Goal: Information Seeking & Learning: Learn about a topic

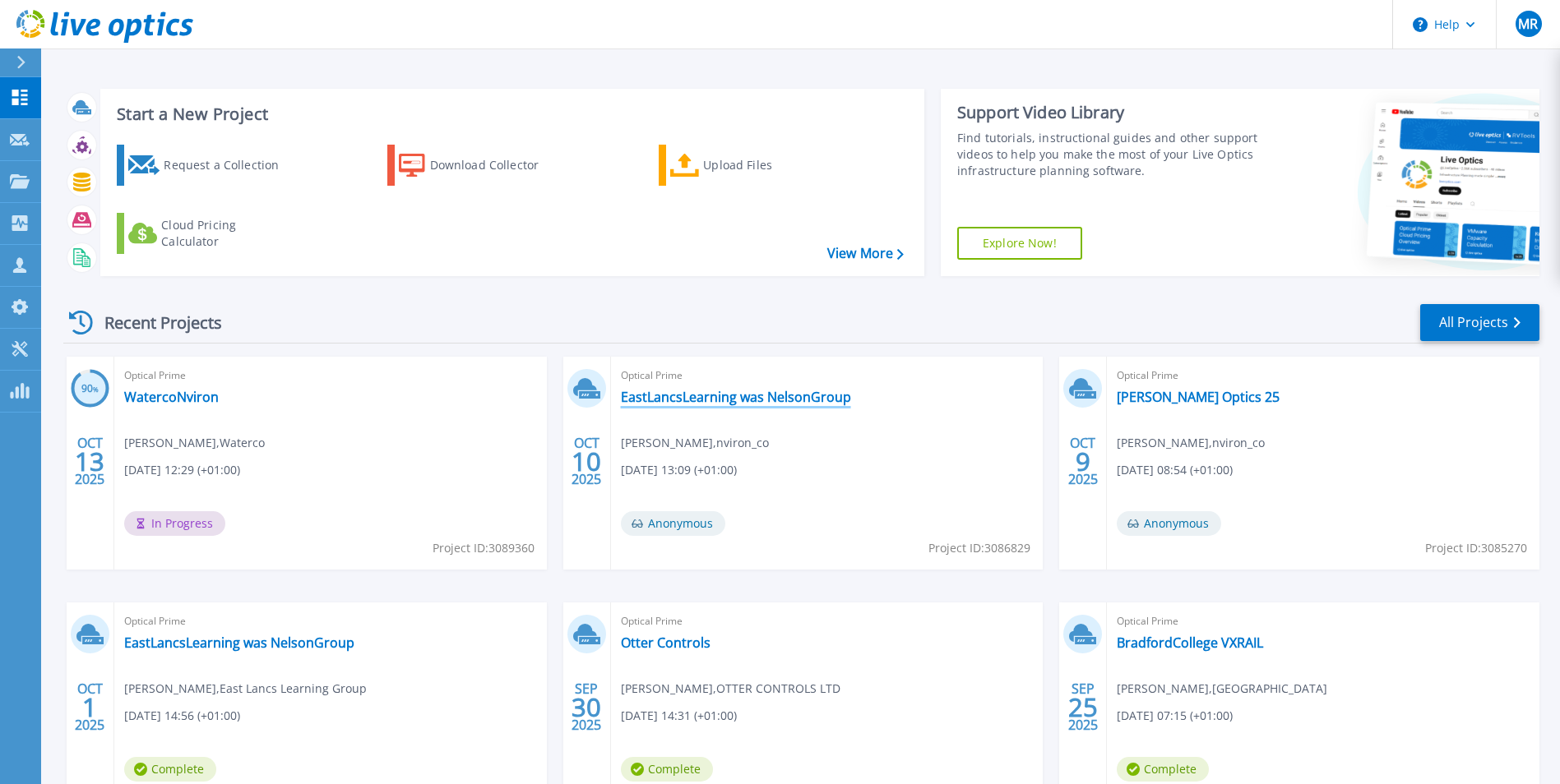
click at [777, 393] on link "EastLancsLearning was NelsonGroup" at bounding box center [736, 397] width 230 height 16
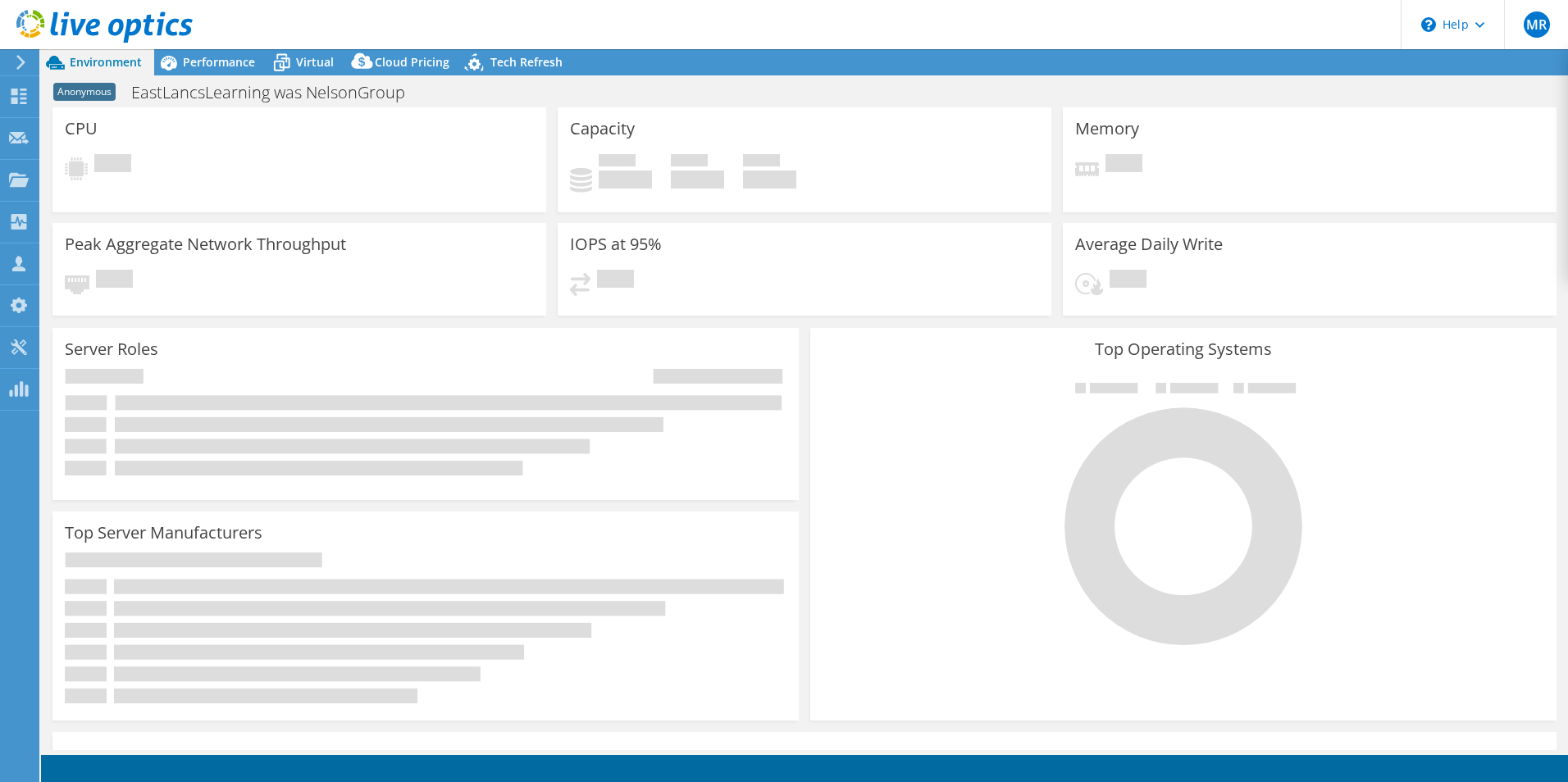
select select "USD"
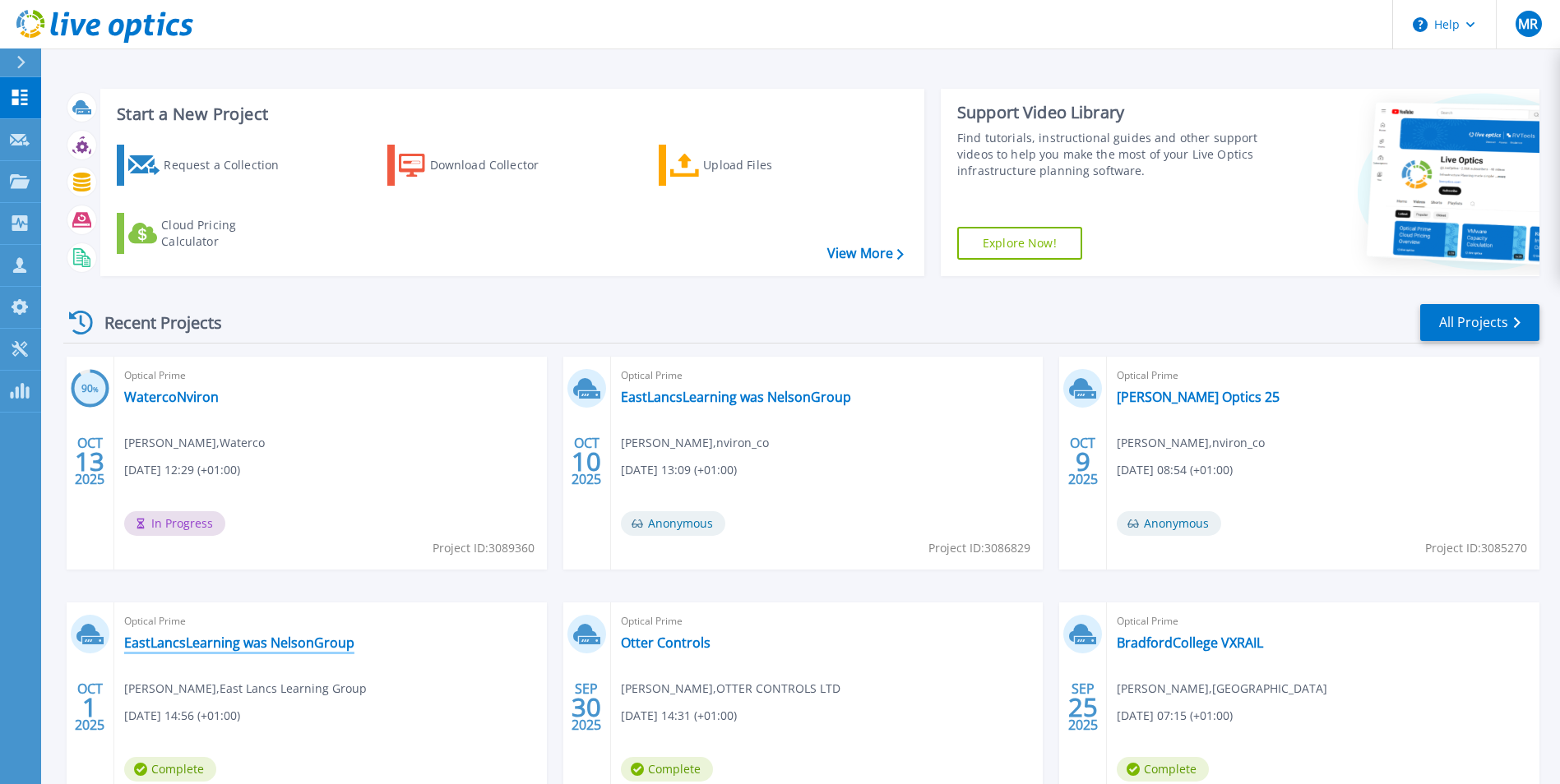
click at [318, 645] on link "EastLancsLearning was NelsonGroup" at bounding box center [239, 642] width 230 height 16
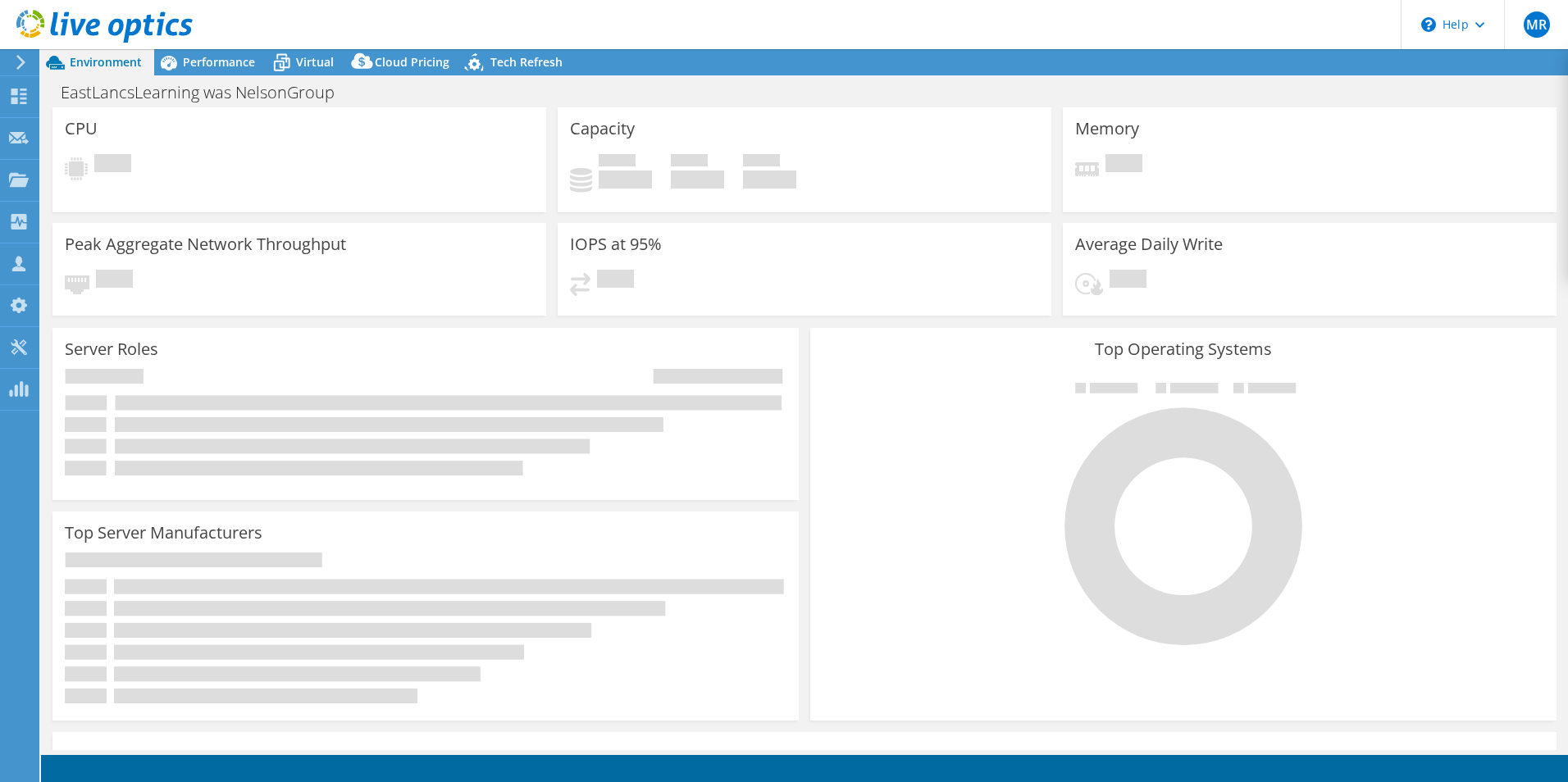
select select "USD"
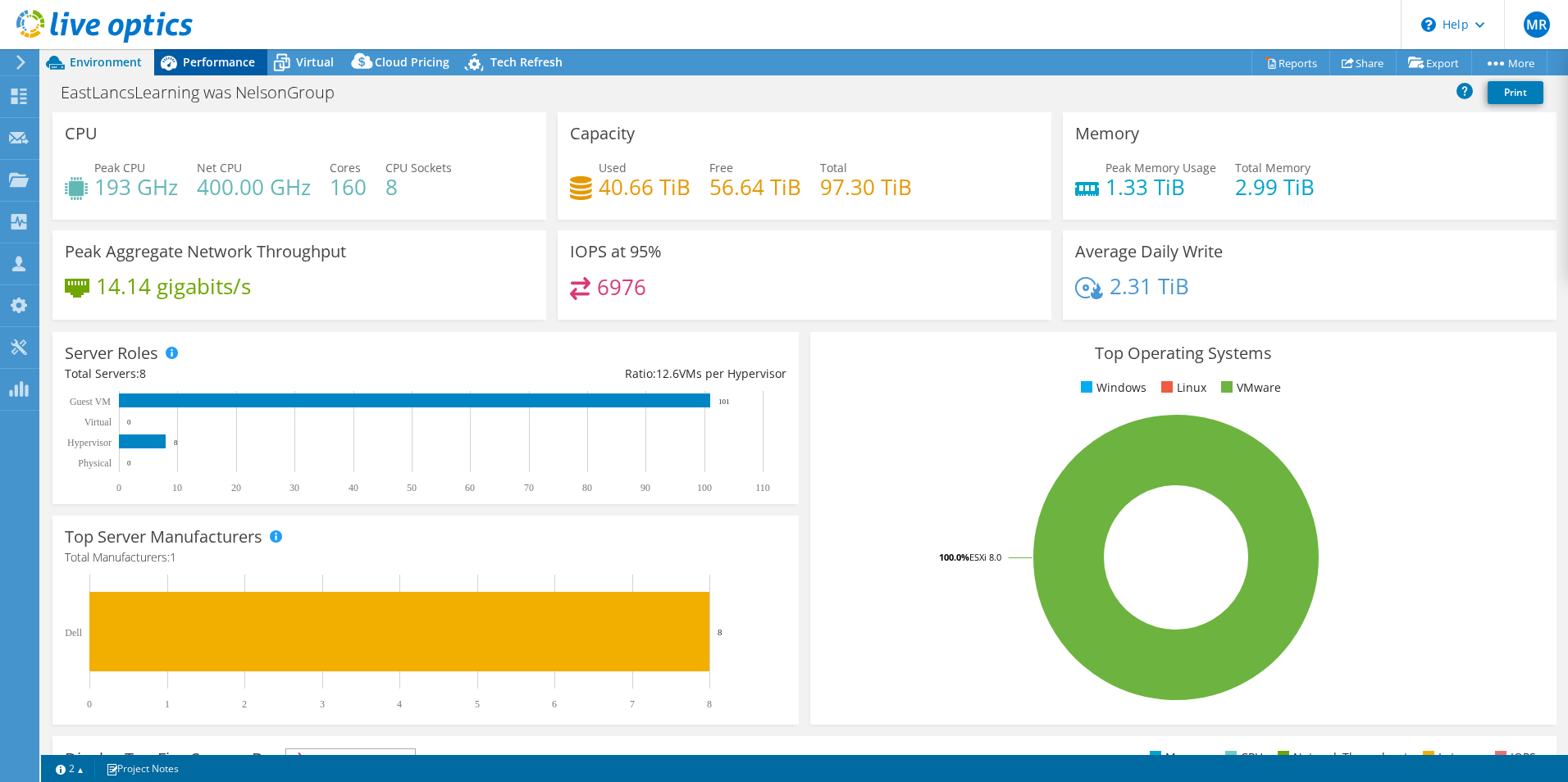
click at [241, 70] on div "Performance" at bounding box center [211, 62] width 114 height 26
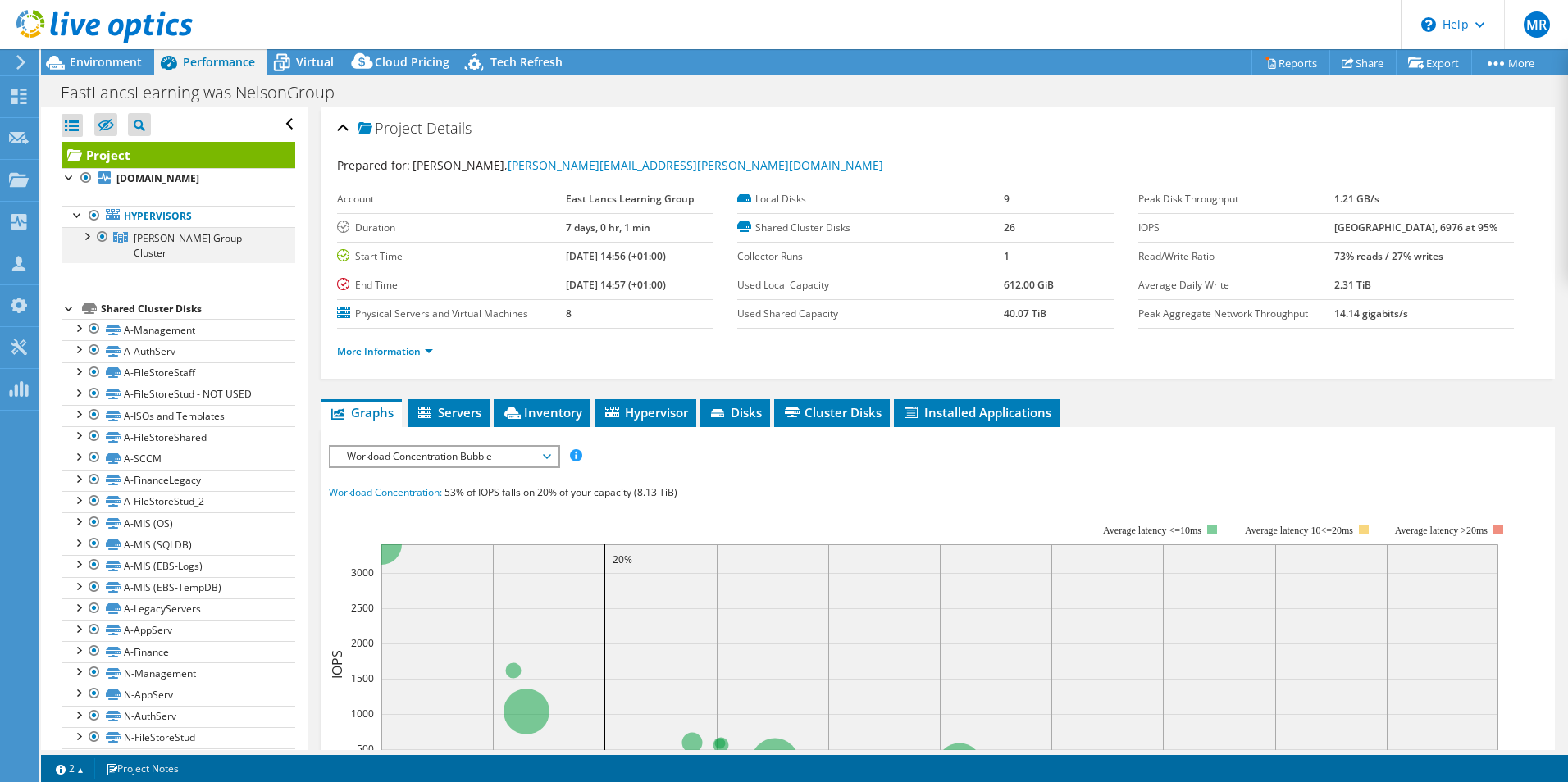
click at [87, 232] on div at bounding box center [86, 235] width 16 height 16
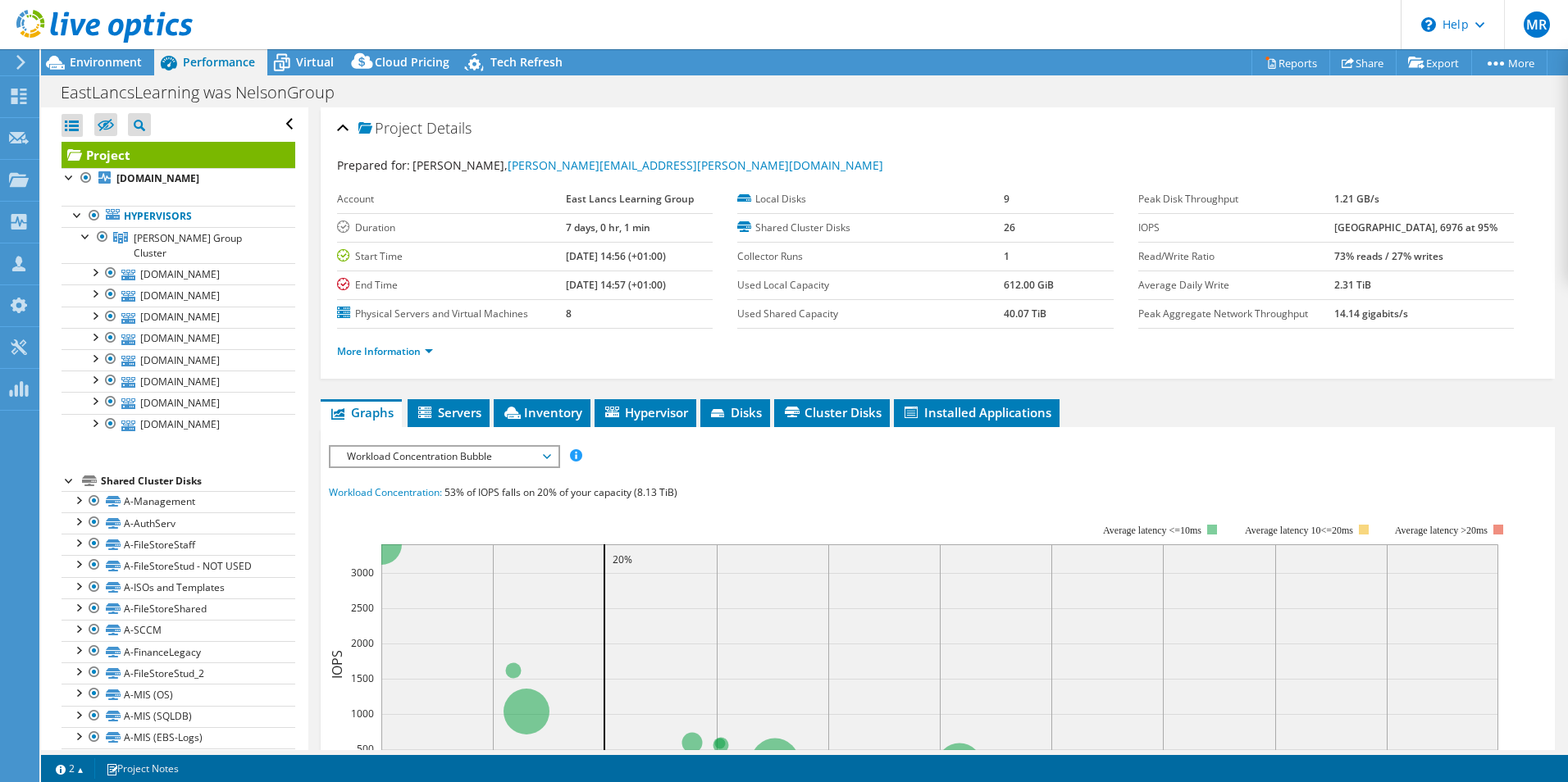
click at [1293, 463] on div "IOPS Disk Throughput IO Size Latency Queue Depth CPU Percentage Memory Page Fau…" at bounding box center [937, 457] width 1218 height 22
click at [418, 357] on link "More Information" at bounding box center [385, 351] width 96 height 14
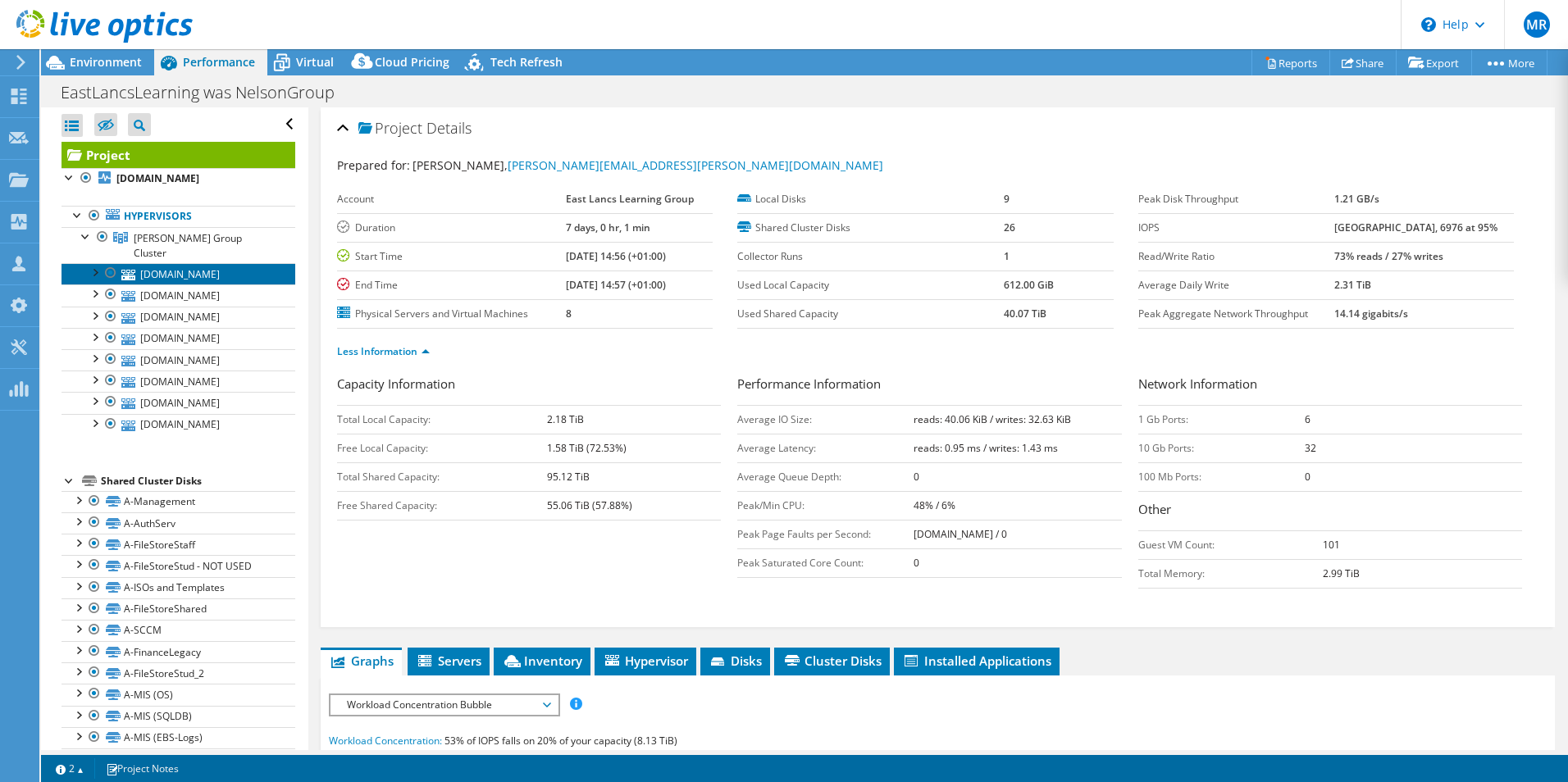
click at [242, 263] on link "[DOMAIN_NAME]" at bounding box center [179, 274] width 234 height 21
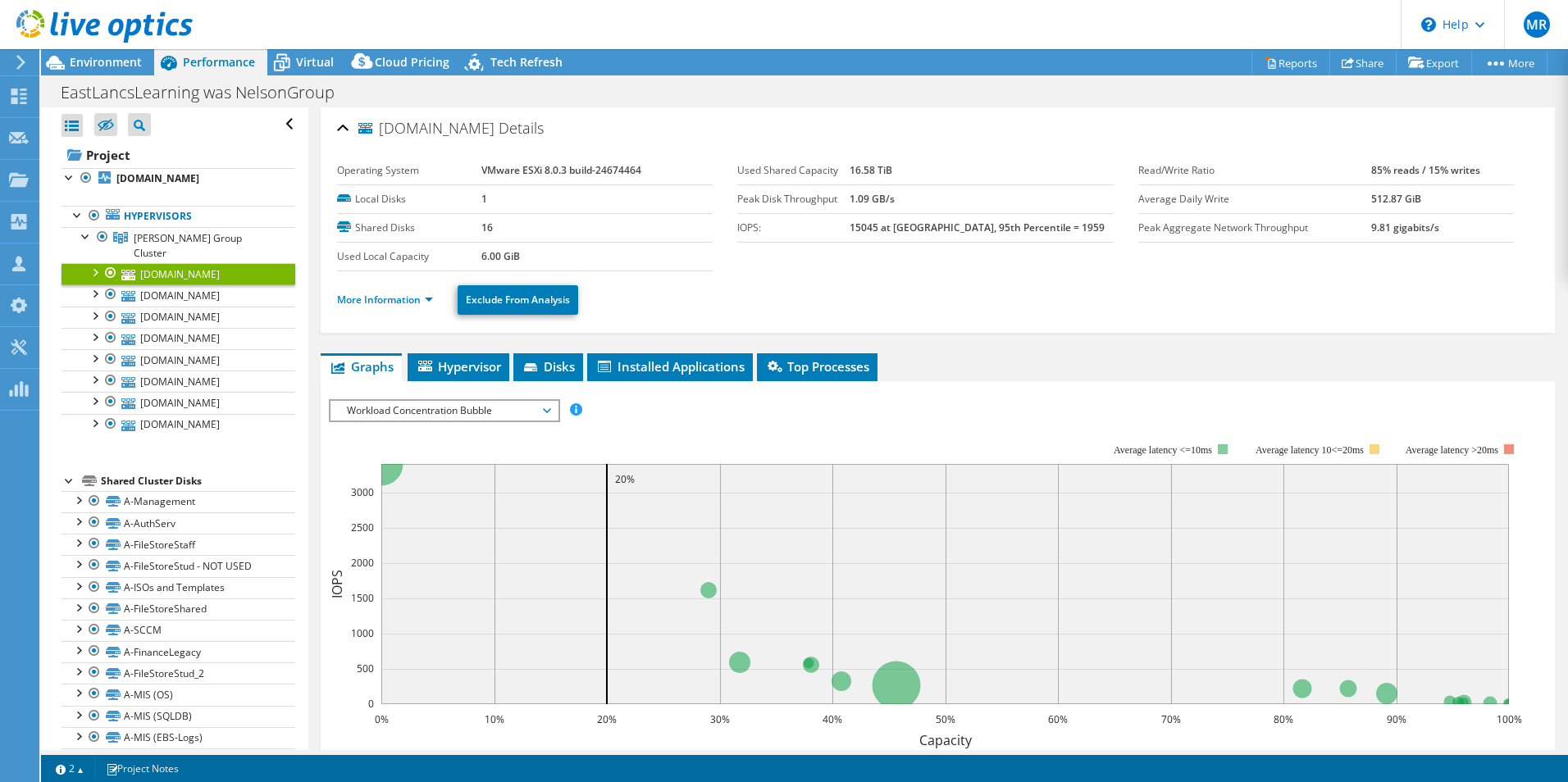
click at [1047, 366] on ul "Graphs Servers Inventory Hypervisor Disks Cluster Disks Installed Applications" at bounding box center [937, 367] width 1235 height 28
click at [1029, 353] on ul "Graphs Servers Inventory Hypervisor Disks Cluster Disks Installed Applications" at bounding box center [937, 367] width 1235 height 28
click at [1010, 358] on ul "Graphs Servers Inventory Hypervisor Disks Cluster Disks Installed Applications" at bounding box center [937, 367] width 1235 height 28
click at [302, 60] on span "Virtual" at bounding box center [314, 62] width 38 height 15
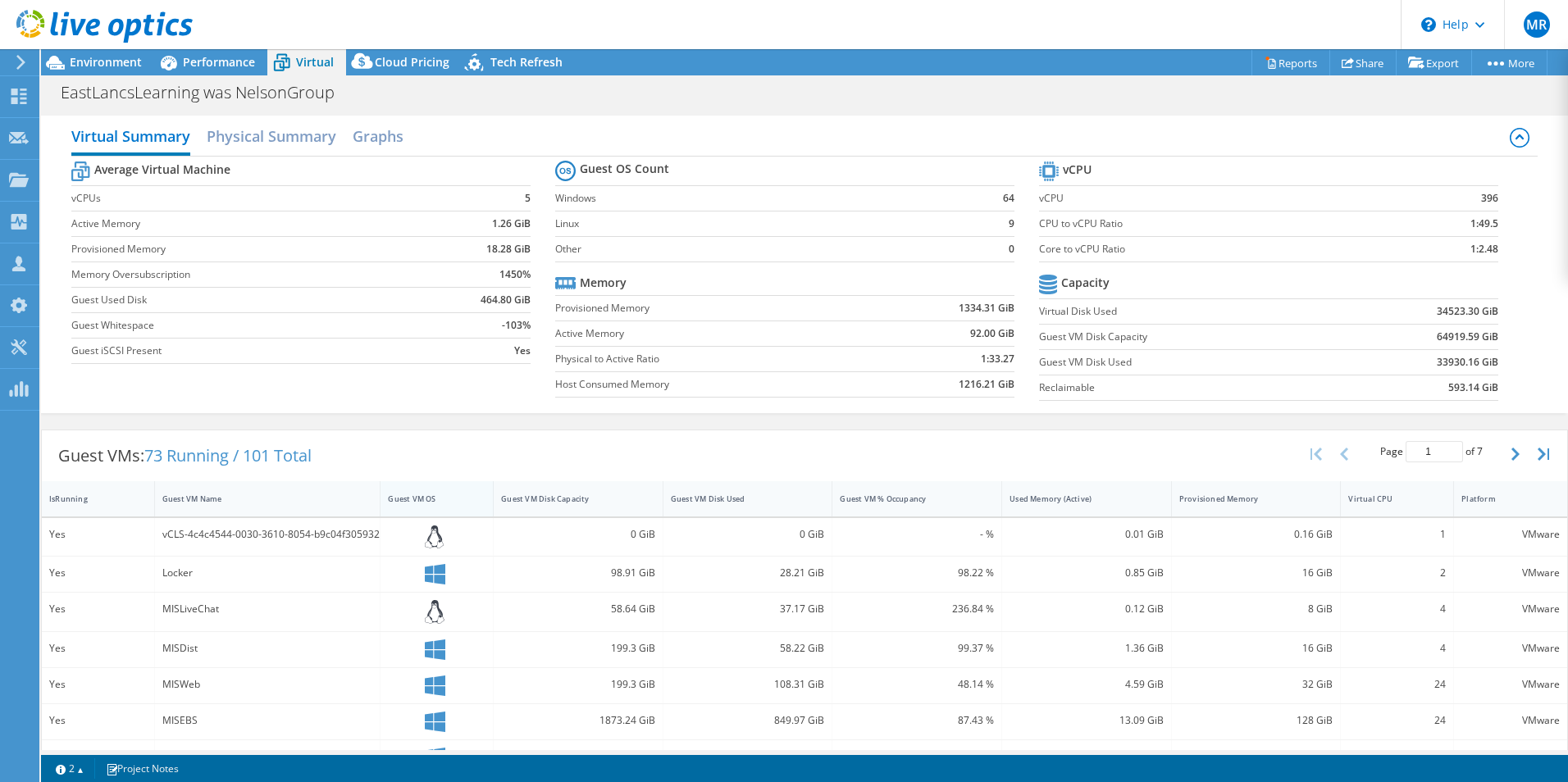
click at [424, 500] on div "Guest VM OS" at bounding box center [427, 499] width 78 height 11
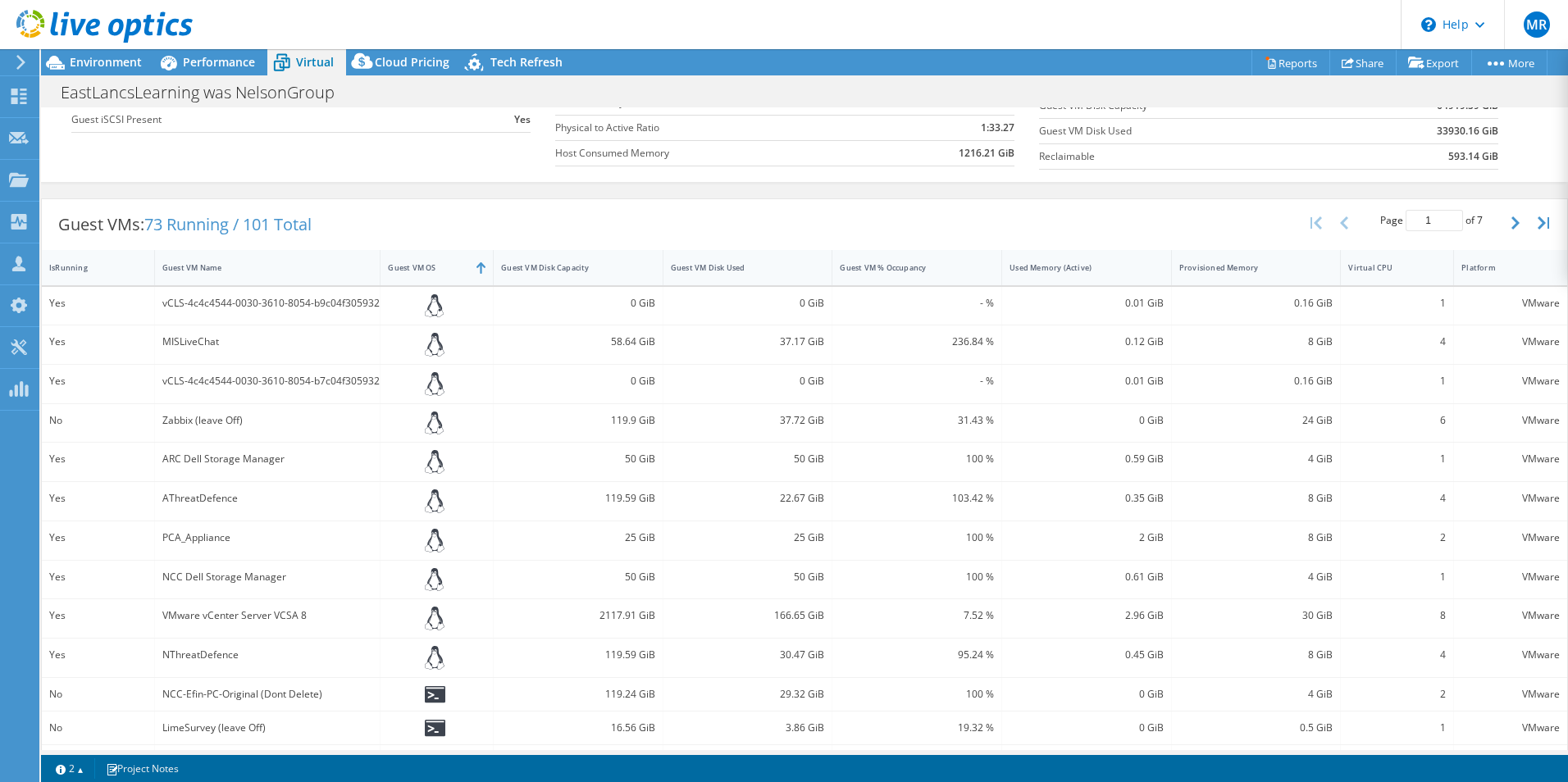
scroll to position [261, 0]
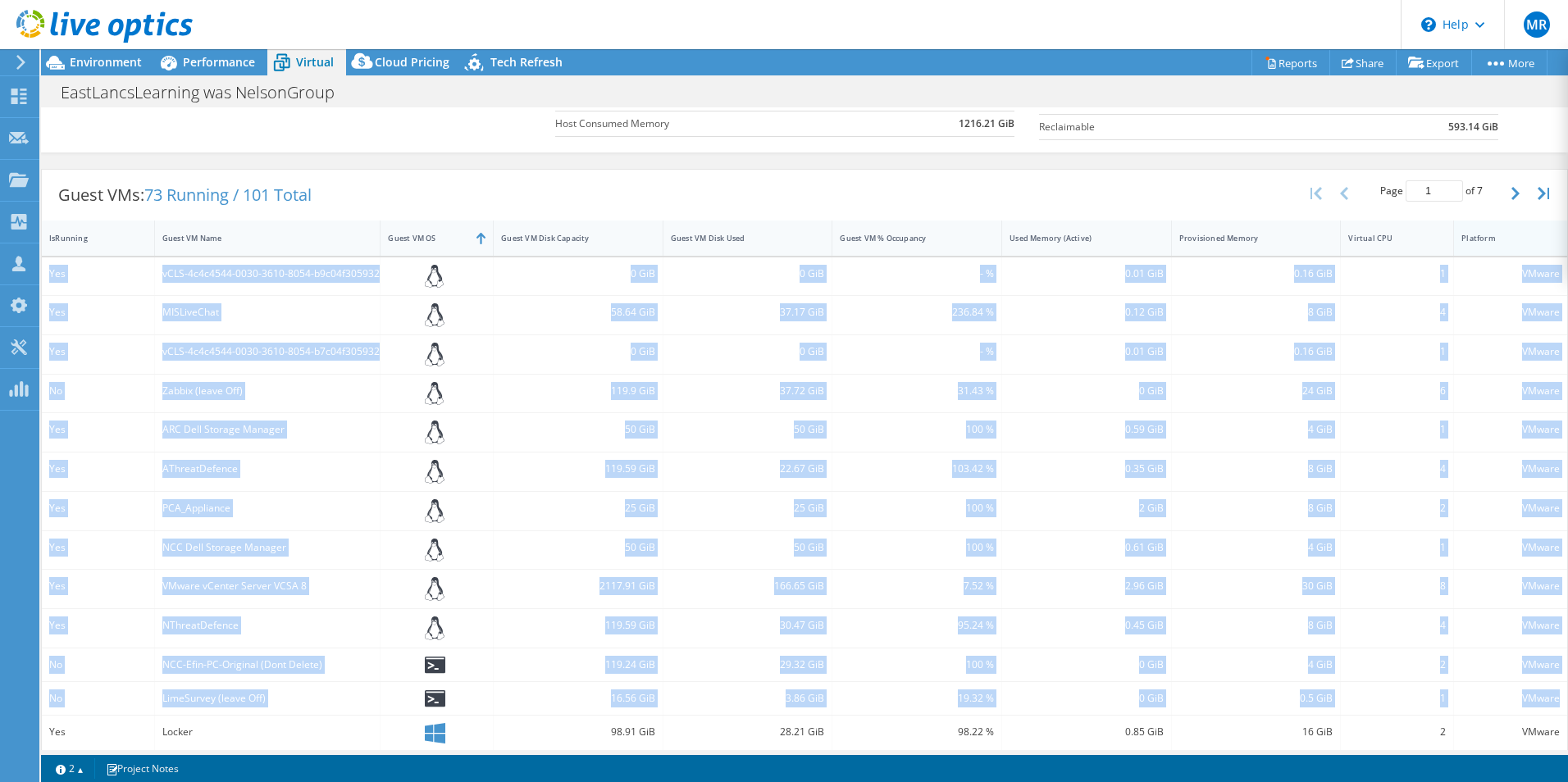
drag, startPoint x: 1548, startPoint y: 699, endPoint x: 1479, endPoint y: 250, distance: 454.3
click at [1479, 250] on div "IsRunning Guest VM Name Guest VM OS Guest VM Disk Capacity Guest VM Disk Used G…" at bounding box center [804, 521] width 1526 height 602
drag, startPoint x: 1479, startPoint y: 250, endPoint x: 1507, endPoint y: 270, distance: 34.4
click at [1507, 270] on div "VMware" at bounding box center [1511, 274] width 98 height 18
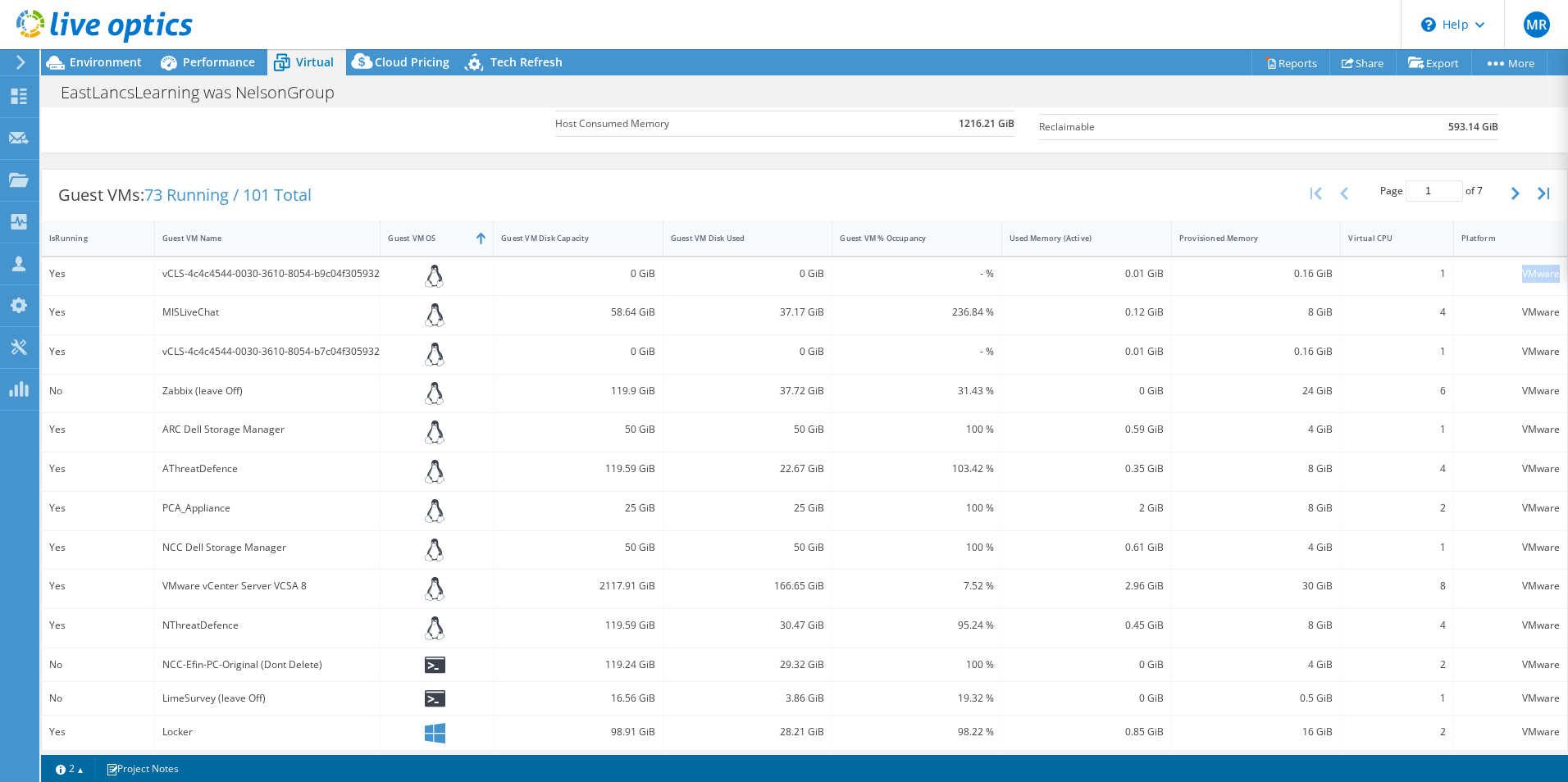
drag, startPoint x: 1513, startPoint y: 272, endPoint x: 1548, endPoint y: 275, distance: 35.1
click at [1548, 275] on div "VMware" at bounding box center [1511, 274] width 98 height 18
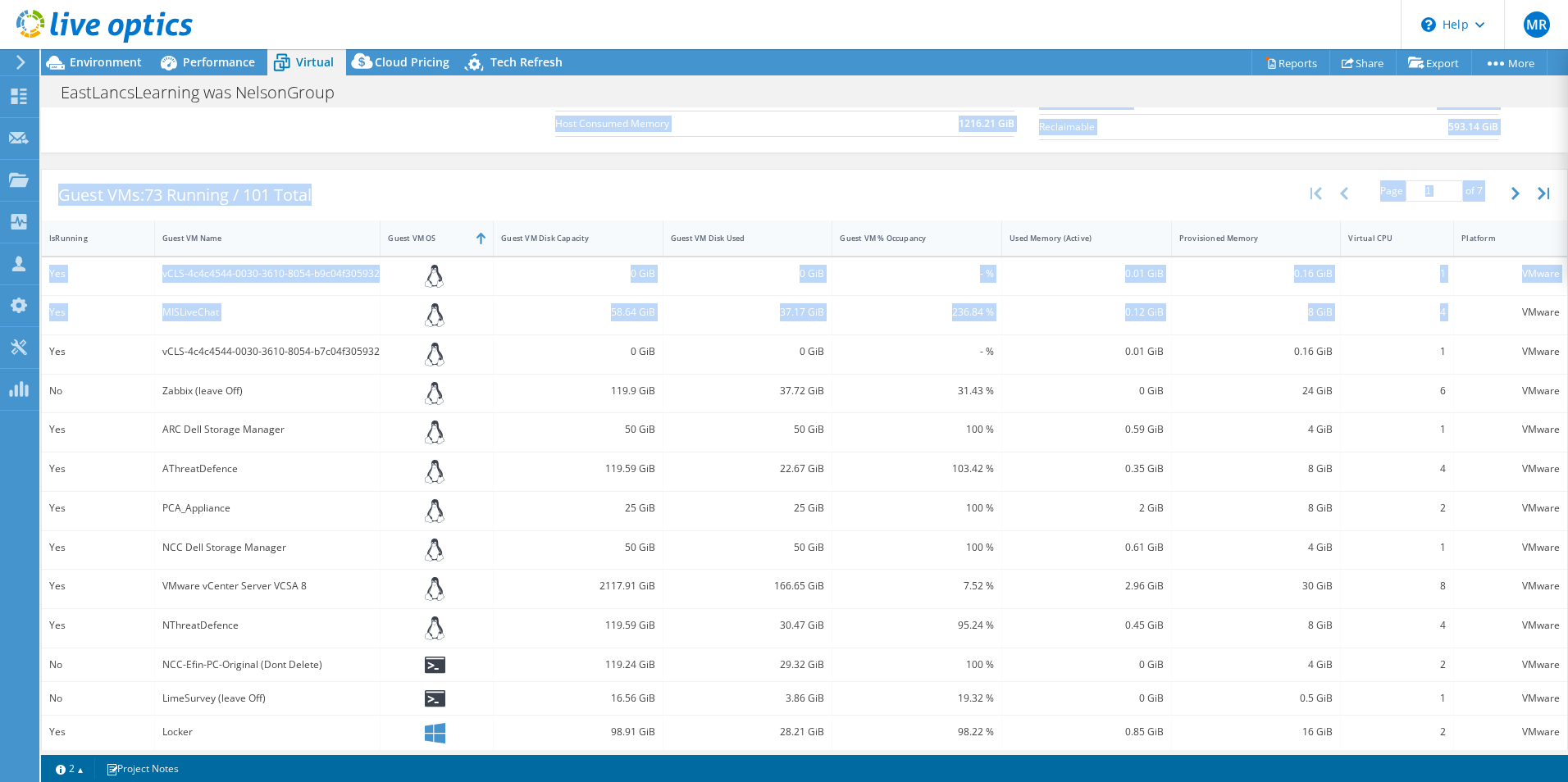
drag, startPoint x: 1548, startPoint y: 275, endPoint x: 1556, endPoint y: 313, distance: 38.8
click at [1556, 313] on div "CPU Peak CPU 193 GHz Net CPU 400.00 GHz Cores 160 CPU Sockets 8 Capacity Used 4…" at bounding box center [804, 429] width 1527 height 643
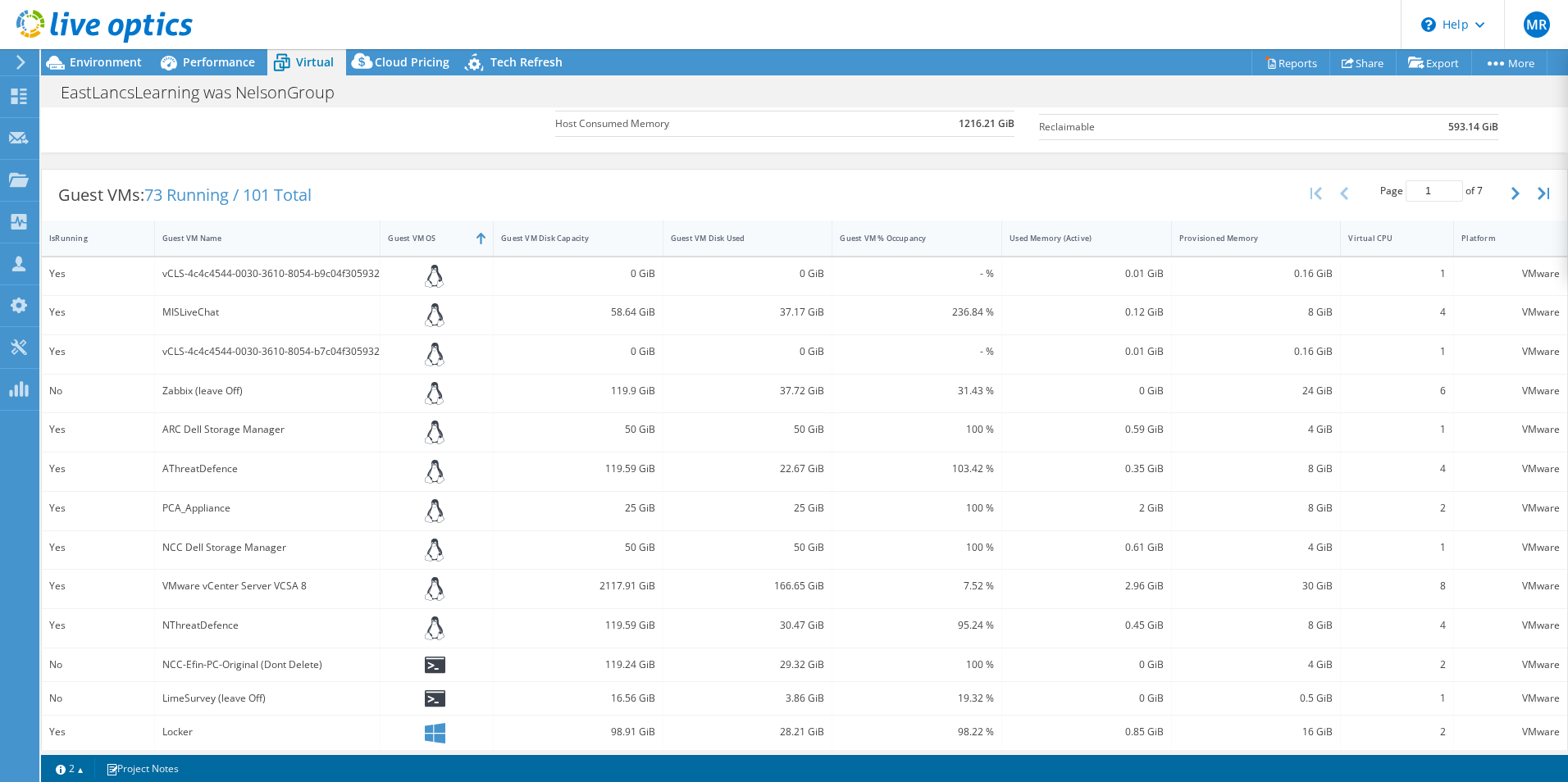
drag, startPoint x: 1556, startPoint y: 313, endPoint x: 1526, endPoint y: 343, distance: 42.4
click at [1526, 342] on div "VMware" at bounding box center [1511, 354] width 114 height 38
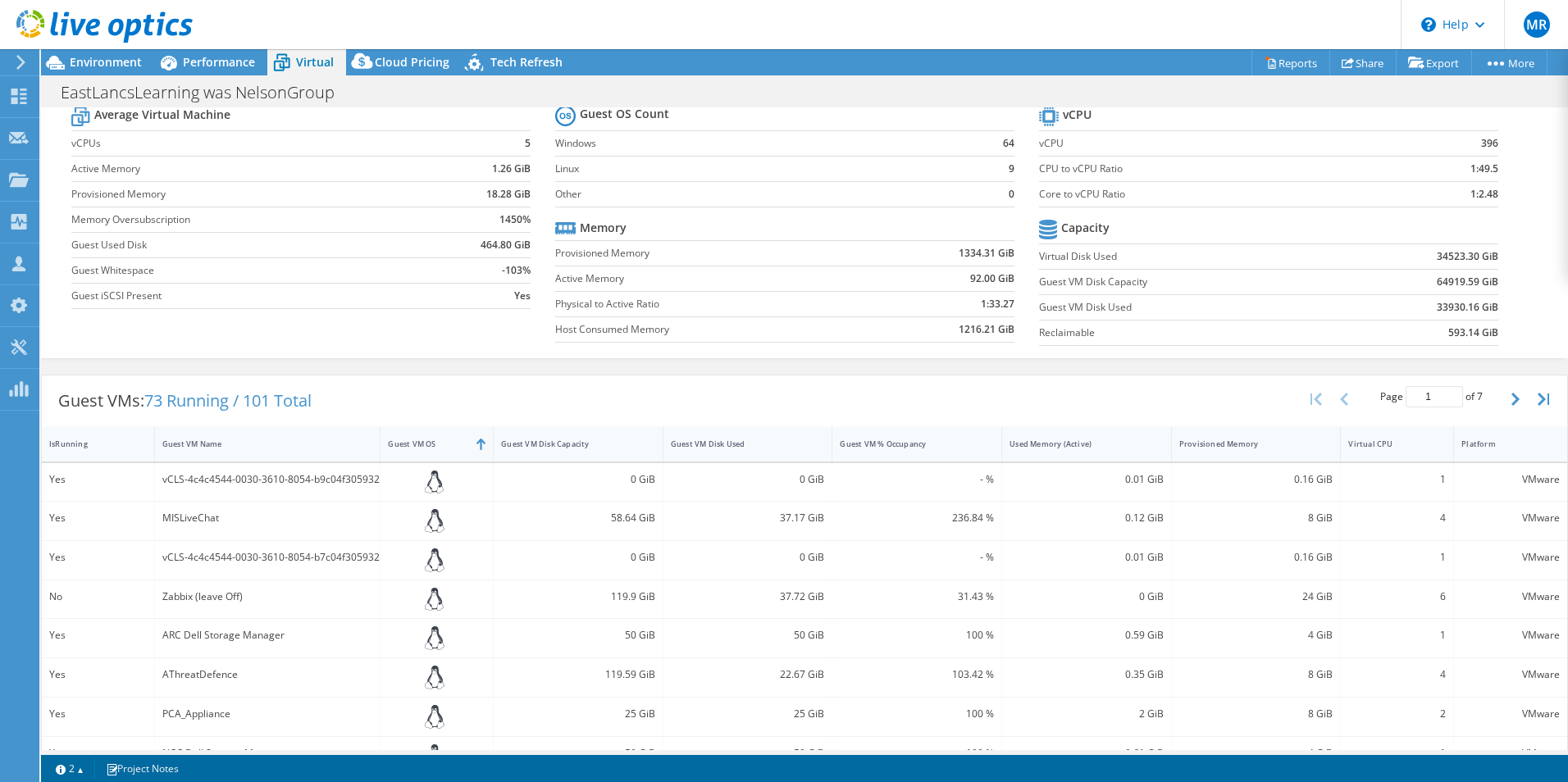
scroll to position [14, 0]
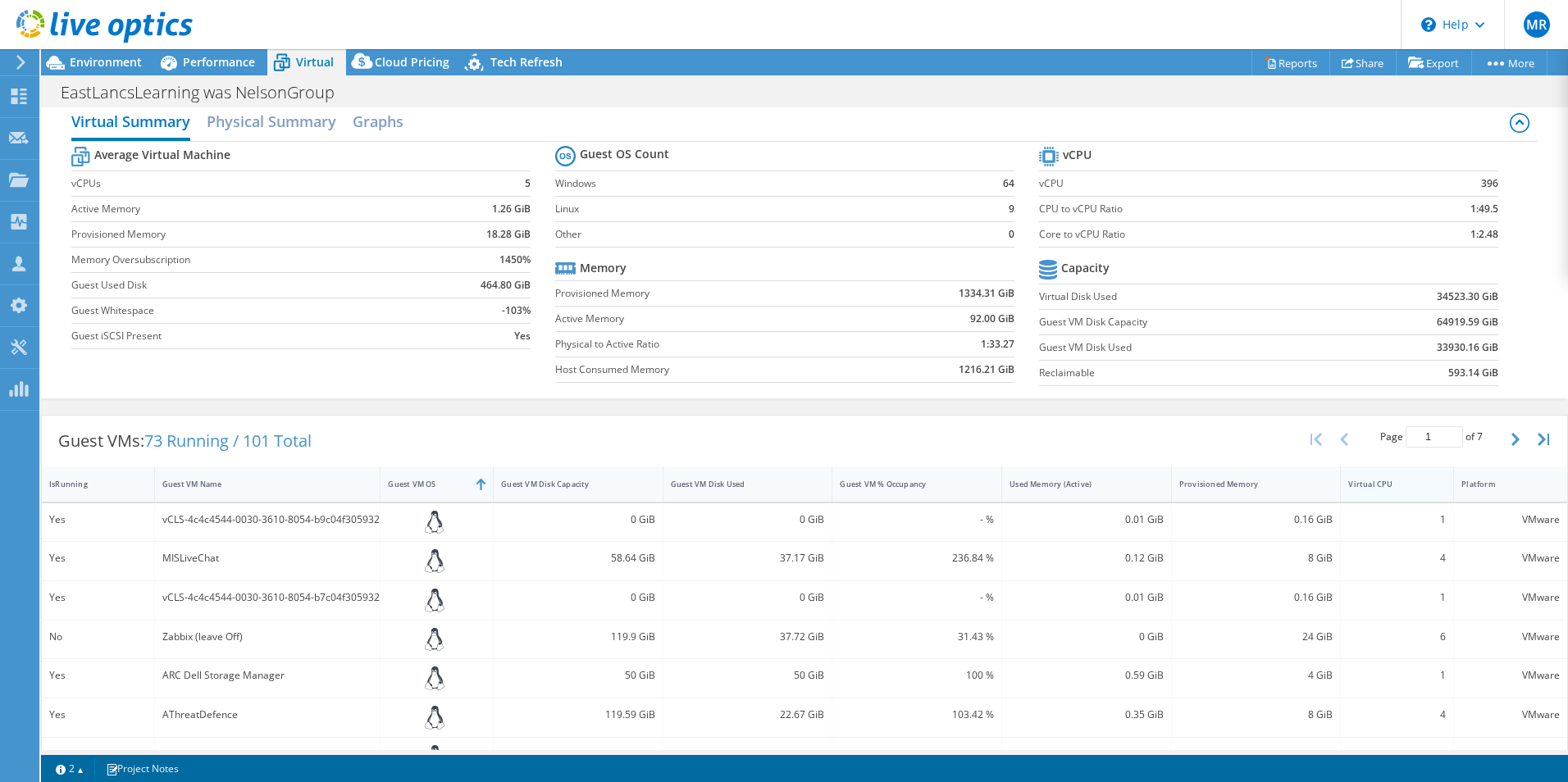
click at [1367, 491] on div "Virtual CPU" at bounding box center [1387, 484] width 92 height 25
click at [1365, 485] on div "Virtual CPU" at bounding box center [1387, 484] width 78 height 11
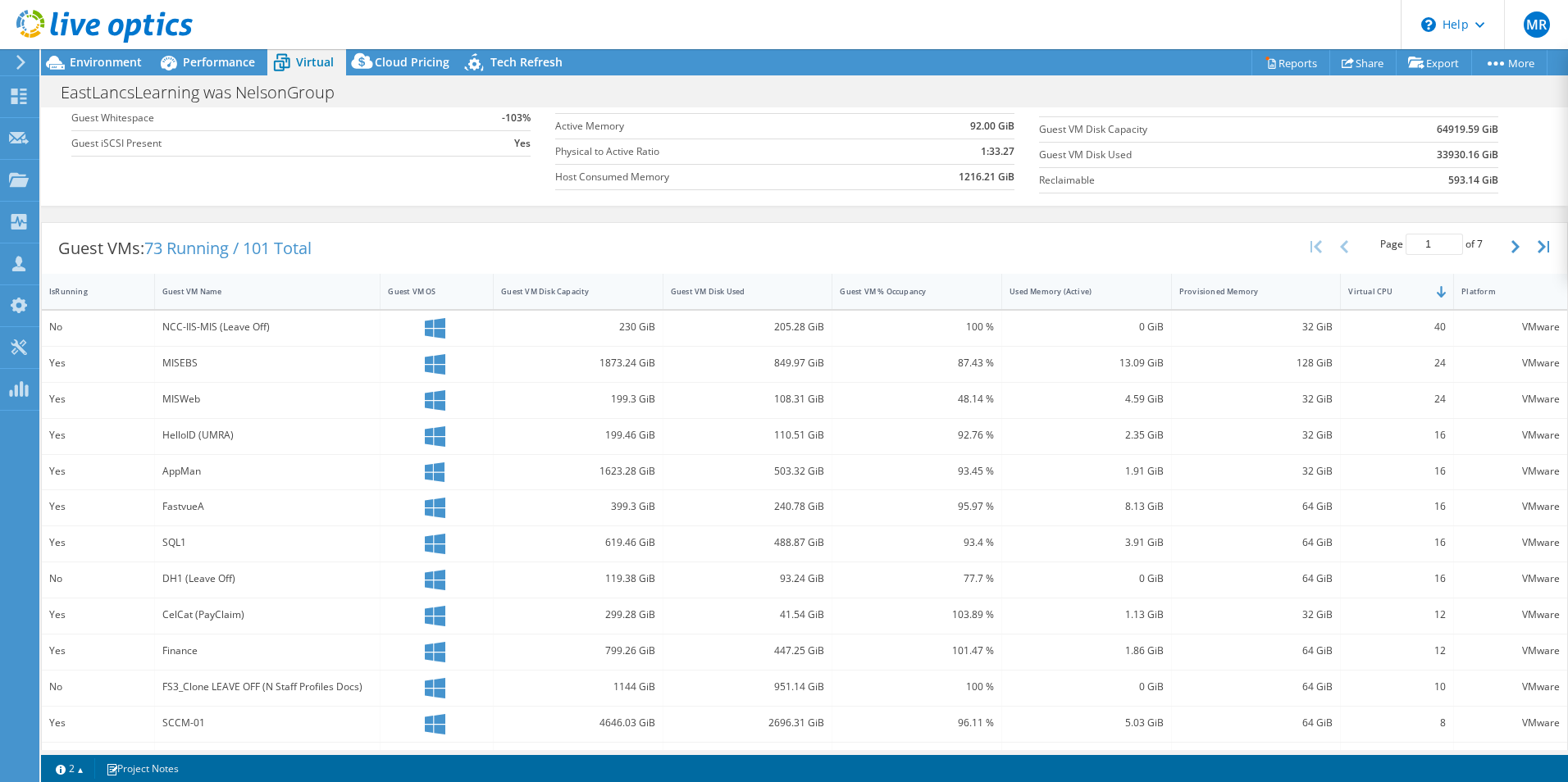
scroll to position [261, 0]
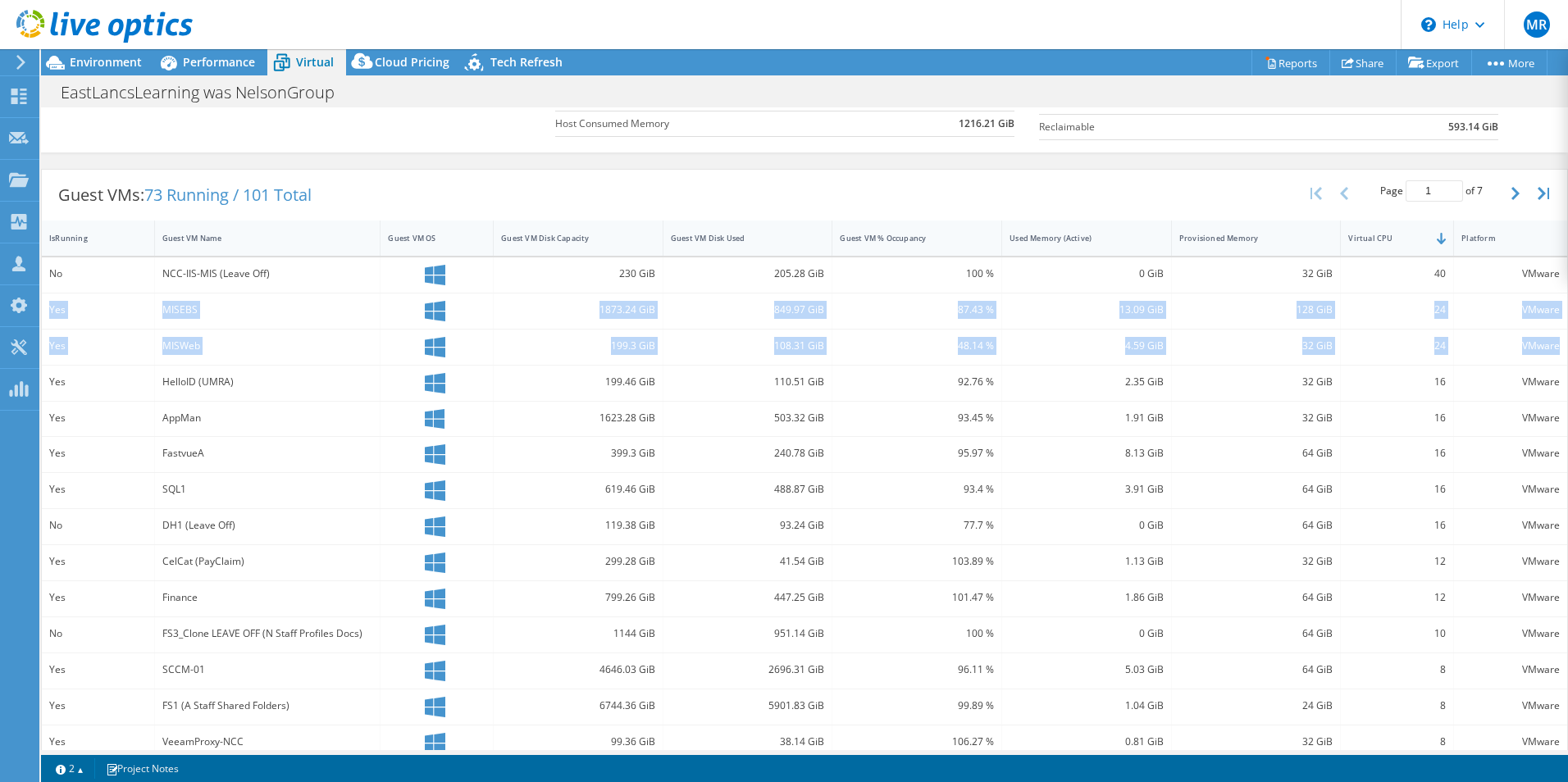
drag, startPoint x: 47, startPoint y: 308, endPoint x: 1555, endPoint y: 347, distance: 1508.5
click at [1555, 347] on div "Guest VMs: 73 Running / 101 Total Page 1 of 7 5 rows 10 rows 20 rows 25 rows 50…" at bounding box center [804, 483] width 1527 height 629
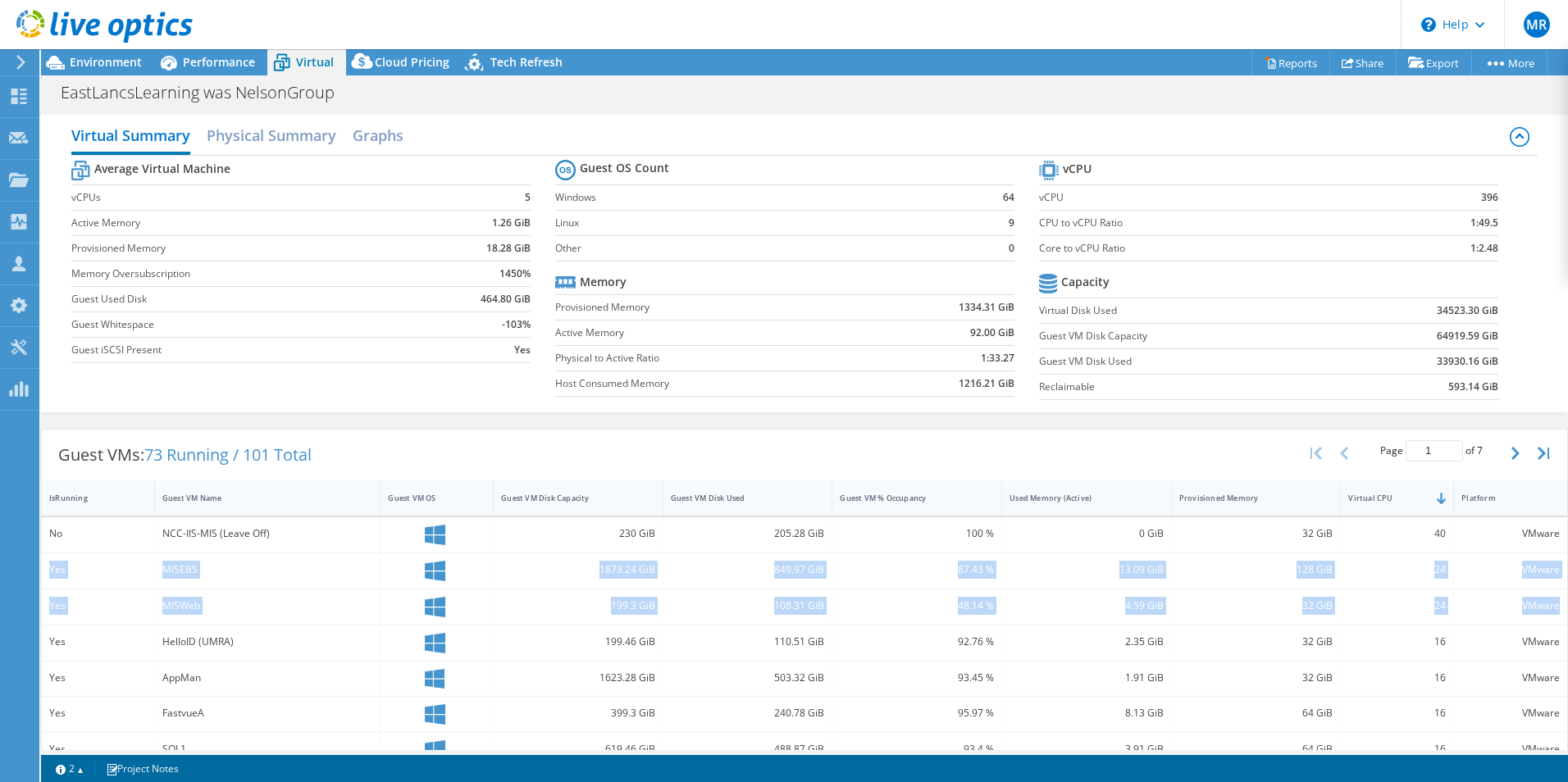
scroll to position [0, 0]
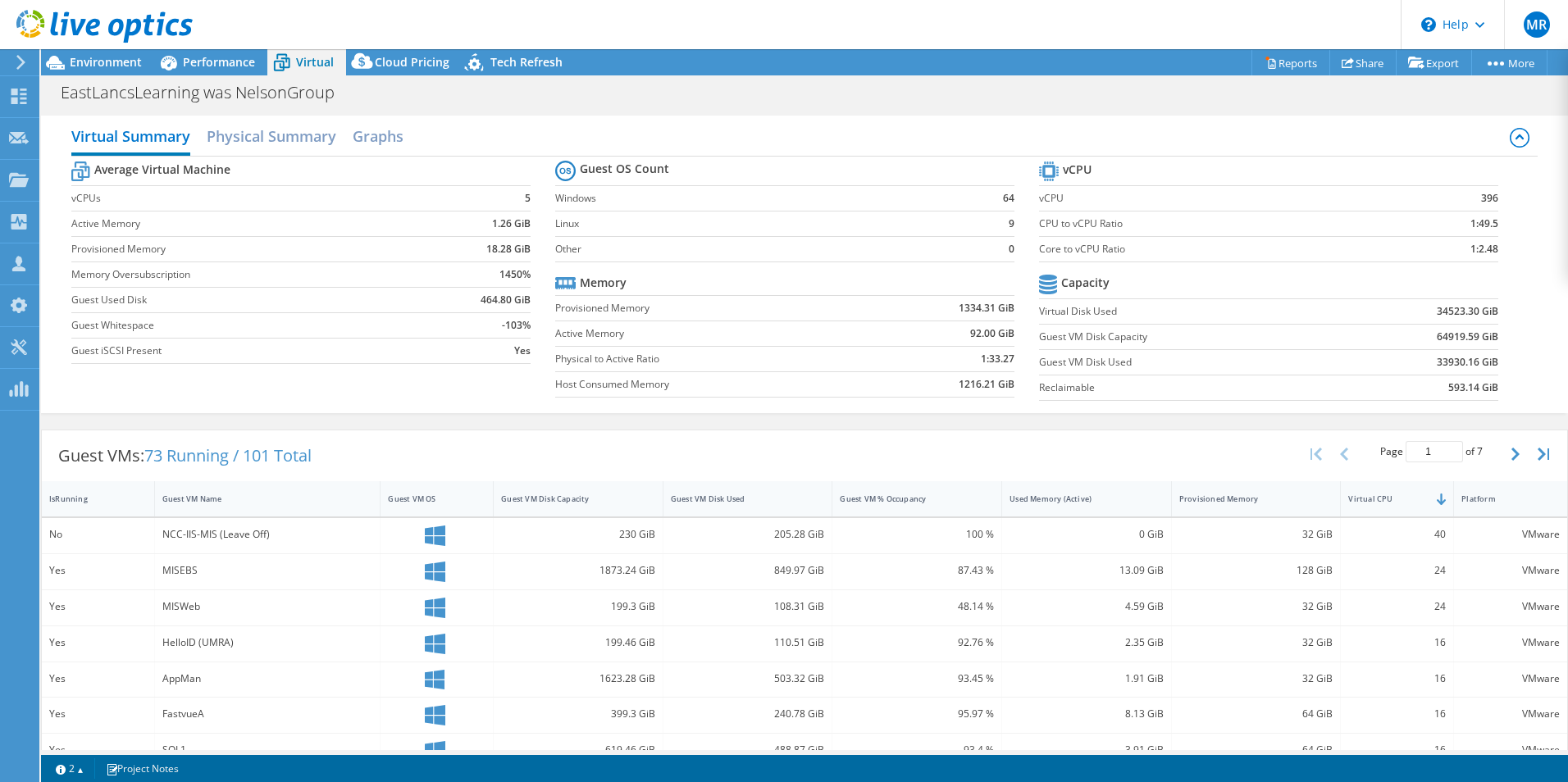
click at [1226, 643] on div "32 GiB" at bounding box center [1257, 642] width 154 height 18
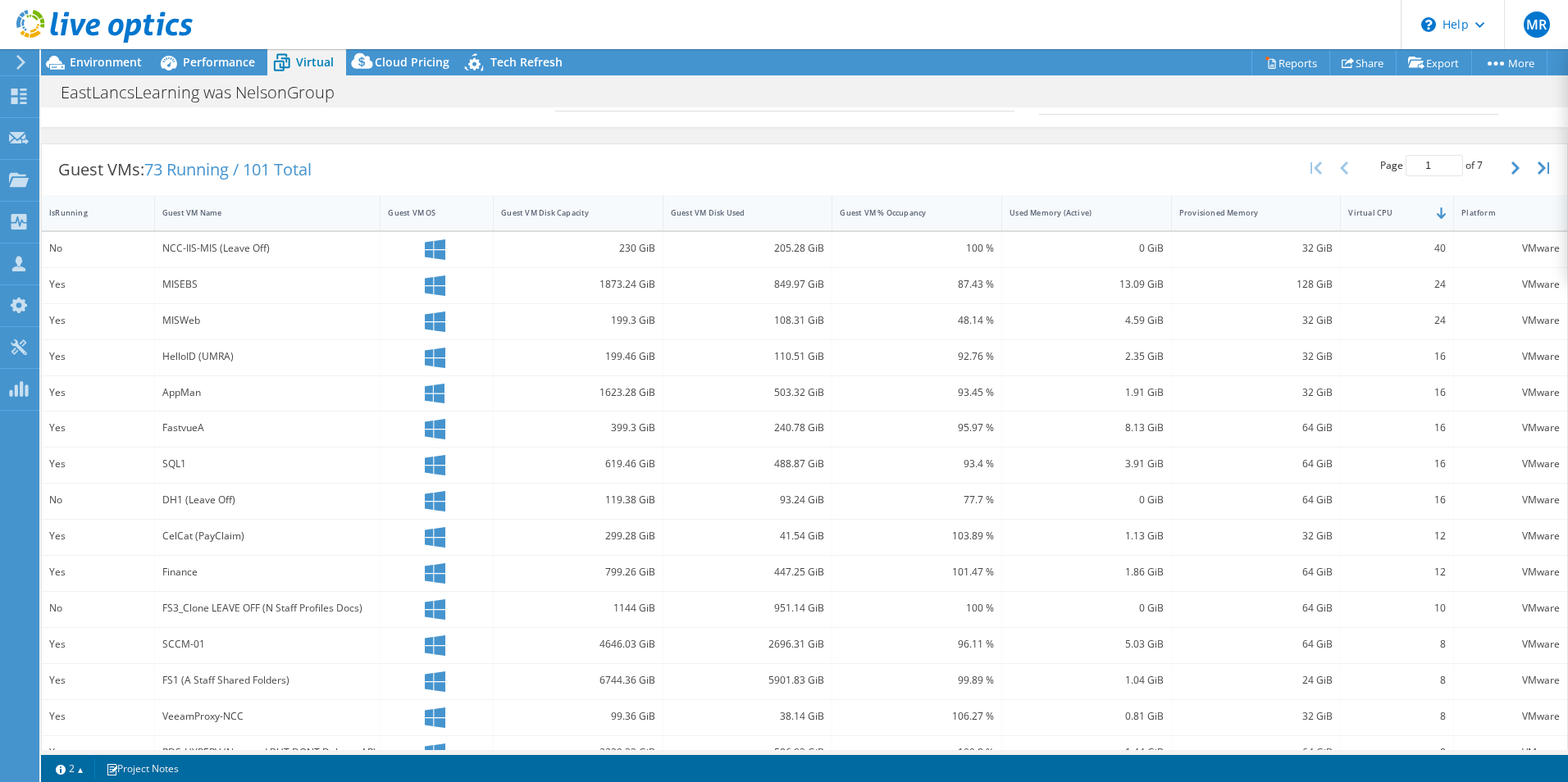
scroll to position [317, 0]
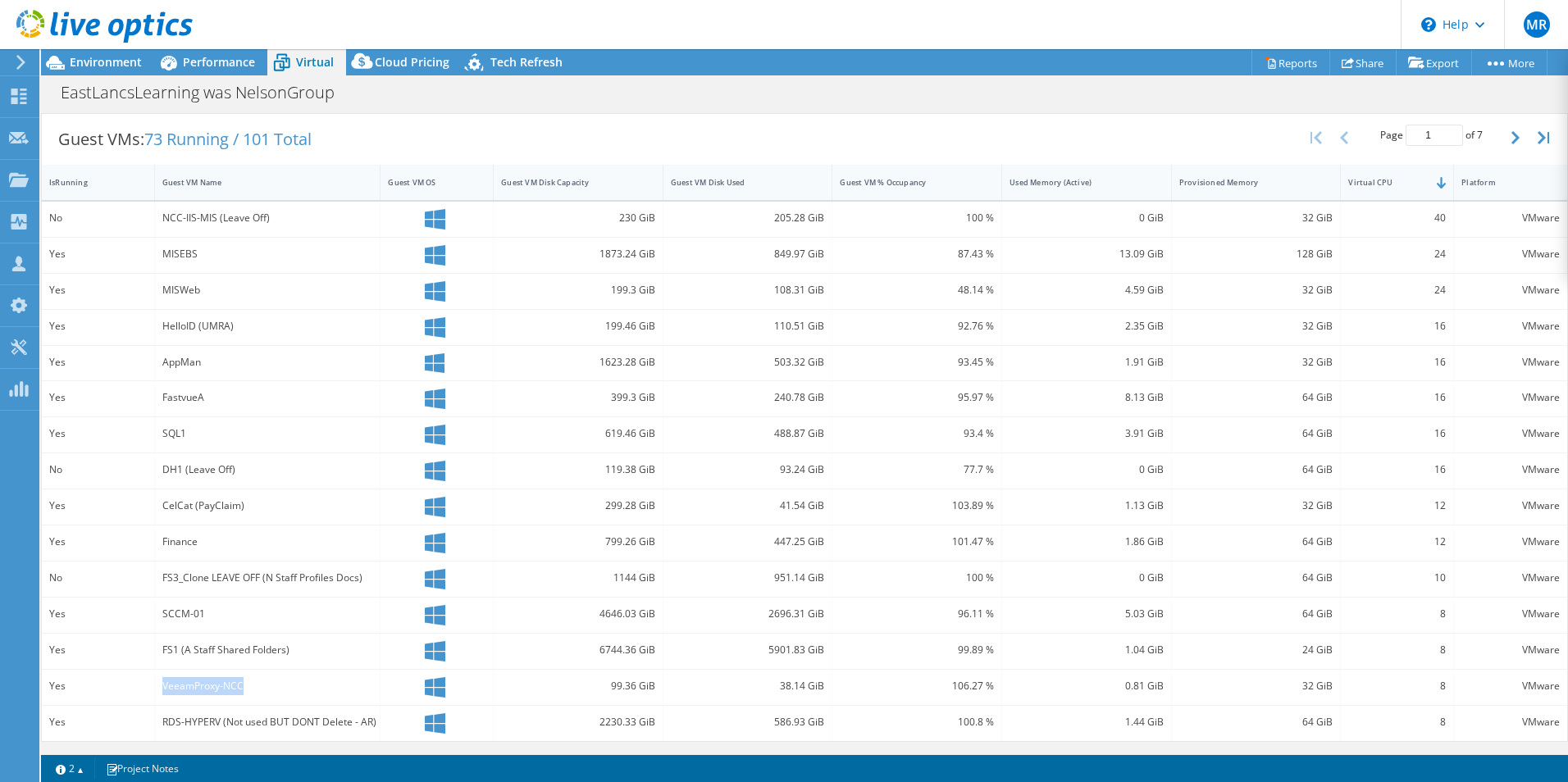
drag, startPoint x: 162, startPoint y: 686, endPoint x: 247, endPoint y: 685, distance: 85.0
click at [247, 685] on div "VeeamProxy-NCC" at bounding box center [268, 685] width 211 height 18
drag, startPoint x: 247, startPoint y: 685, endPoint x: 266, endPoint y: 688, distance: 19.2
click at [266, 688] on div "VeeamProxy-NCC" at bounding box center [268, 685] width 211 height 18
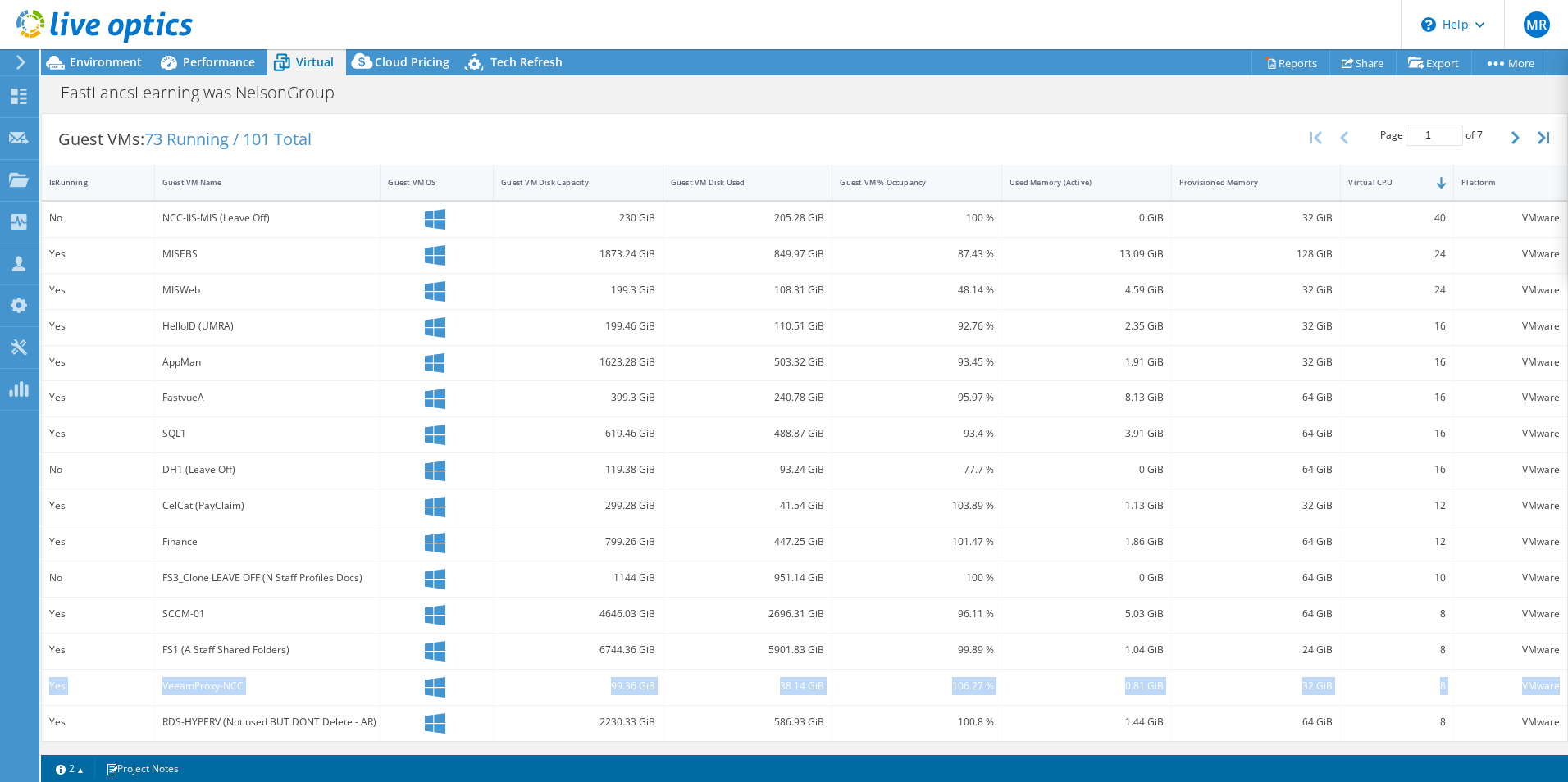
drag, startPoint x: 47, startPoint y: 685, endPoint x: 1547, endPoint y: 683, distance: 1500.0
click at [1547, 683] on div "Yes VeeamProxy-NCC 99.36 GiB 38.14 GiB 106.27 % 0.81 GiB 32 GiB 8 VMware" at bounding box center [804, 688] width 1526 height 36
click at [1547, 683] on div "VMware" at bounding box center [1511, 685] width 98 height 18
click at [1541, 681] on div "VMware" at bounding box center [1511, 685] width 98 height 18
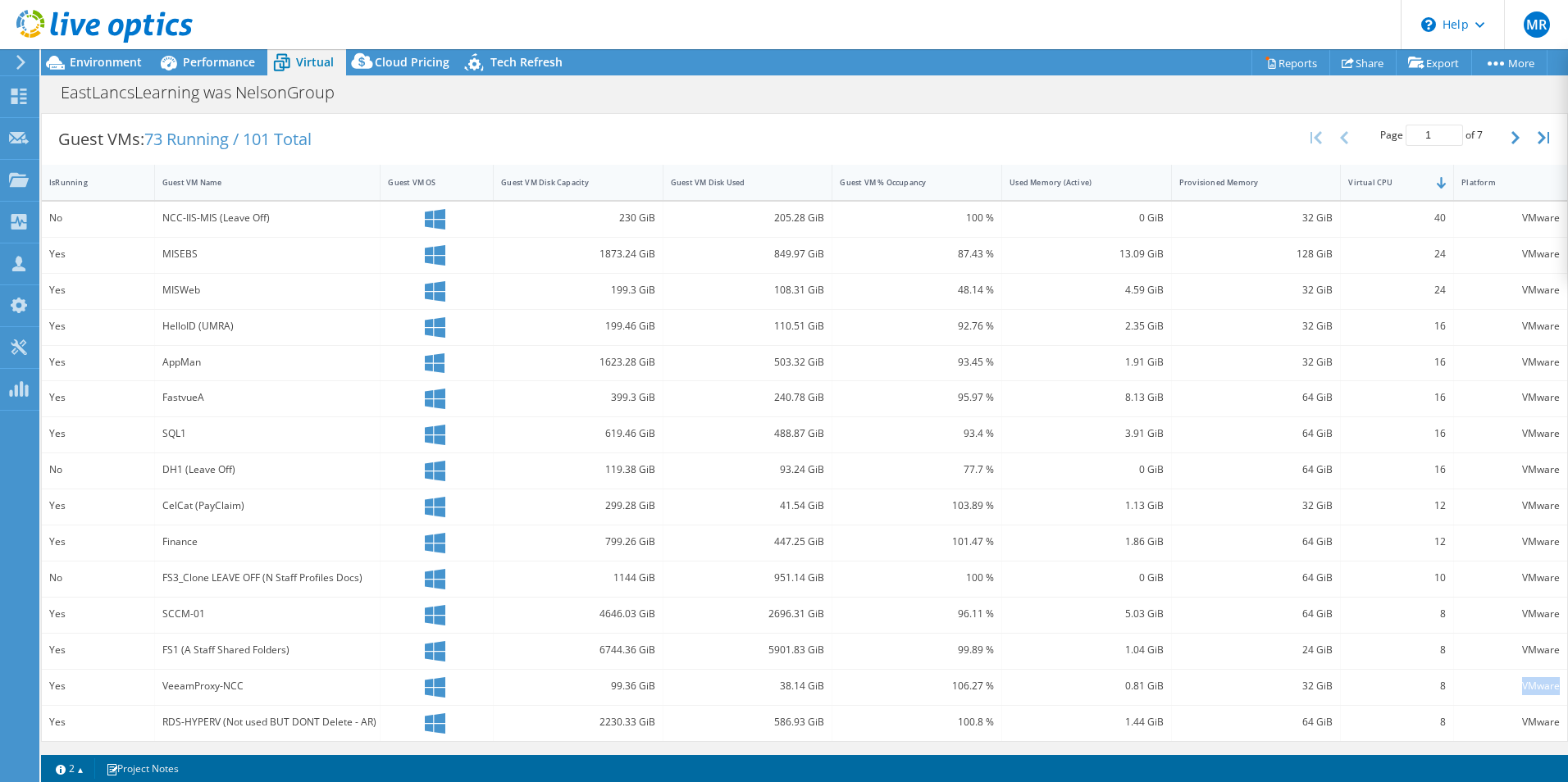
click at [1533, 684] on div "VMware" at bounding box center [1511, 685] width 98 height 18
drag, startPoint x: 1548, startPoint y: 685, endPoint x: 53, endPoint y: 690, distance: 1495.0
click at [53, 690] on div "Yes VeeamProxy-NCC 99.36 GiB 38.14 GiB 106.27 % 0.81 GiB 32 GiB 8 VMware" at bounding box center [804, 688] width 1526 height 36
click at [54, 685] on div "Yes" at bounding box center [97, 685] width 97 height 18
drag, startPoint x: 47, startPoint y: 688, endPoint x: 1547, endPoint y: 690, distance: 1500.0
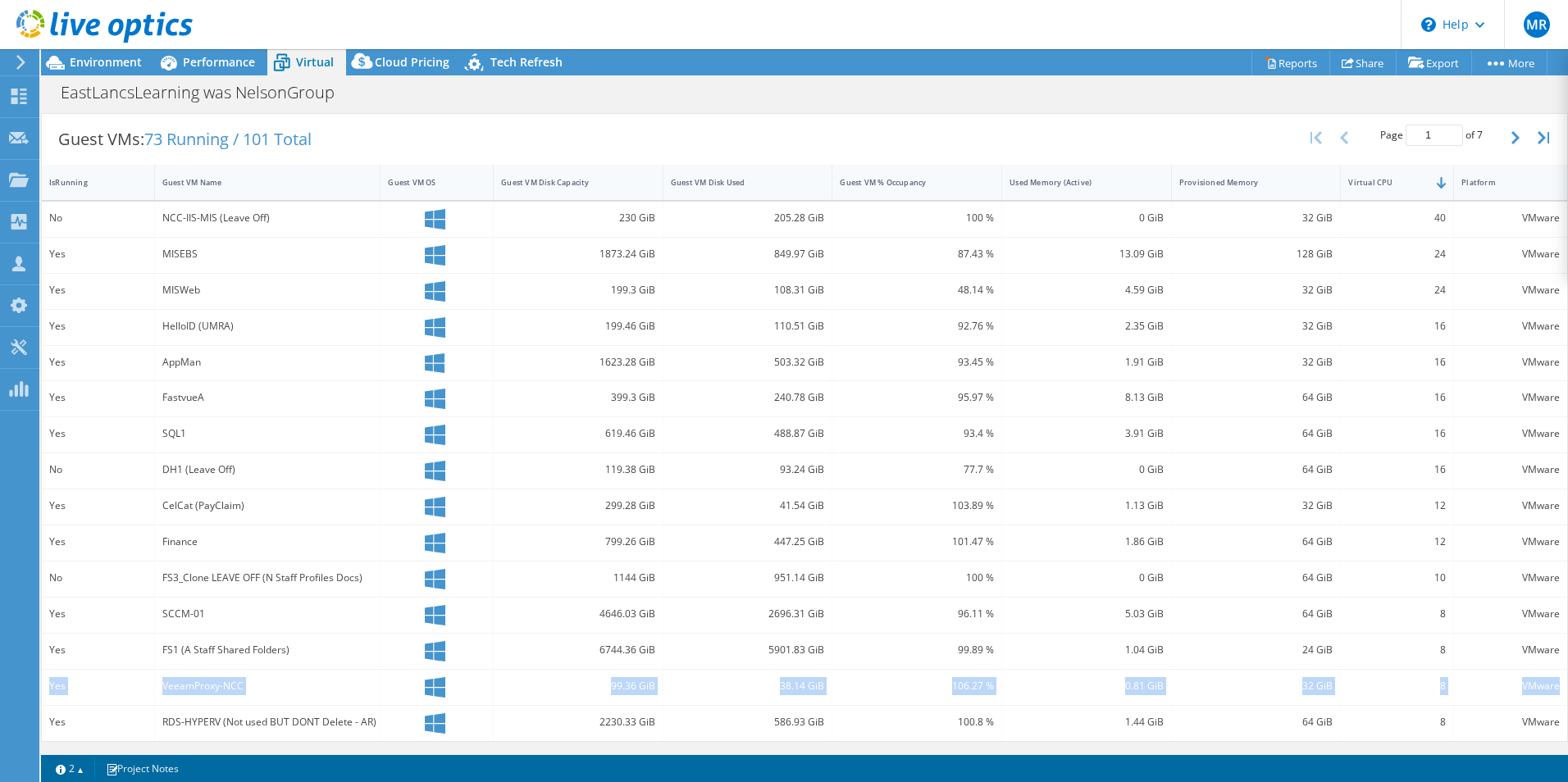
click at [1547, 690] on div "Yes VeeamProxy-NCC 99.36 GiB 38.14 GiB 106.27 % 0.81 GiB 32 GiB 8 VMware" at bounding box center [804, 688] width 1526 height 36
click at [1547, 685] on div "VMware" at bounding box center [1511, 685] width 98 height 18
drag, startPoint x: 1547, startPoint y: 685, endPoint x: 50, endPoint y: 693, distance: 1497.0
click at [50, 693] on div "Yes VeeamProxy-NCC 99.36 GiB 38.14 GiB 106.27 % 0.81 GiB 32 GiB 8 VMware" at bounding box center [804, 688] width 1526 height 36
click at [849, 690] on div "106.27 %" at bounding box center [917, 685] width 154 height 18
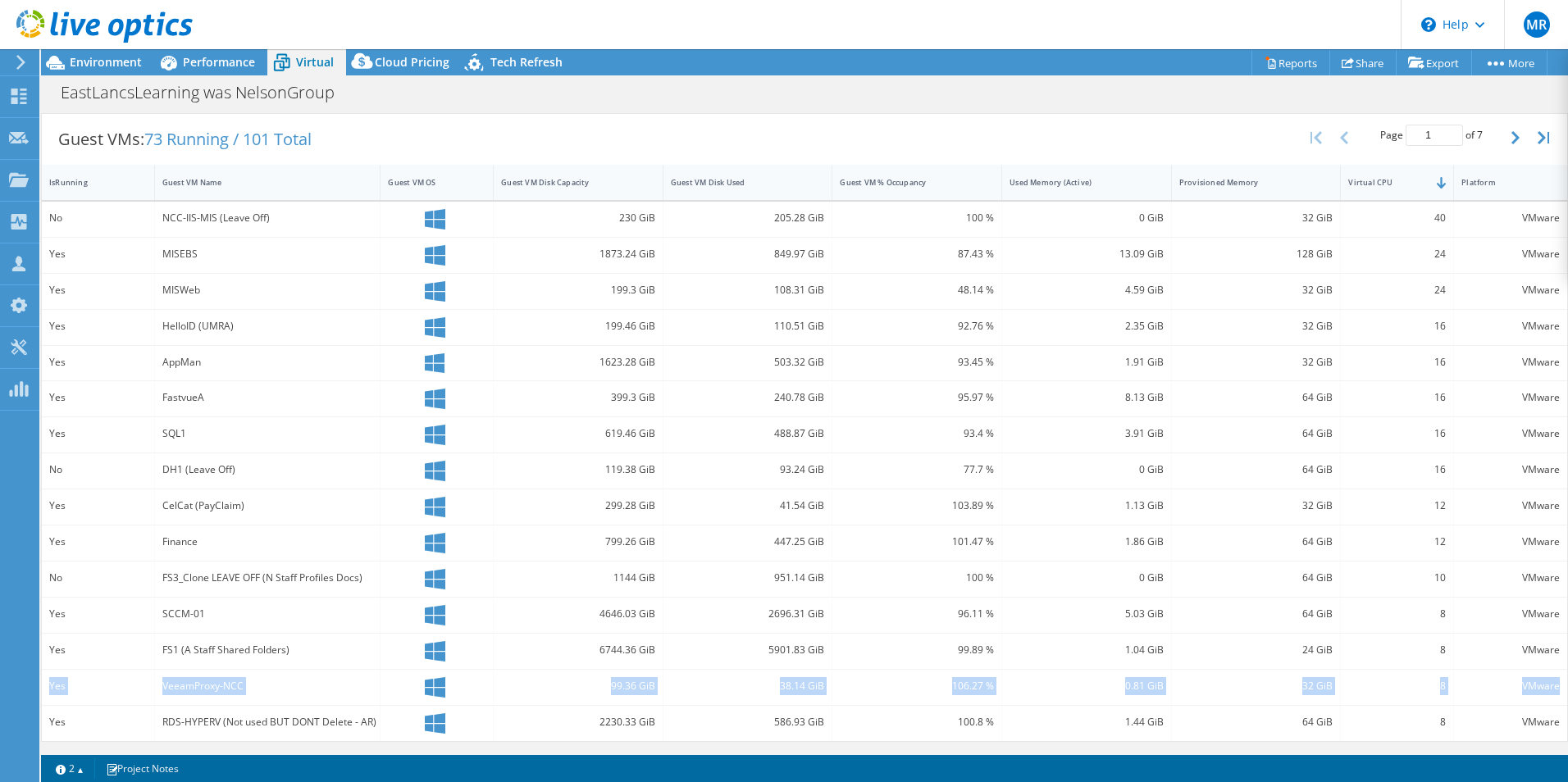
drag, startPoint x: 1550, startPoint y: 685, endPoint x: 46, endPoint y: 692, distance: 1504.0
click at [46, 692] on div "Yes VeeamProxy-NCC 99.36 GiB 38.14 GiB 106.27 % 0.81 GiB 32 GiB 8 VMware" at bounding box center [804, 688] width 1526 height 36
click at [46, 692] on div "Yes" at bounding box center [98, 688] width 114 height 36
drag, startPoint x: 47, startPoint y: 686, endPoint x: 1547, endPoint y: 682, distance: 1500.0
click at [1547, 682] on div "Yes VeeamProxy-NCC 99.36 GiB 38.14 GiB 106.27 % 0.81 GiB 32 GiB 8 VMware" at bounding box center [804, 688] width 1526 height 36
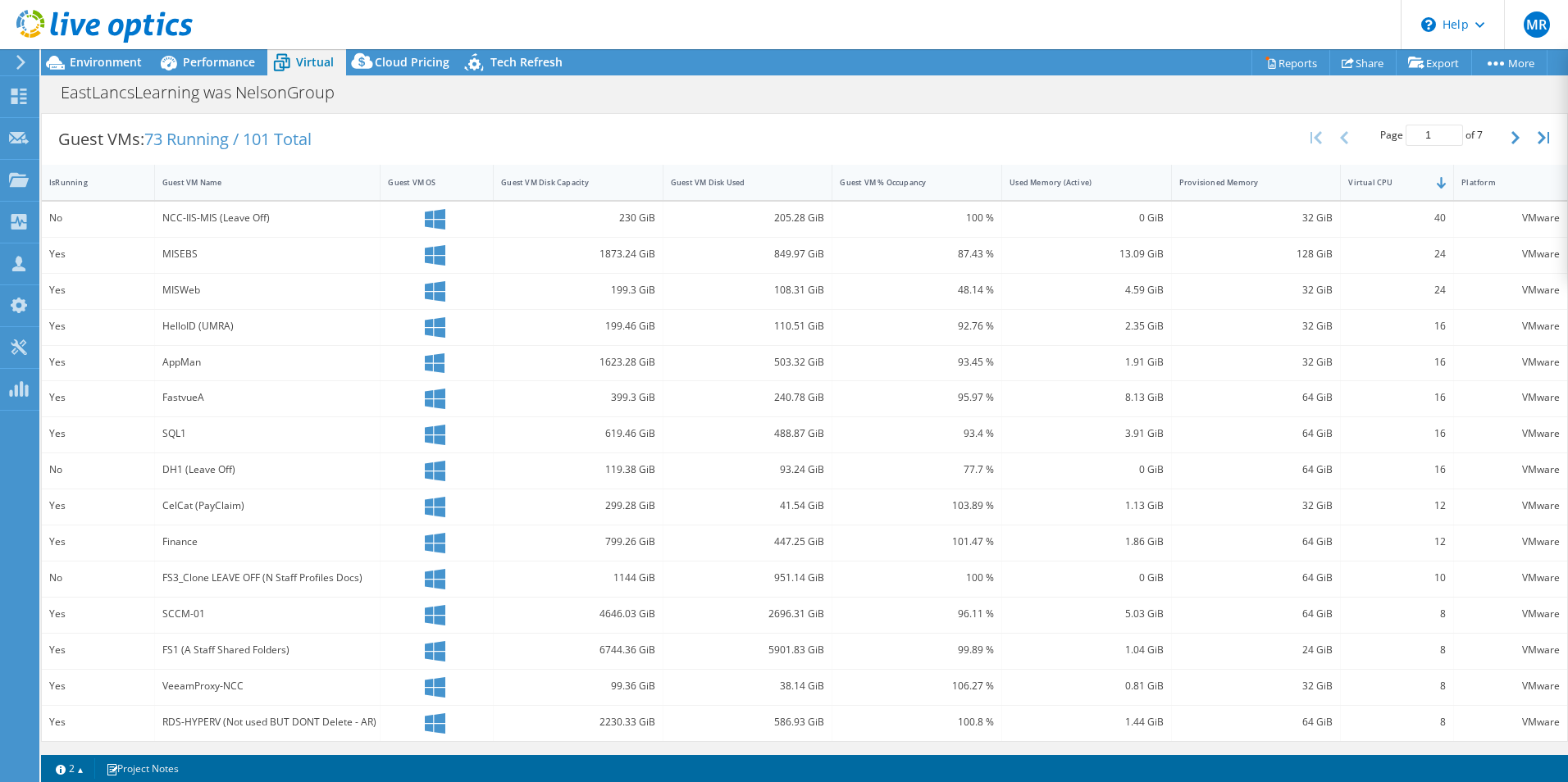
click at [1078, 598] on div "5.03 GiB" at bounding box center [1087, 616] width 170 height 36
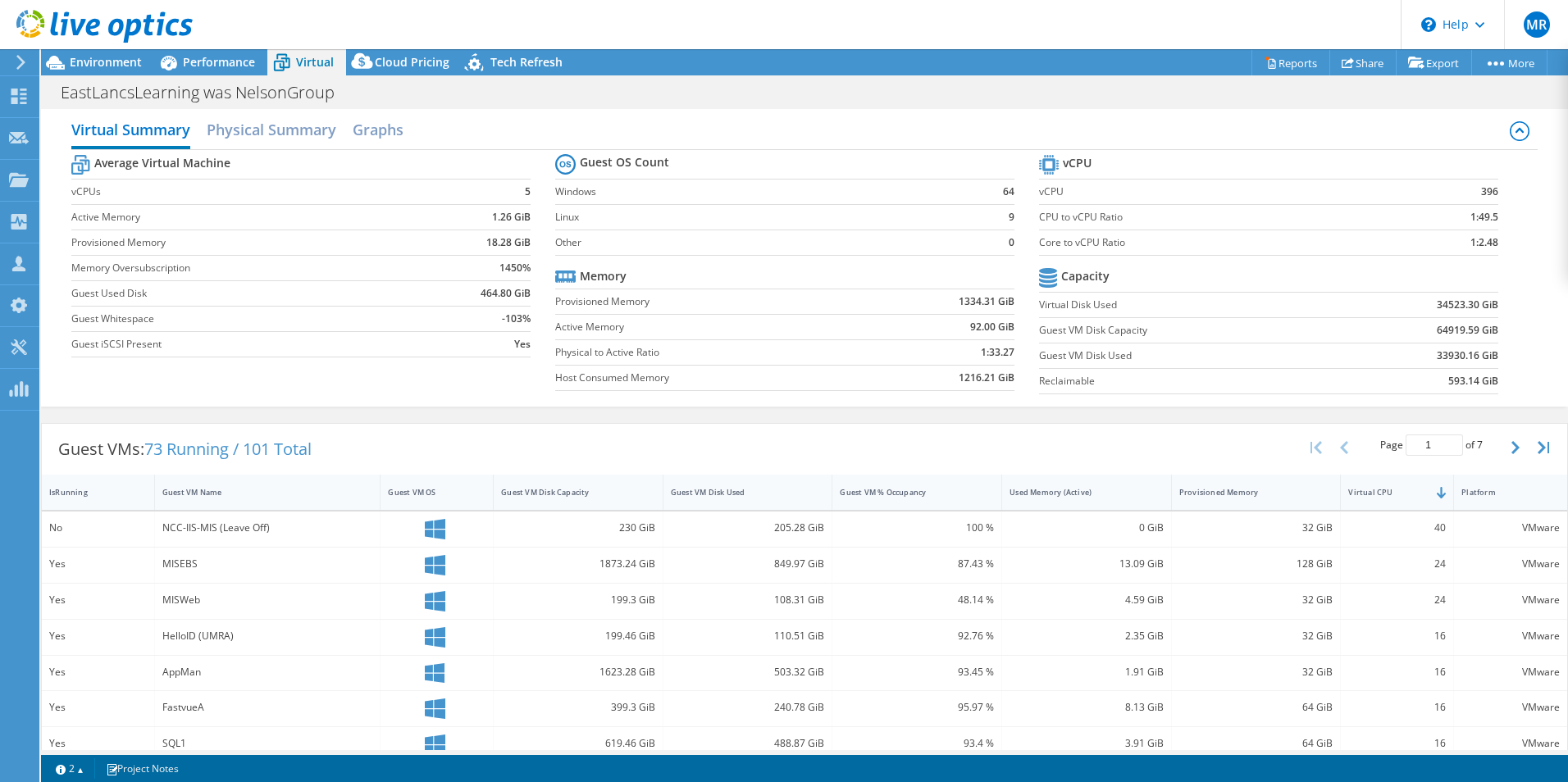
scroll to position [0, 0]
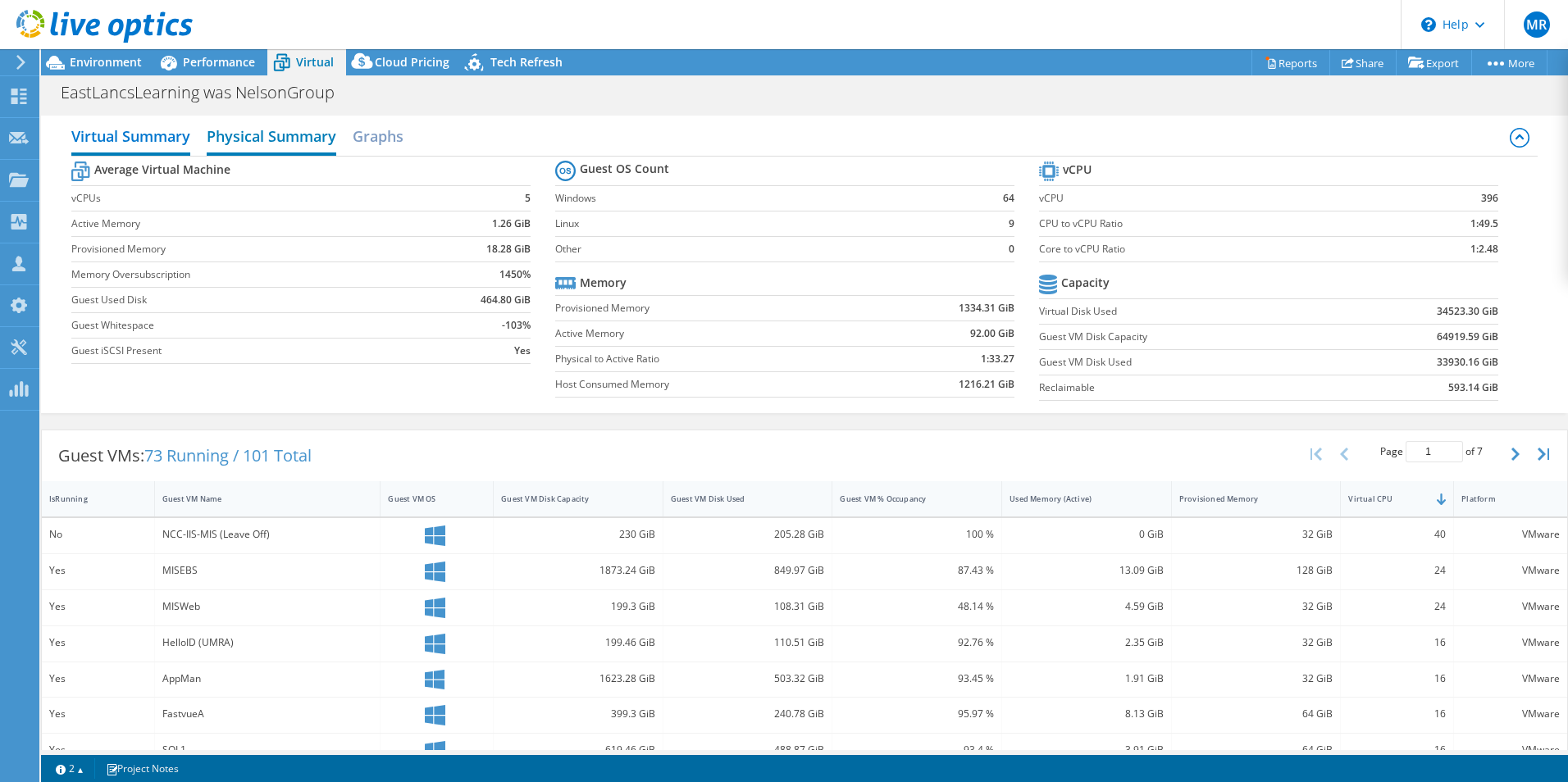
click at [284, 136] on h2 "Physical Summary" at bounding box center [271, 137] width 130 height 36
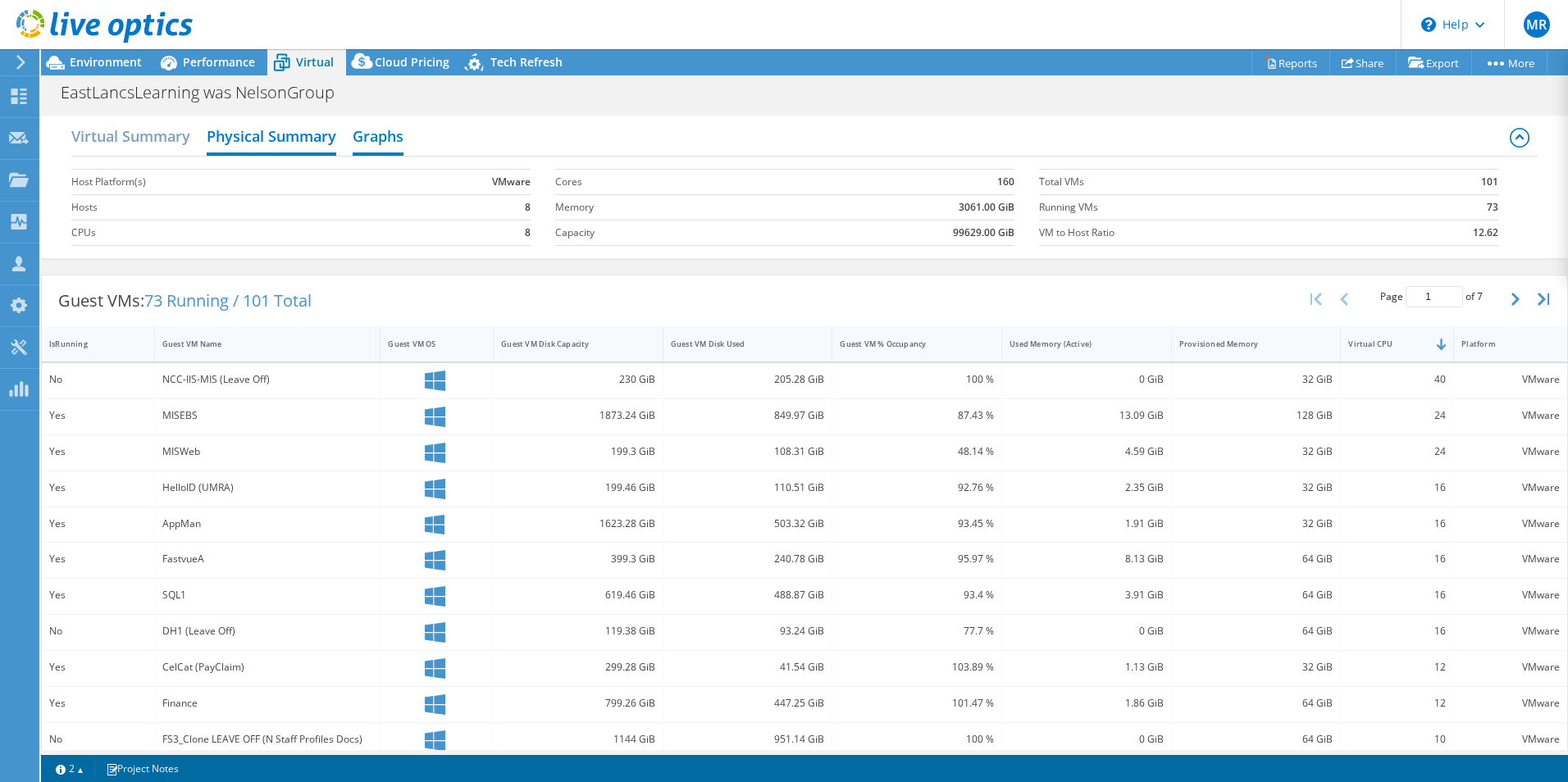
click at [353, 140] on h2 "Graphs" at bounding box center [378, 137] width 51 height 36
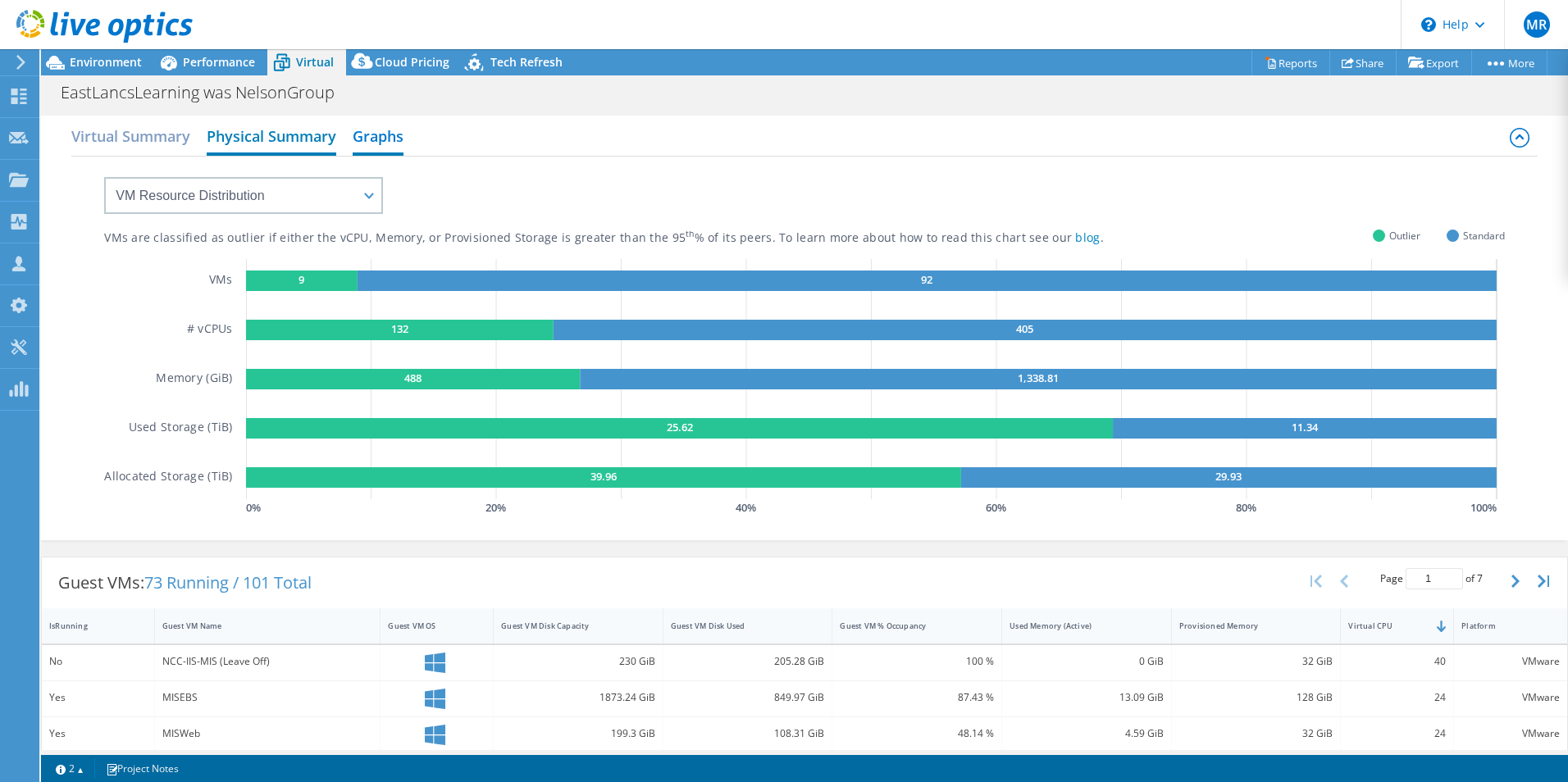
click at [295, 146] on h2 "Physical Summary" at bounding box center [271, 137] width 130 height 36
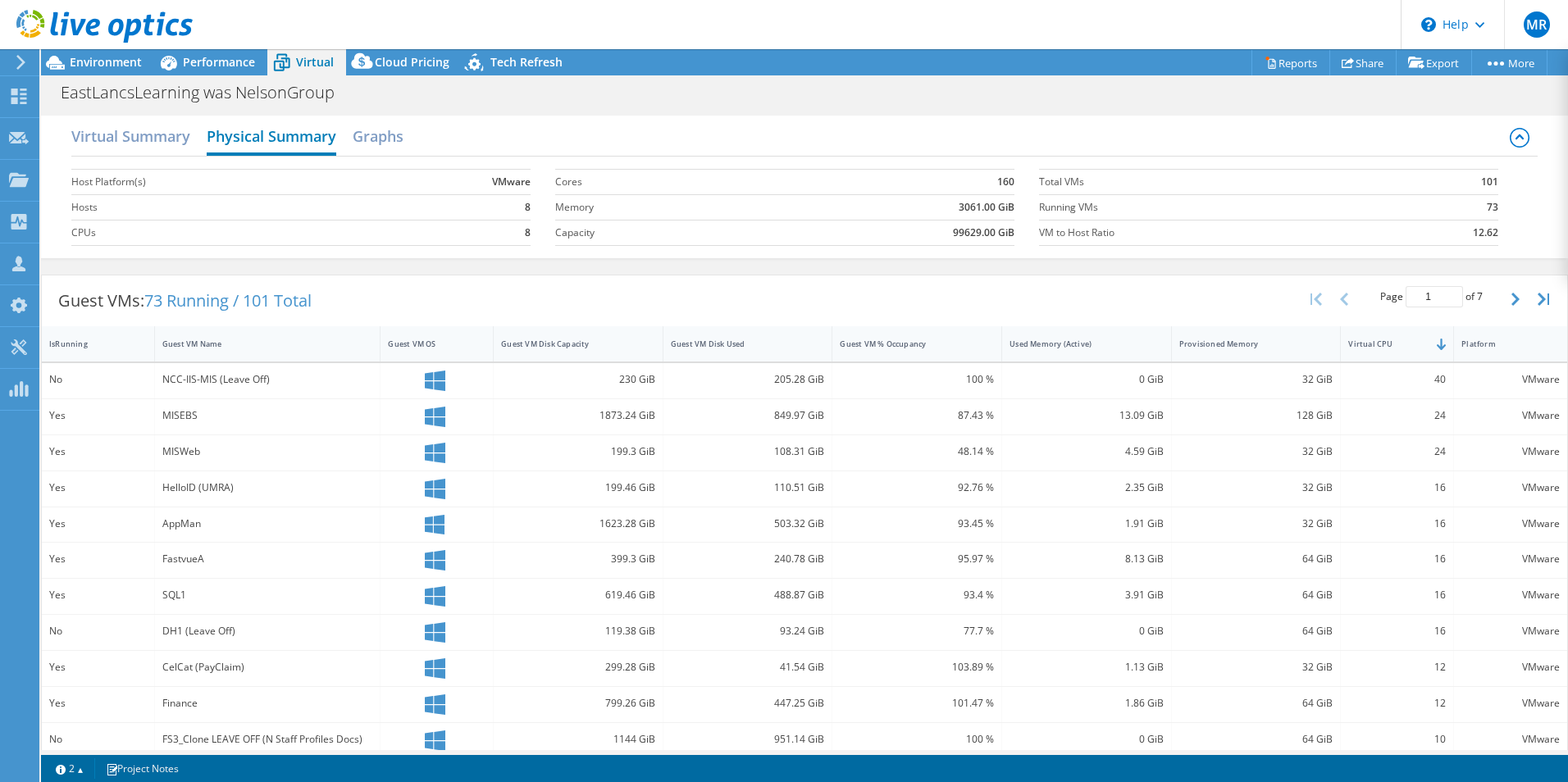
drag, startPoint x: 372, startPoint y: 145, endPoint x: 314, endPoint y: 145, distance: 58.0
click at [372, 144] on h2 "Graphs" at bounding box center [378, 136] width 51 height 33
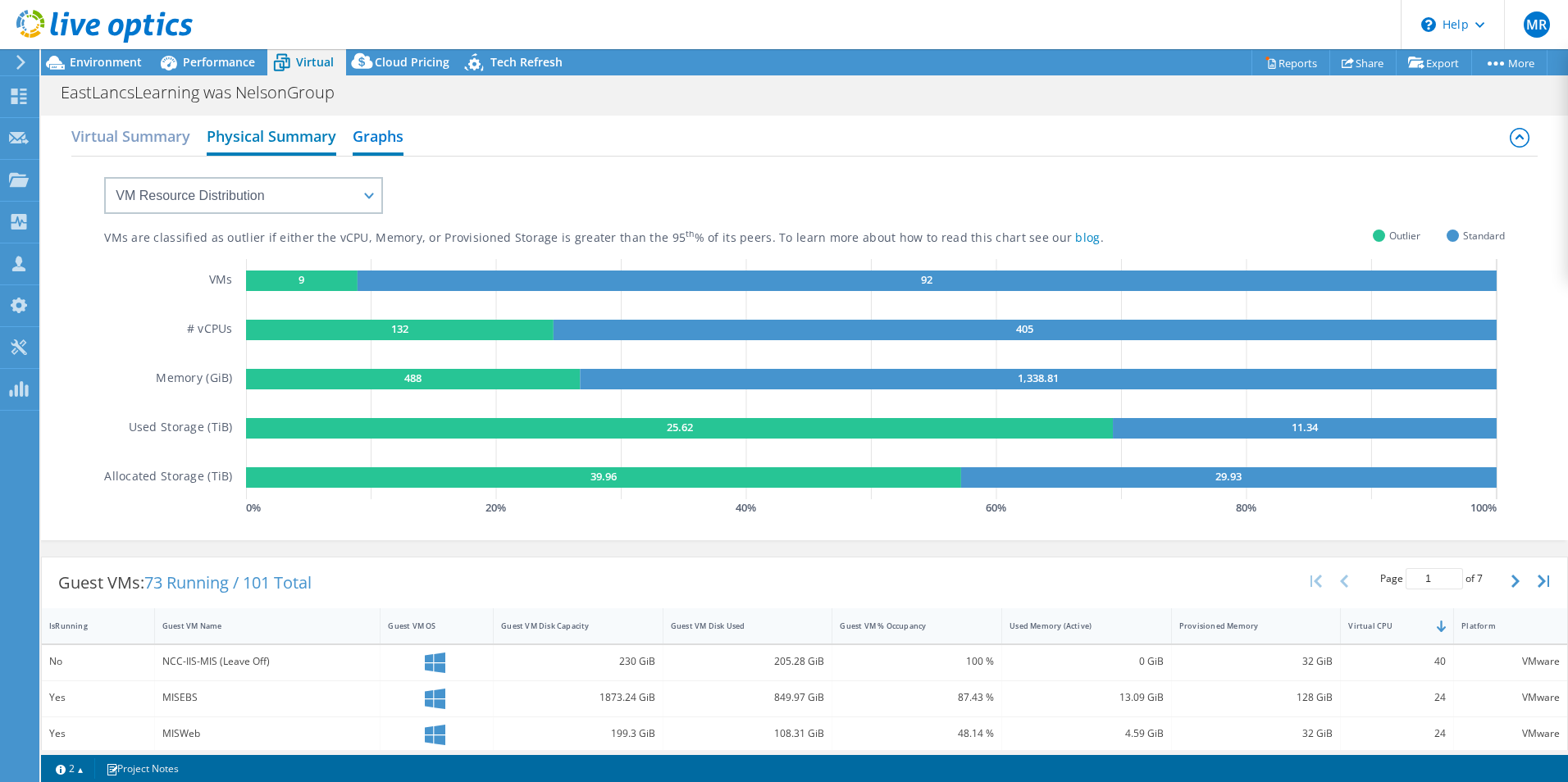
click at [228, 136] on h2 "Physical Summary" at bounding box center [271, 137] width 130 height 36
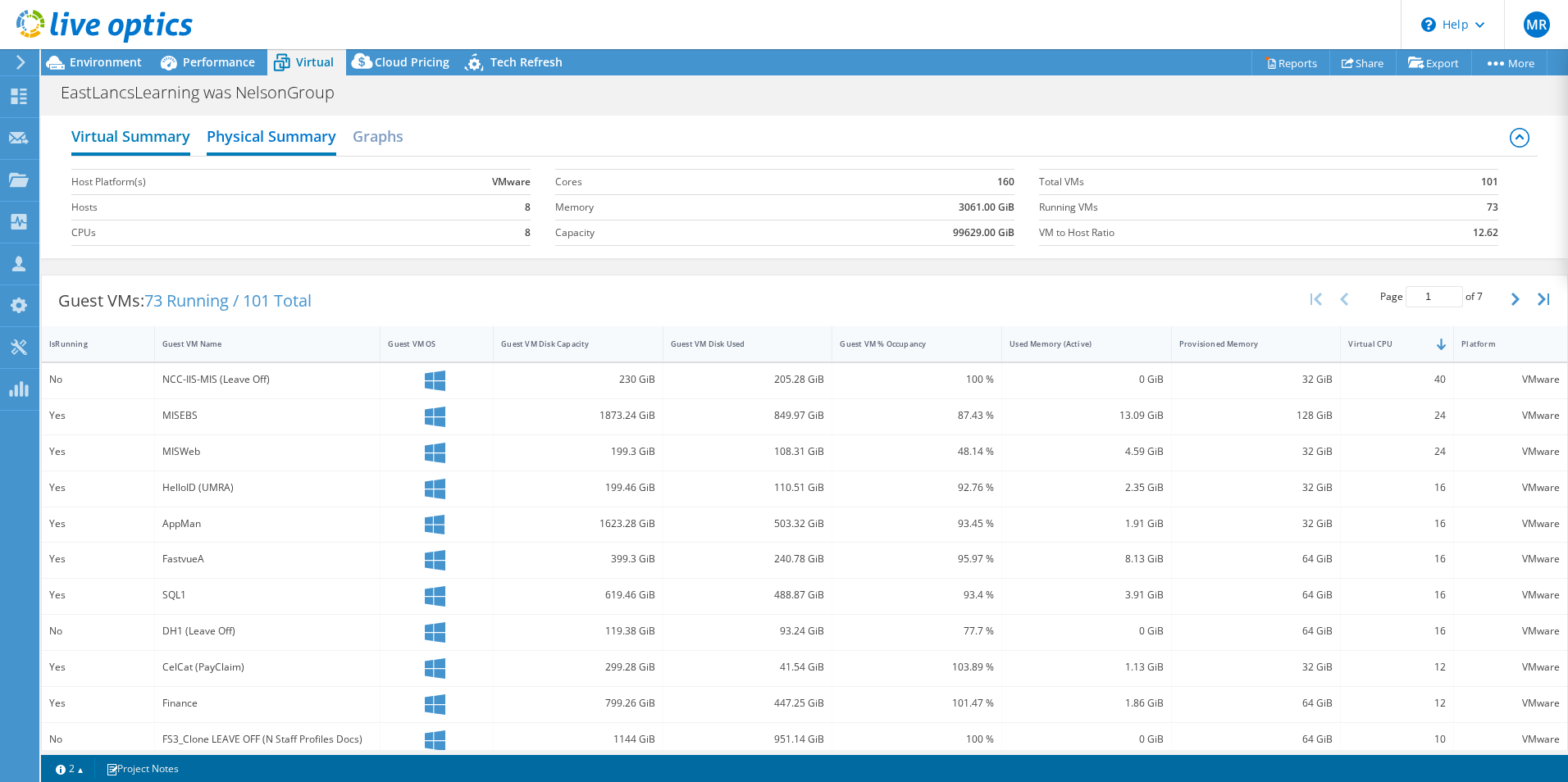
click at [132, 137] on h2 "Virtual Summary" at bounding box center [131, 137] width 119 height 36
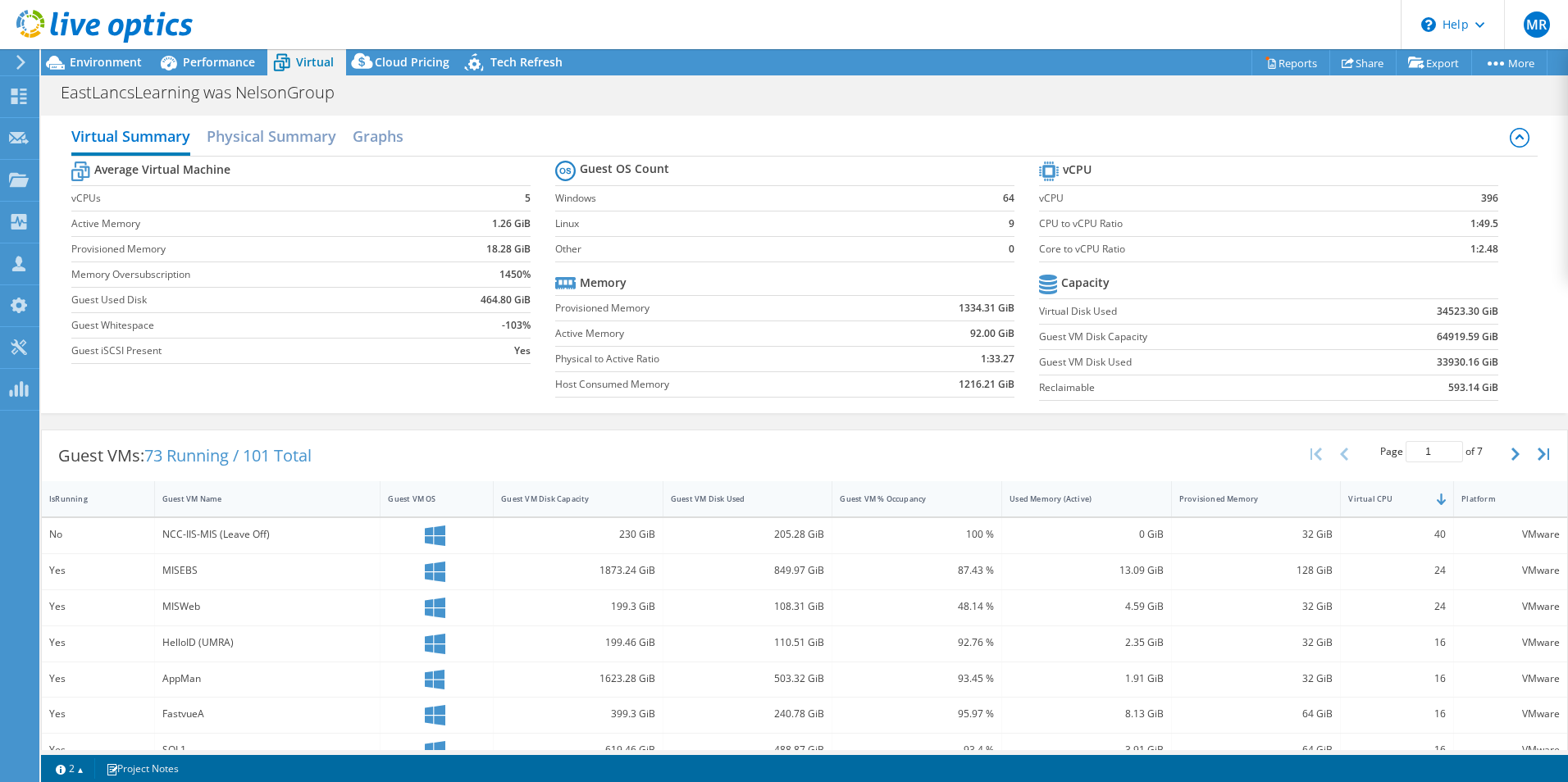
click at [629, 451] on div "Guest VMs: 73 Running / 101 Total Page 1 of 7 5 rows 10 rows 20 rows 25 rows 50…" at bounding box center [804, 456] width 1526 height 51
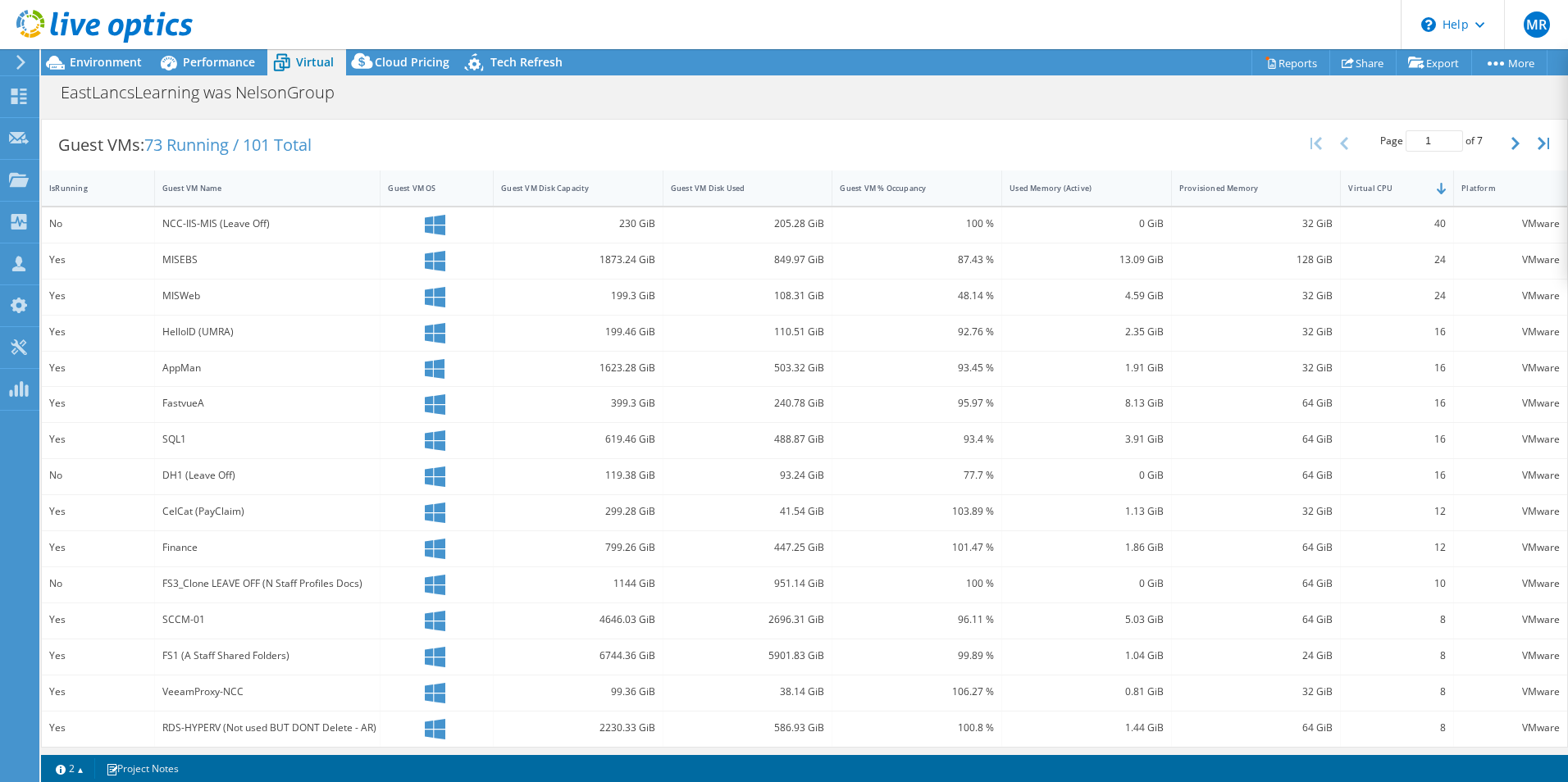
scroll to position [317, 0]
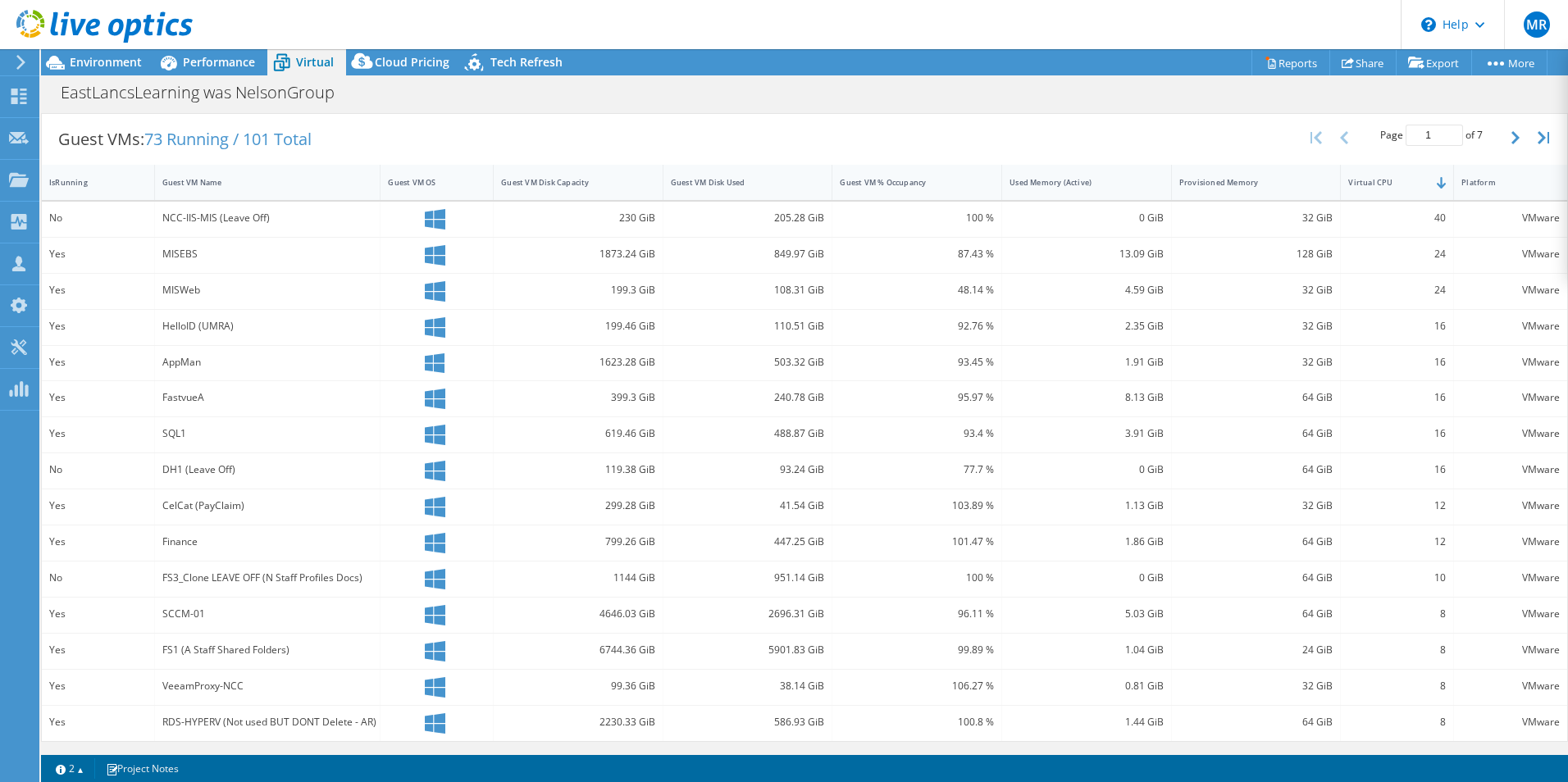
click at [1521, 720] on div "VMware" at bounding box center [1511, 722] width 98 height 18
drag, startPoint x: 1521, startPoint y: 720, endPoint x: 1516, endPoint y: 684, distance: 36.3
click at [1516, 684] on div "VMware" at bounding box center [1511, 685] width 98 height 18
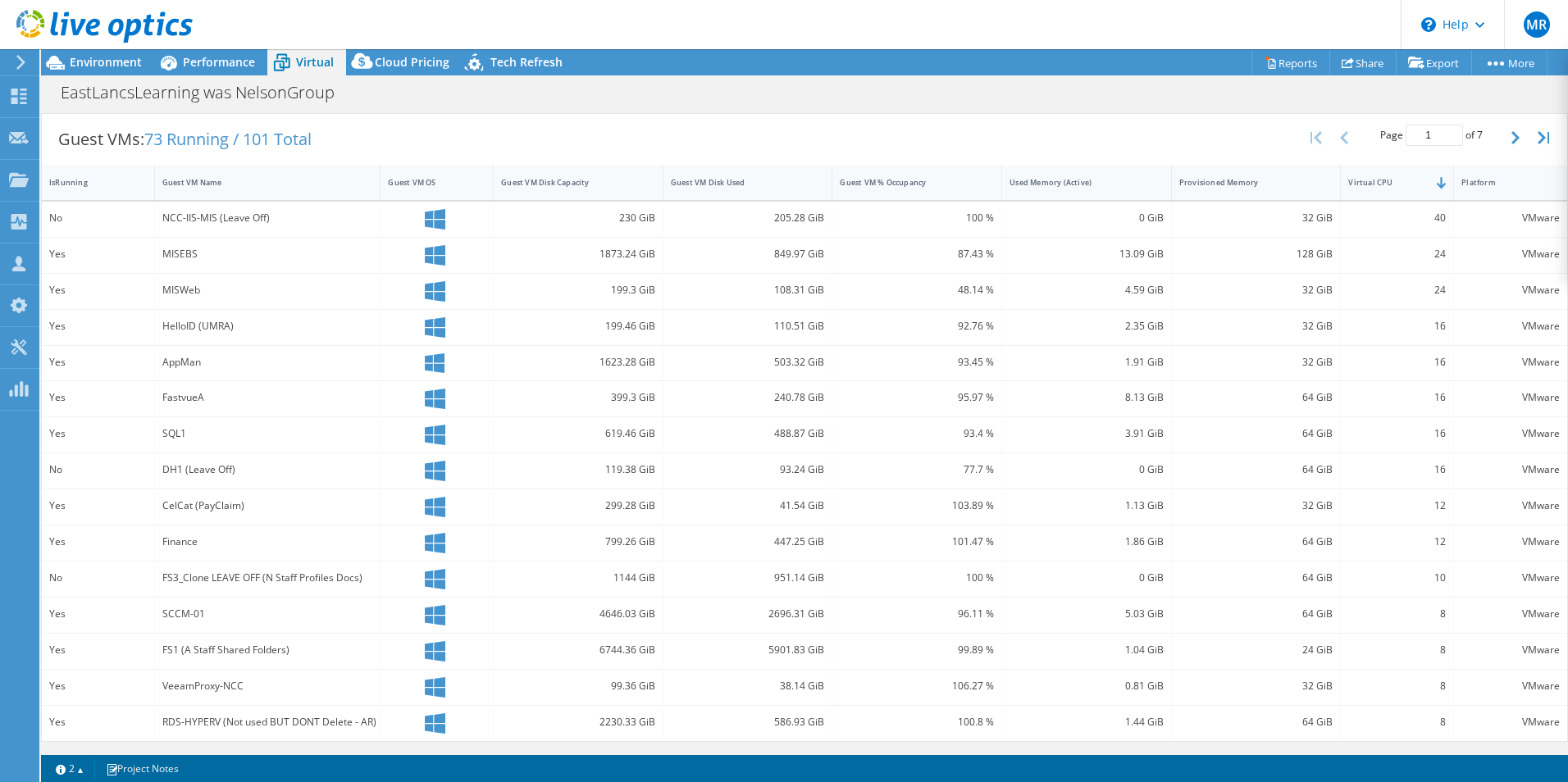
drag, startPoint x: 1516, startPoint y: 684, endPoint x: 1515, endPoint y: 649, distance: 35.0
click at [1515, 649] on div "VMware" at bounding box center [1511, 650] width 98 height 18
drag, startPoint x: 1515, startPoint y: 649, endPoint x: 1512, endPoint y: 610, distance: 39.1
click at [1512, 610] on div "VMware" at bounding box center [1511, 613] width 98 height 18
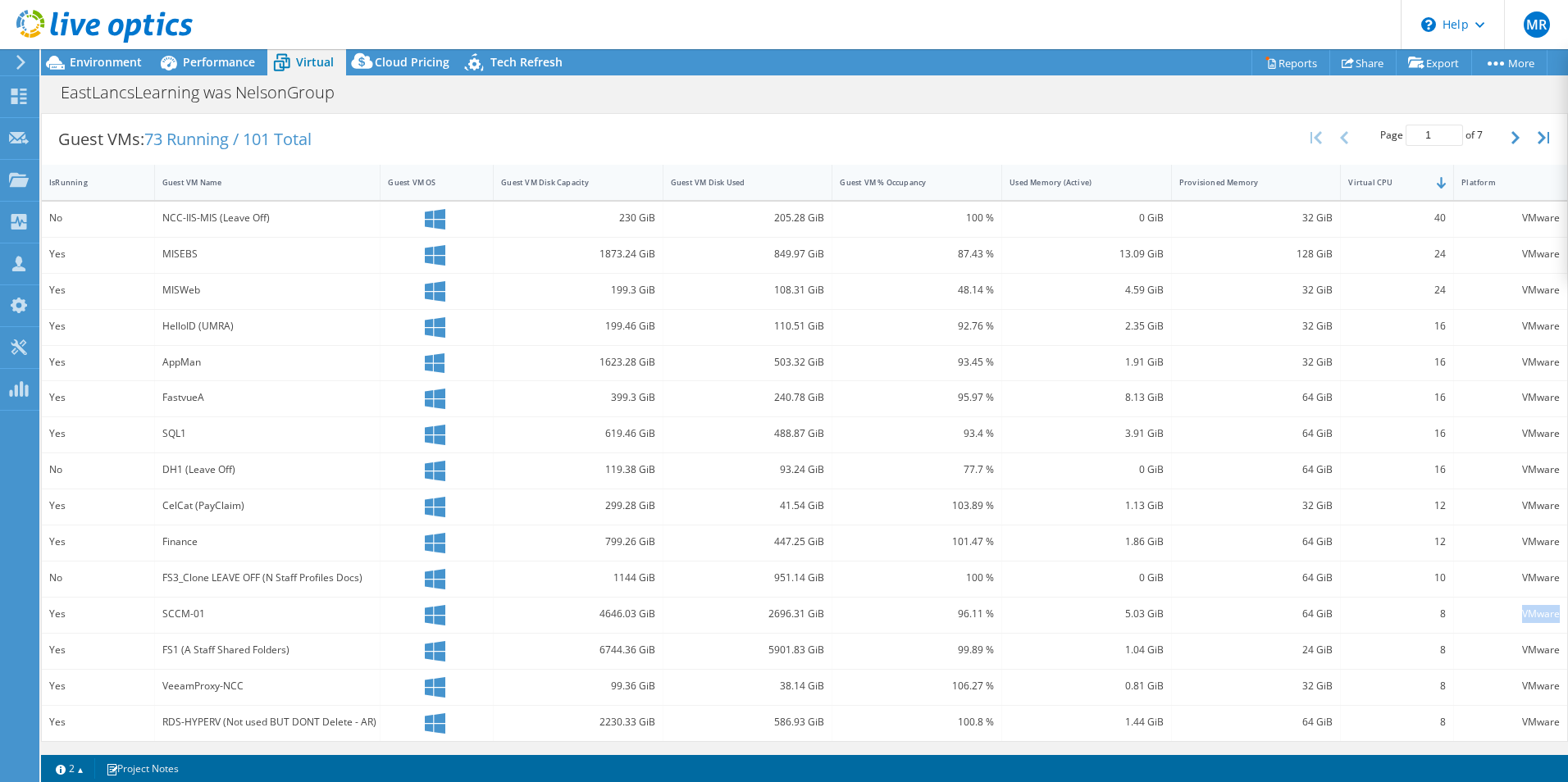
click at [1512, 610] on div "VMware" at bounding box center [1511, 613] width 98 height 18
drag, startPoint x: 1512, startPoint y: 610, endPoint x: 1496, endPoint y: 601, distance: 18.4
click at [1496, 601] on div "VMware" at bounding box center [1511, 616] width 114 height 36
click at [1535, 579] on div "VMware" at bounding box center [1511, 578] width 98 height 18
click at [1535, 578] on div "VMware" at bounding box center [1511, 578] width 98 height 18
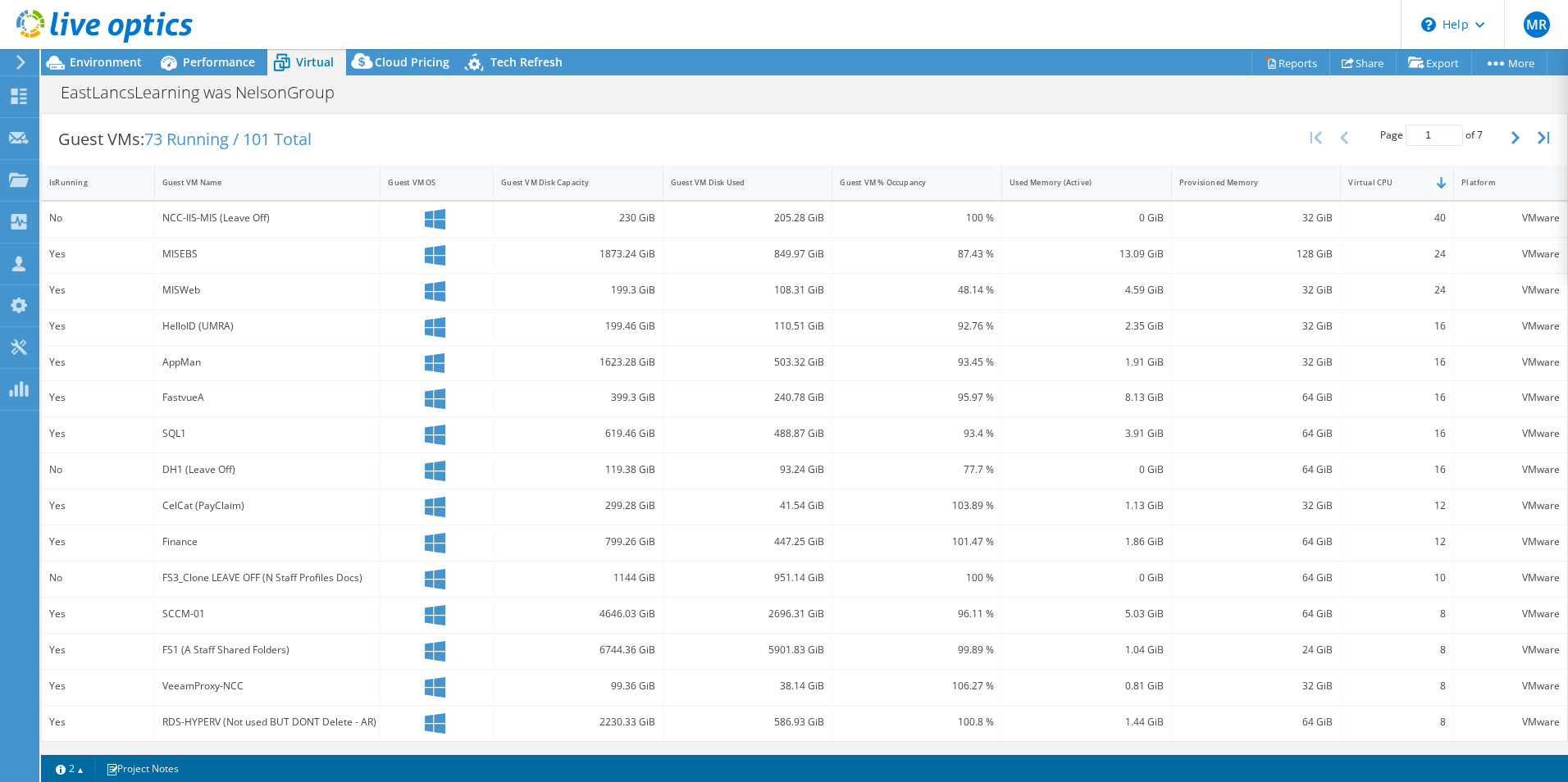
click at [1249, 585] on div "64 GiB" at bounding box center [1257, 578] width 154 height 18
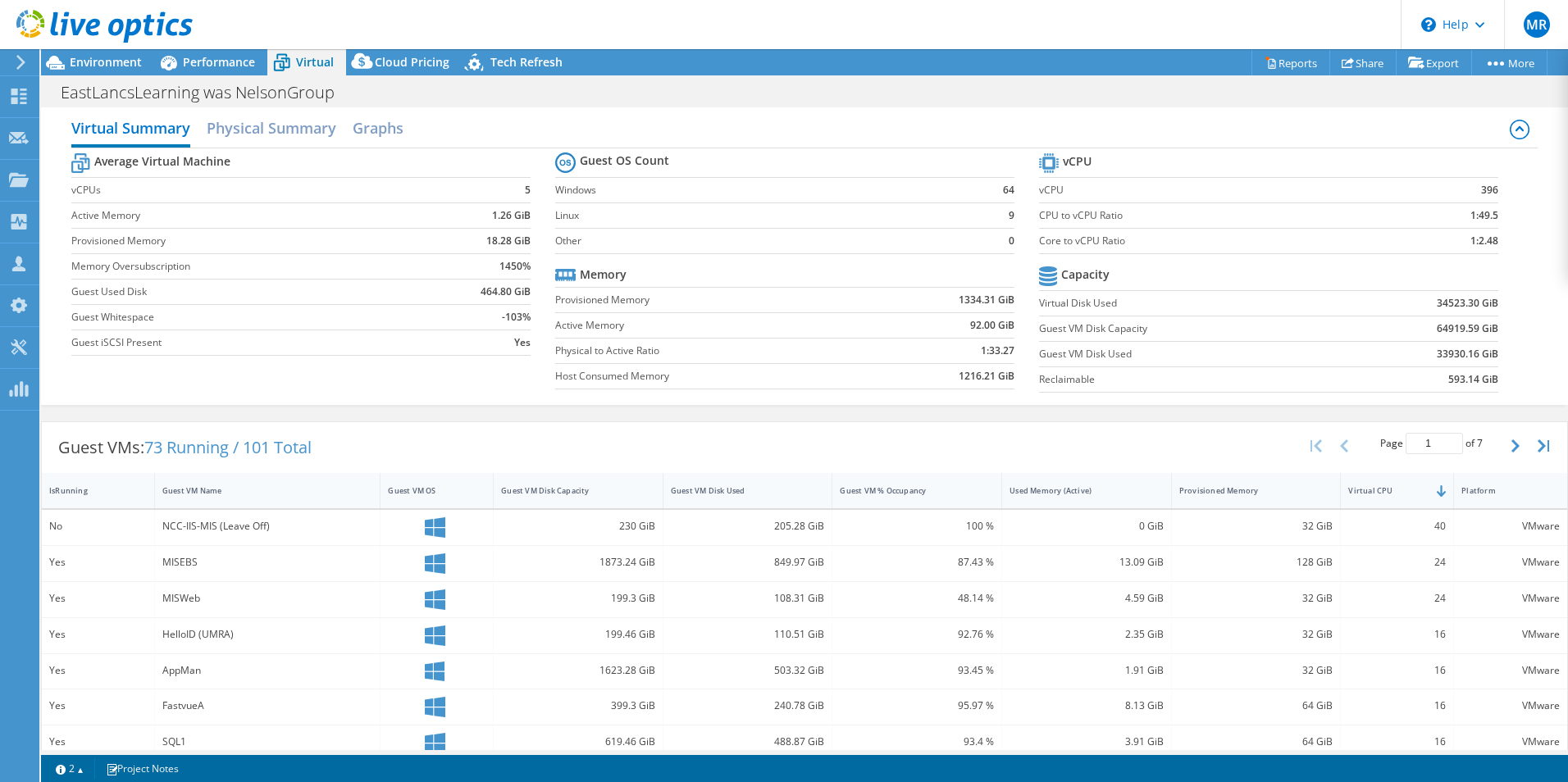
scroll to position [0, 0]
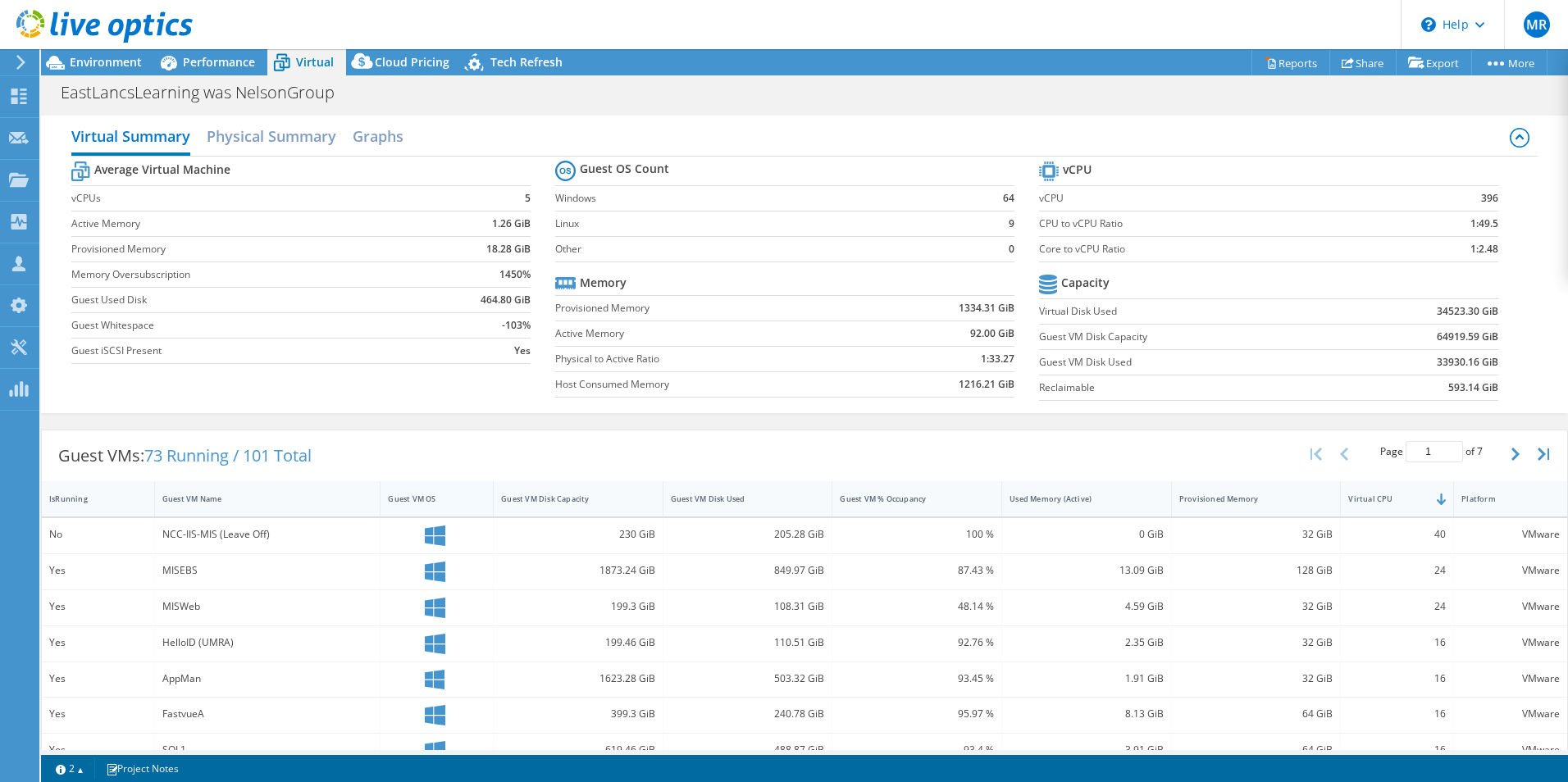
click at [414, 502] on div "Guest VM OS" at bounding box center [427, 499] width 78 height 11
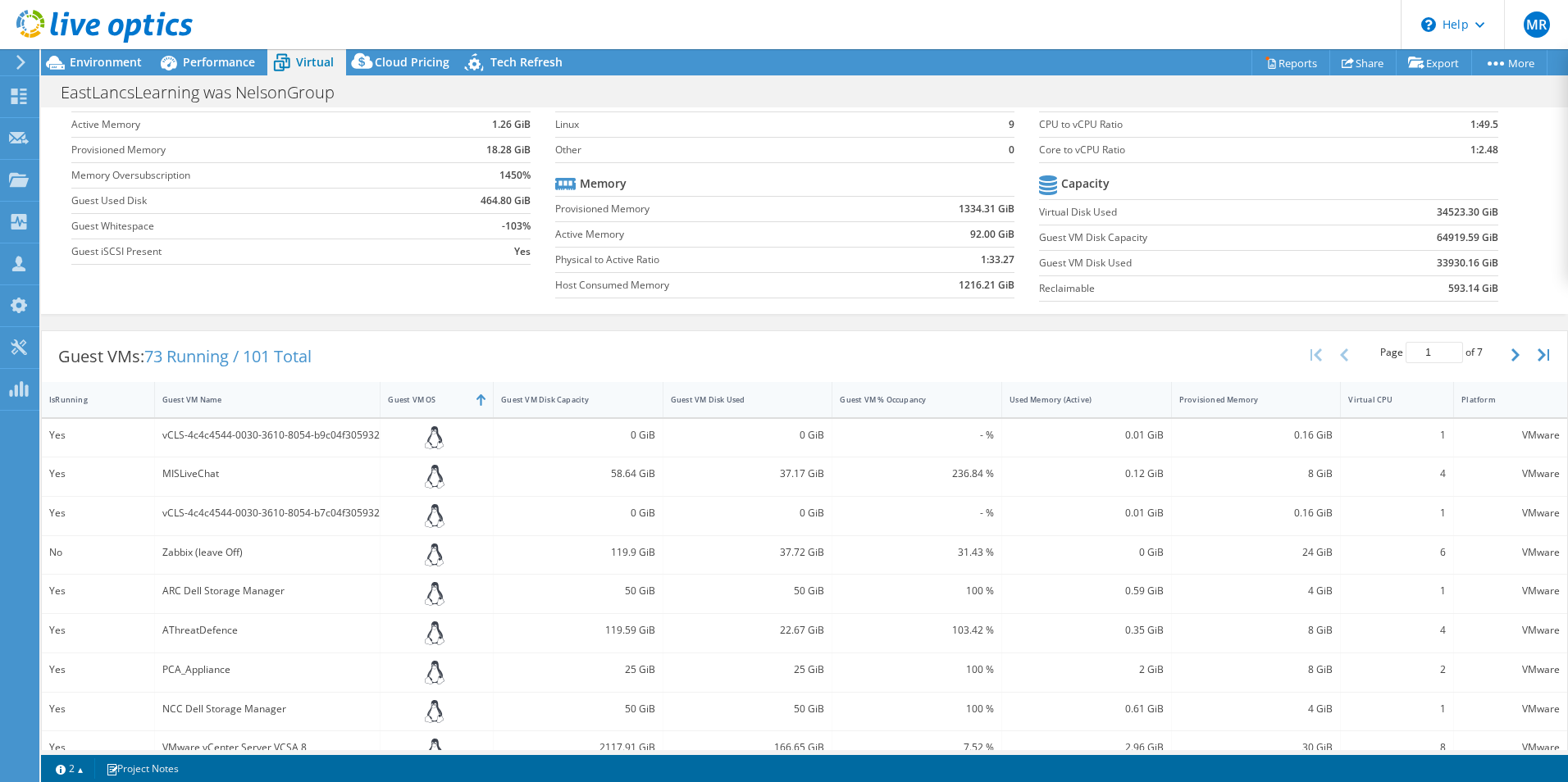
scroll to position [246, 0]
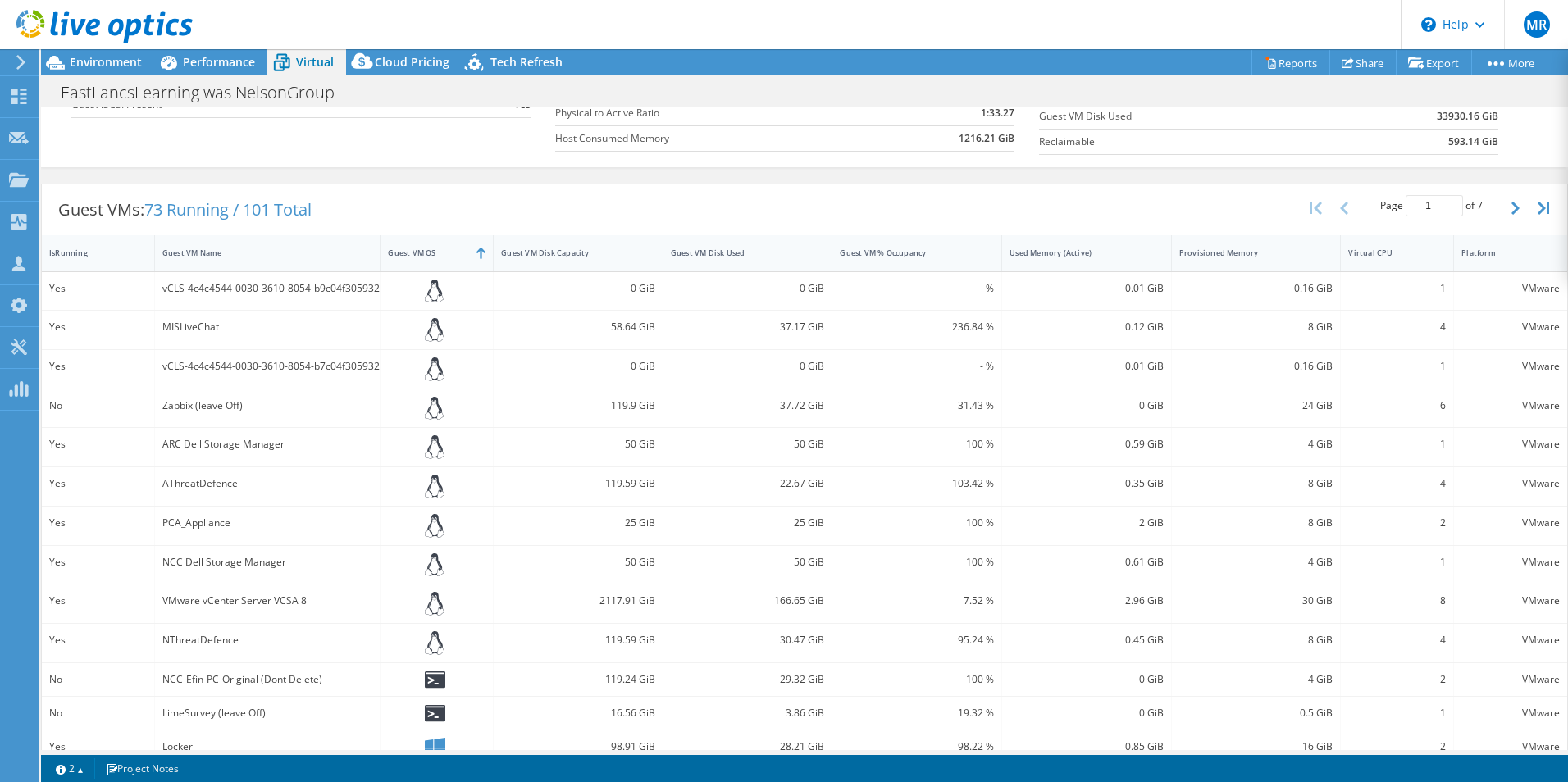
click at [860, 530] on div "100 %" at bounding box center [917, 523] width 154 height 18
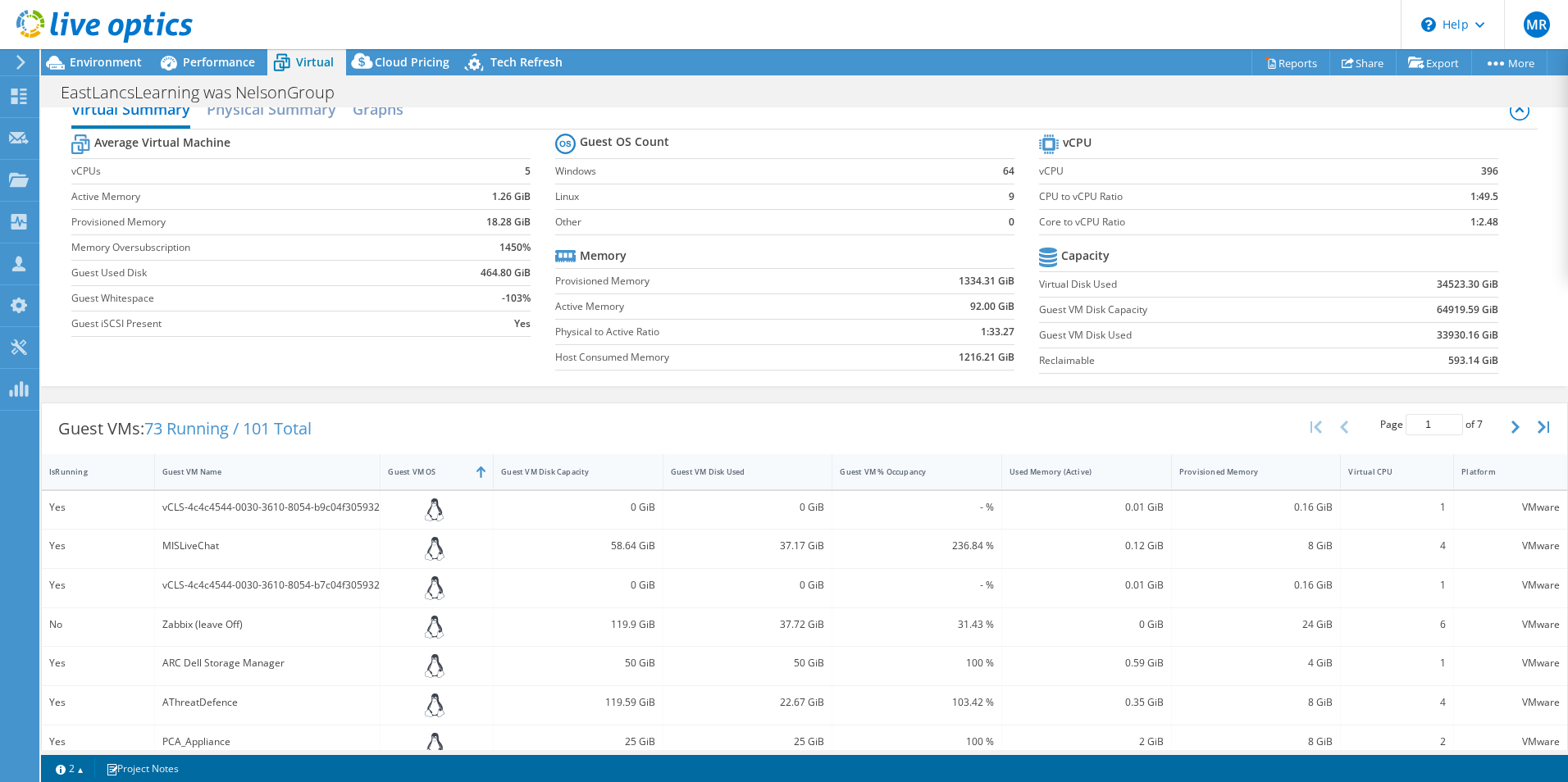
scroll to position [0, 0]
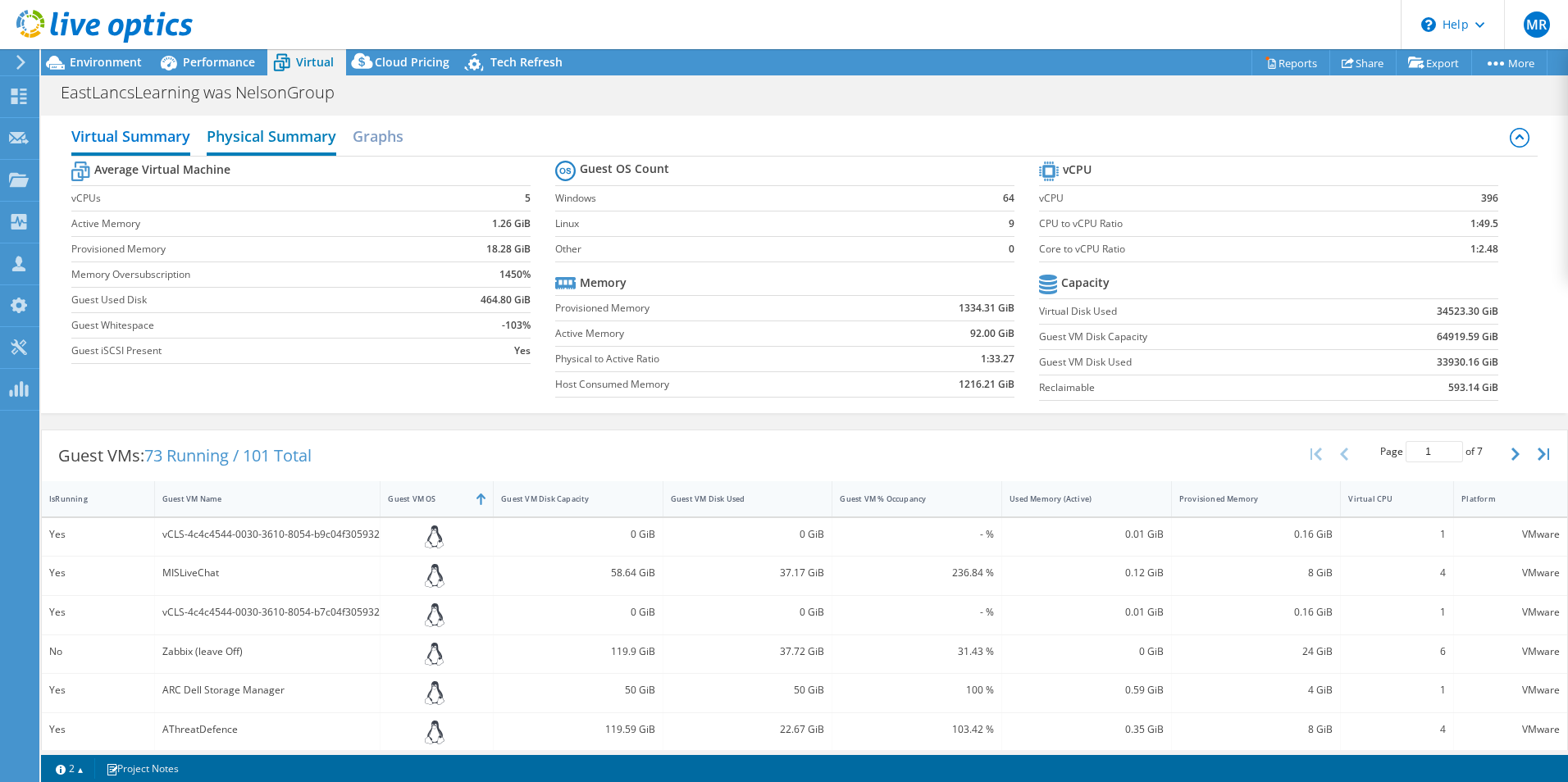
click at [251, 139] on h2 "Physical Summary" at bounding box center [271, 137] width 130 height 36
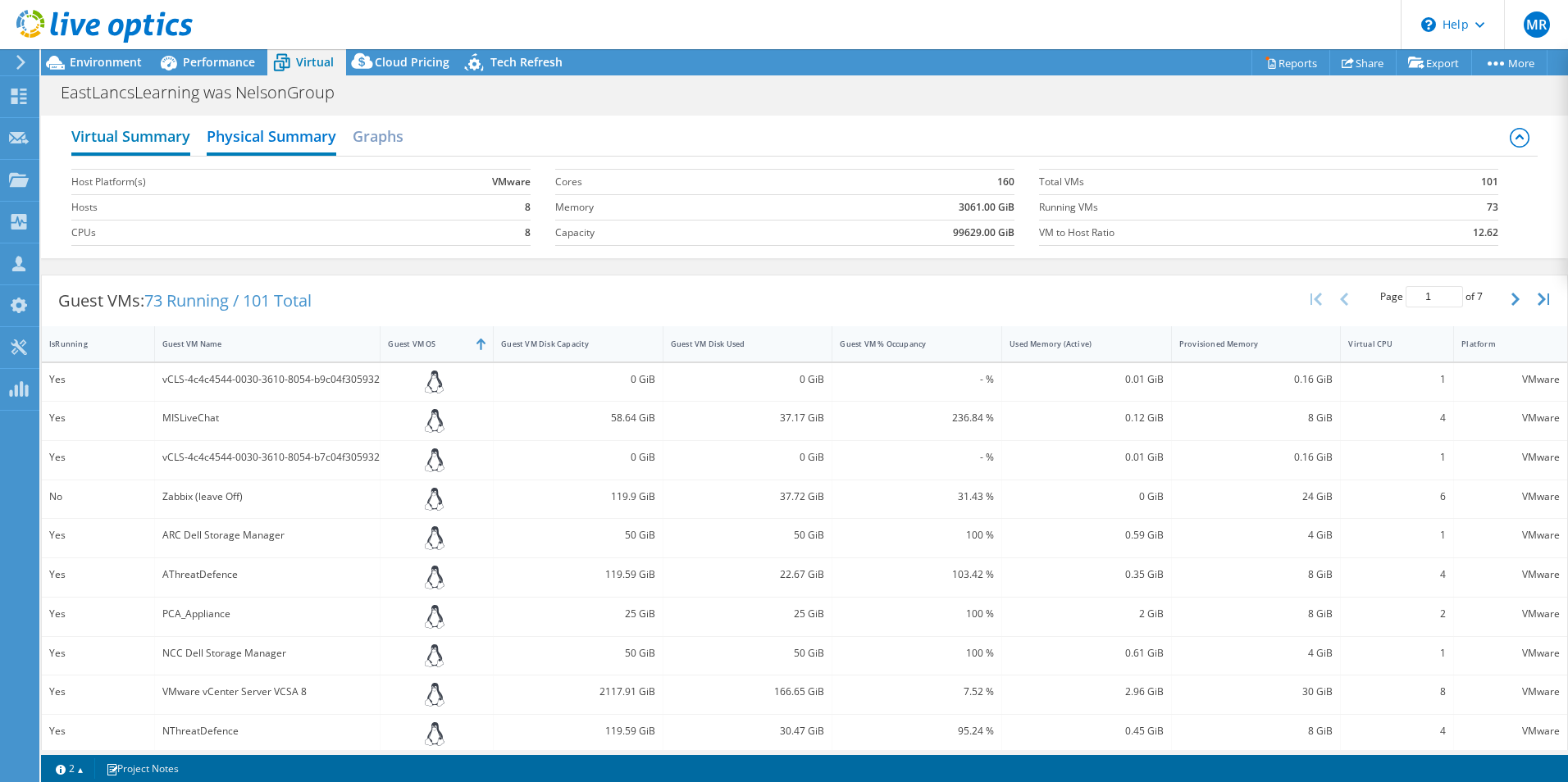
click at [129, 140] on h2 "Virtual Summary" at bounding box center [131, 137] width 119 height 36
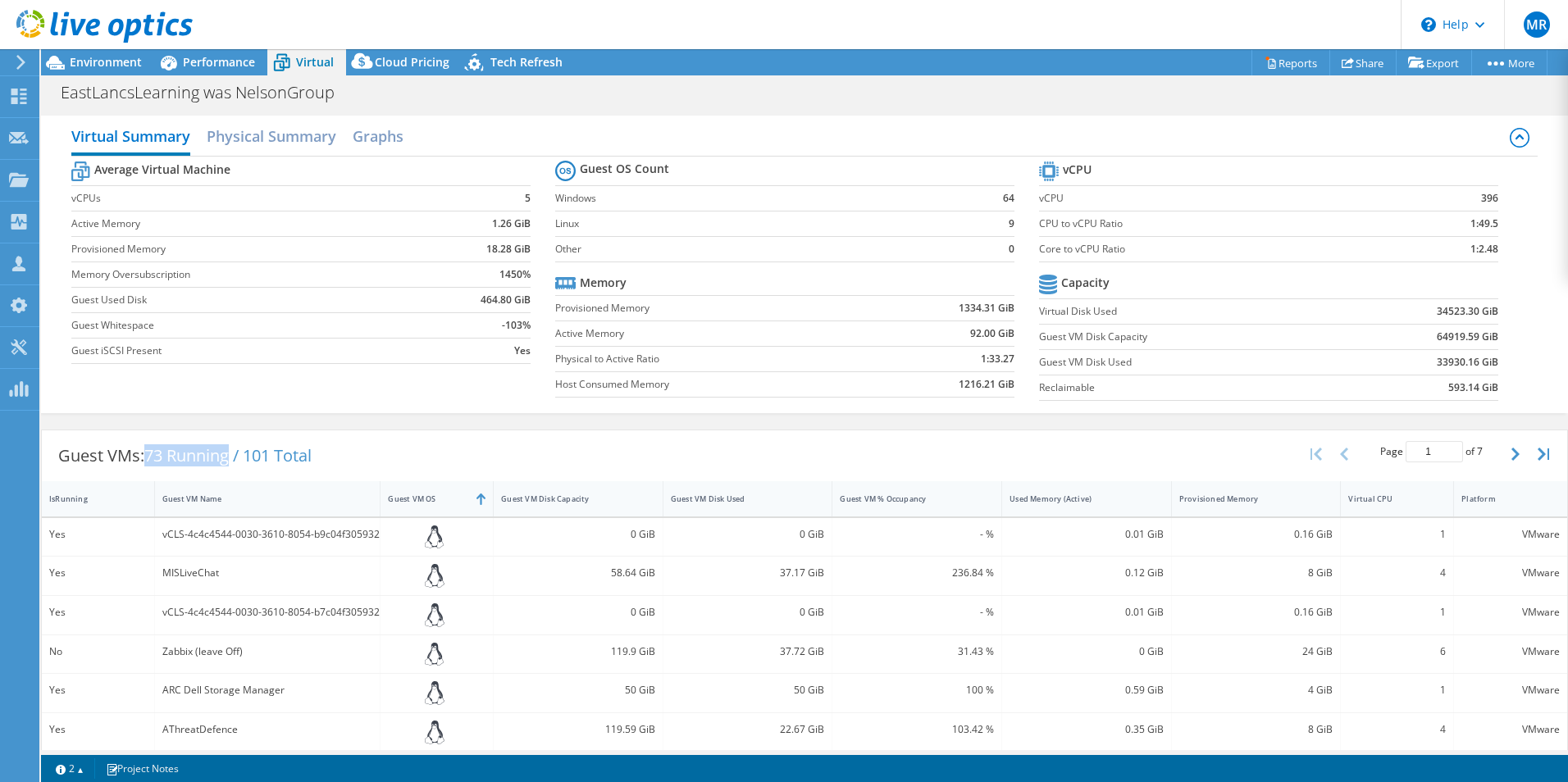
drag, startPoint x: 234, startPoint y: 457, endPoint x: 147, endPoint y: 455, distance: 87.0
click at [147, 455] on span "73 Running / 101 Total" at bounding box center [227, 456] width 167 height 22
click at [648, 441] on div "Guest VMs: 73 Running / 101 Total Page 1 of 7 5 rows 10 rows 20 rows 25 rows 50…" at bounding box center [804, 456] width 1526 height 51
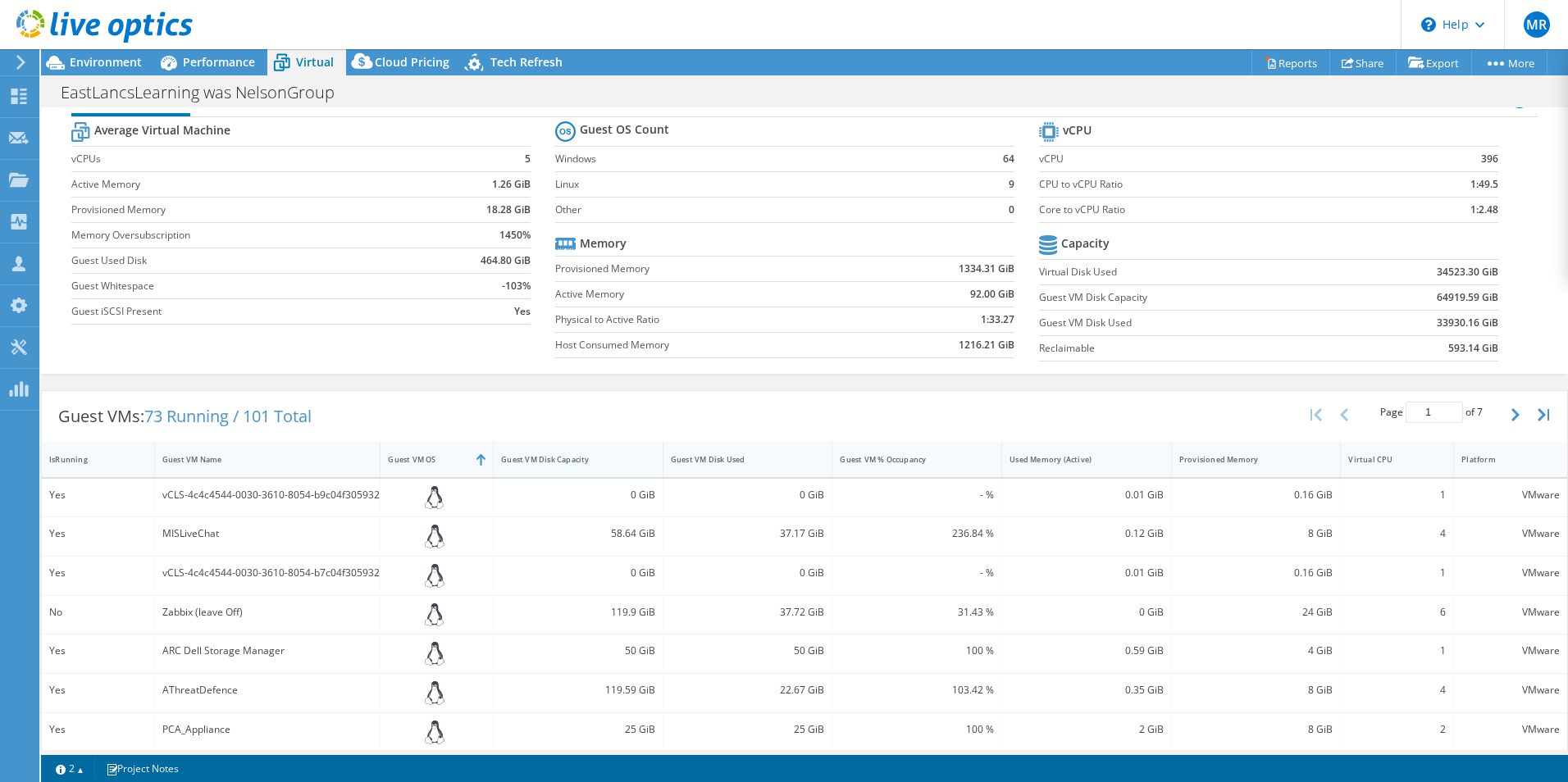
scroll to position [14, 0]
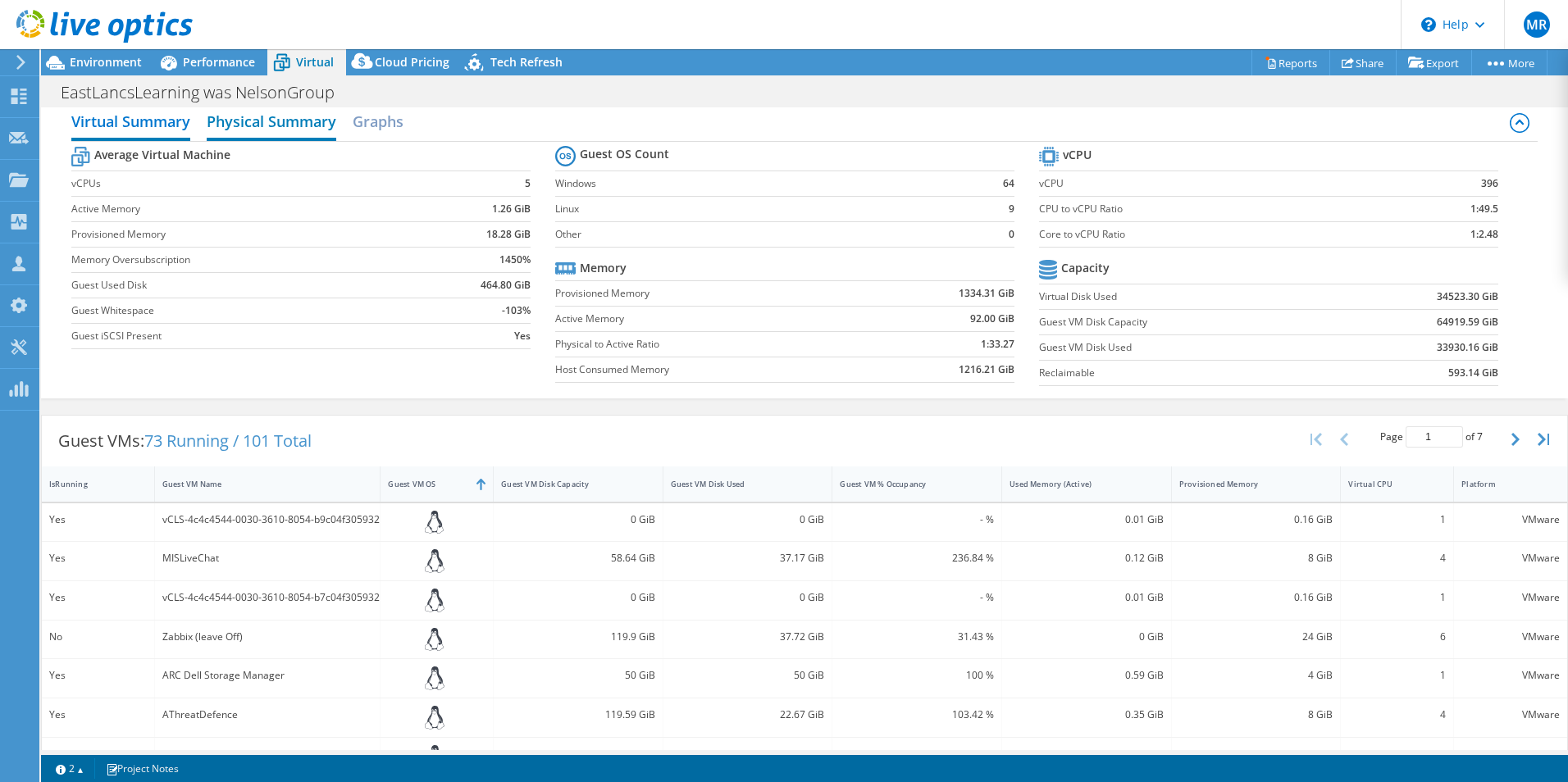
click at [274, 114] on h2 "Physical Summary" at bounding box center [271, 123] width 130 height 36
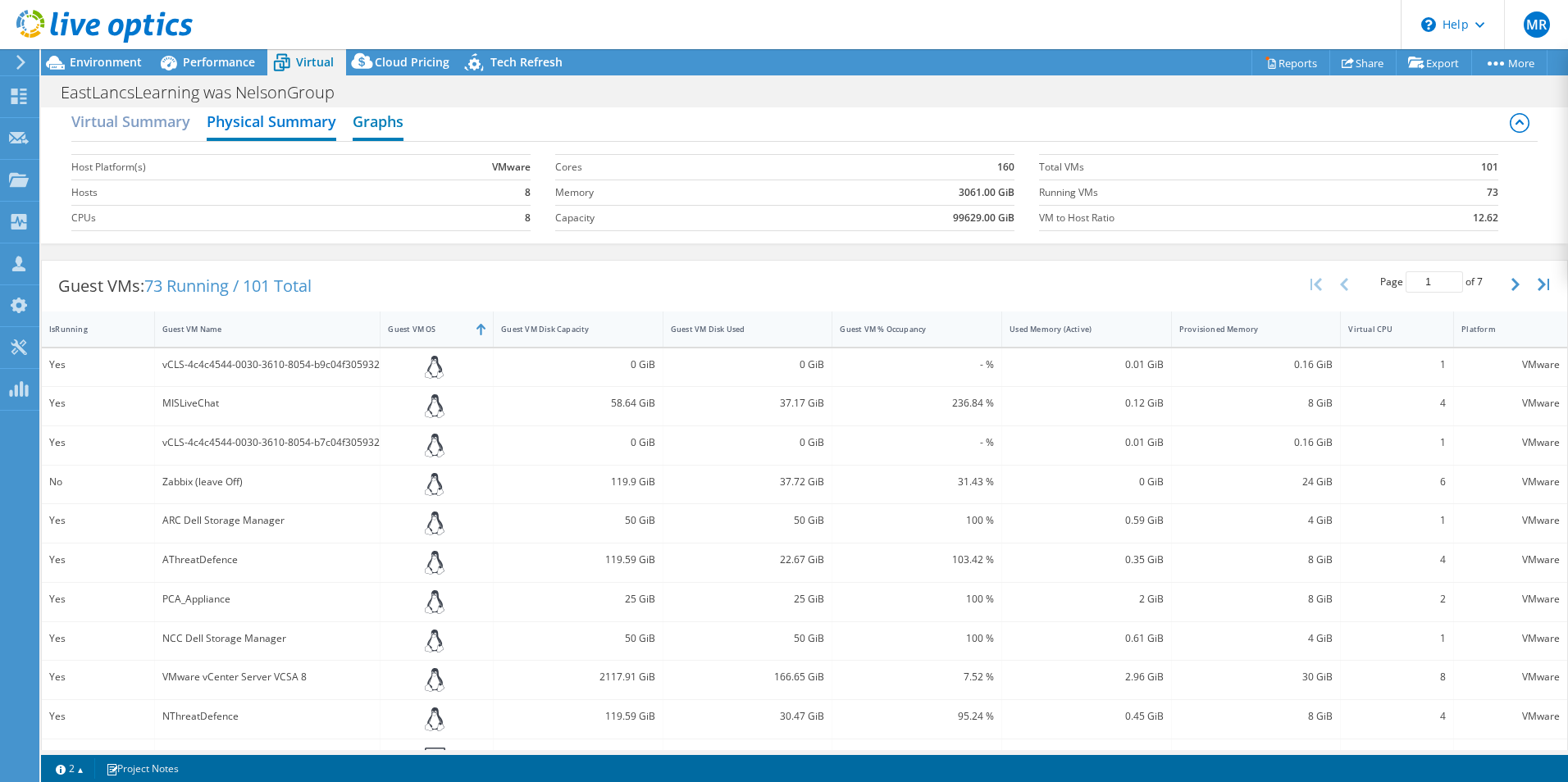
click at [370, 119] on h2 "Graphs" at bounding box center [378, 123] width 51 height 36
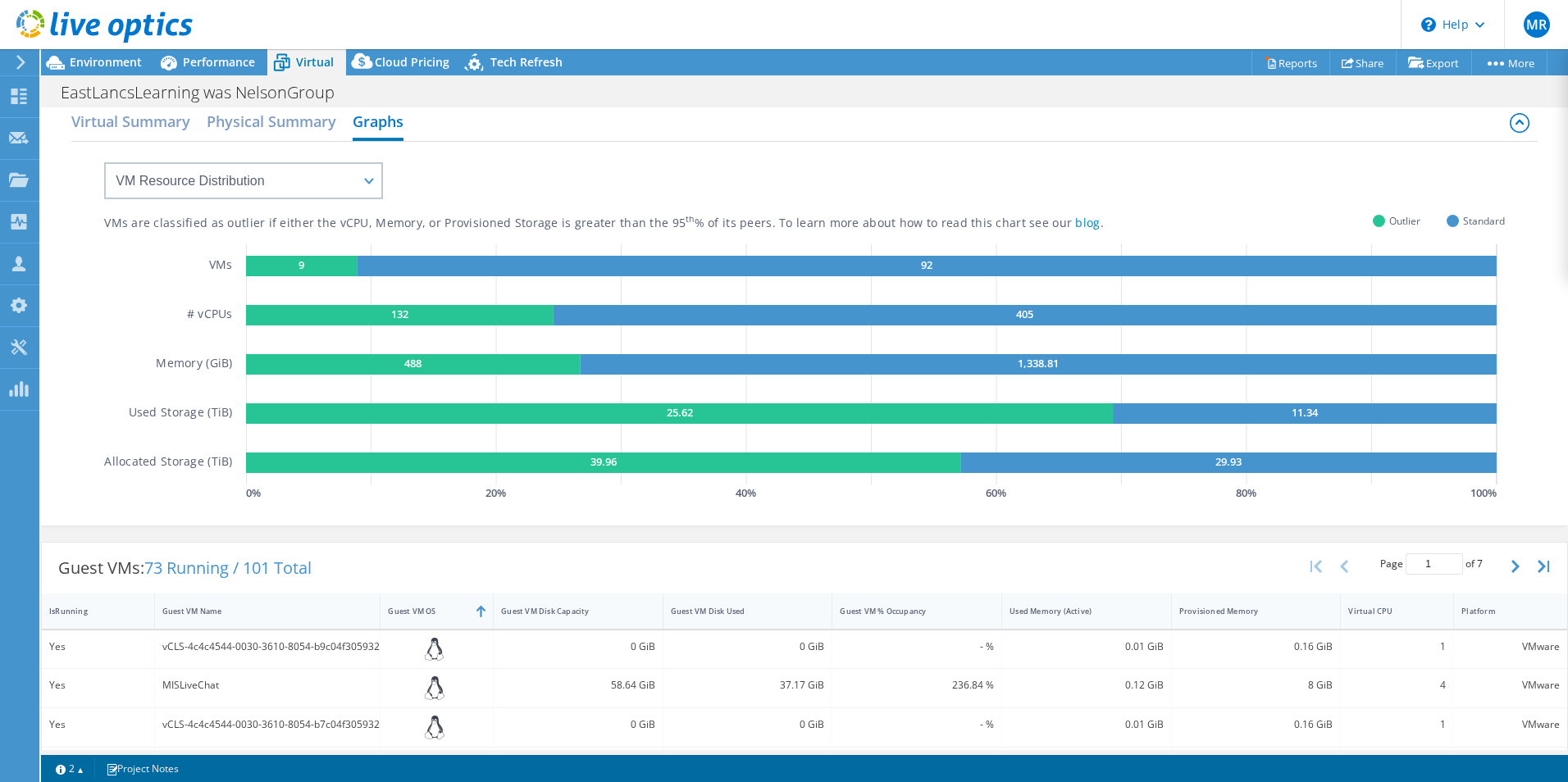
click at [203, 130] on div "Virtual Summary Physical Summary Graphs" at bounding box center [804, 124] width 1466 height 37
click at [256, 123] on h2 "Physical Summary" at bounding box center [271, 123] width 130 height 36
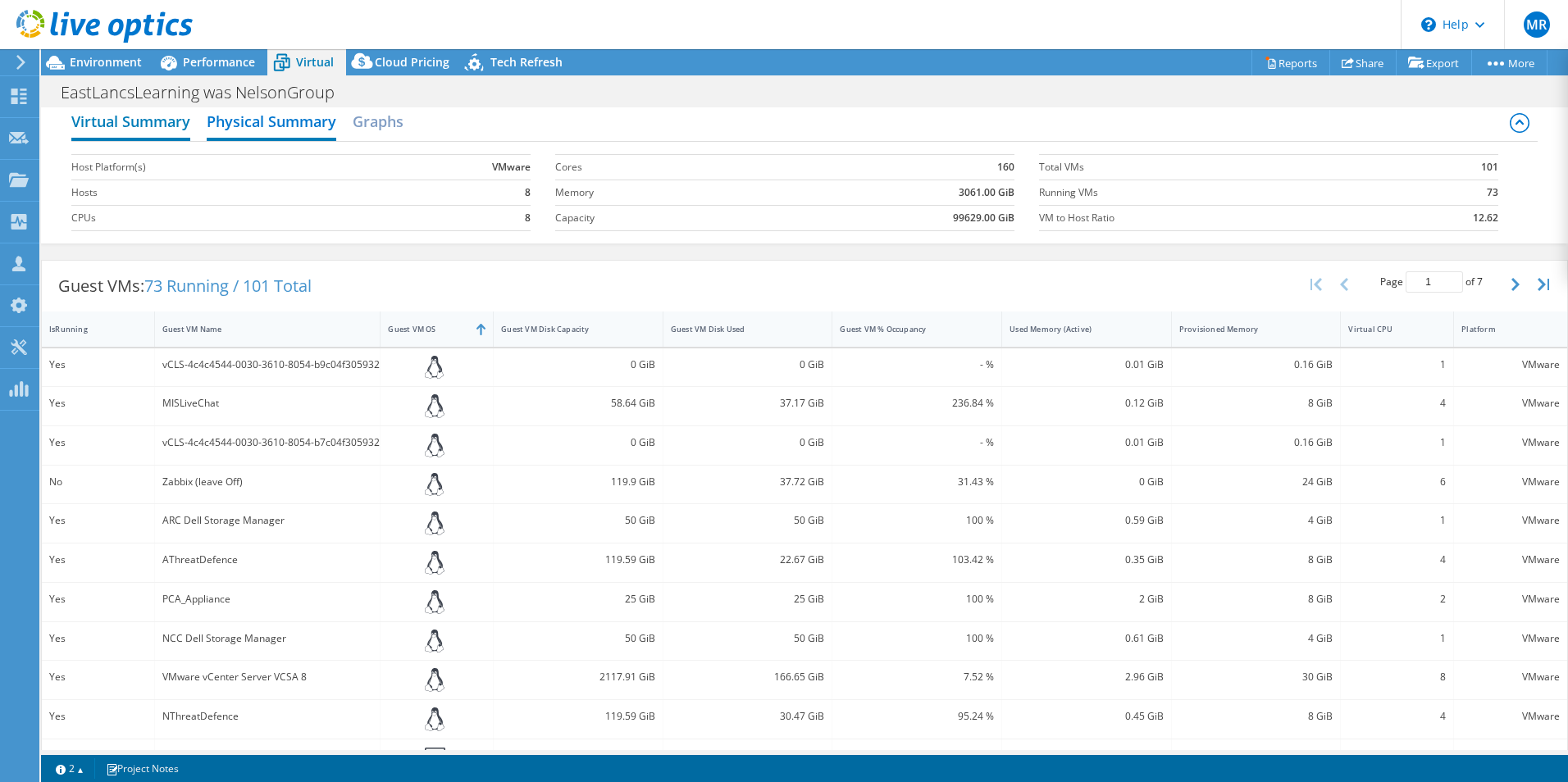
click at [171, 122] on h2 "Virtual Summary" at bounding box center [131, 123] width 119 height 36
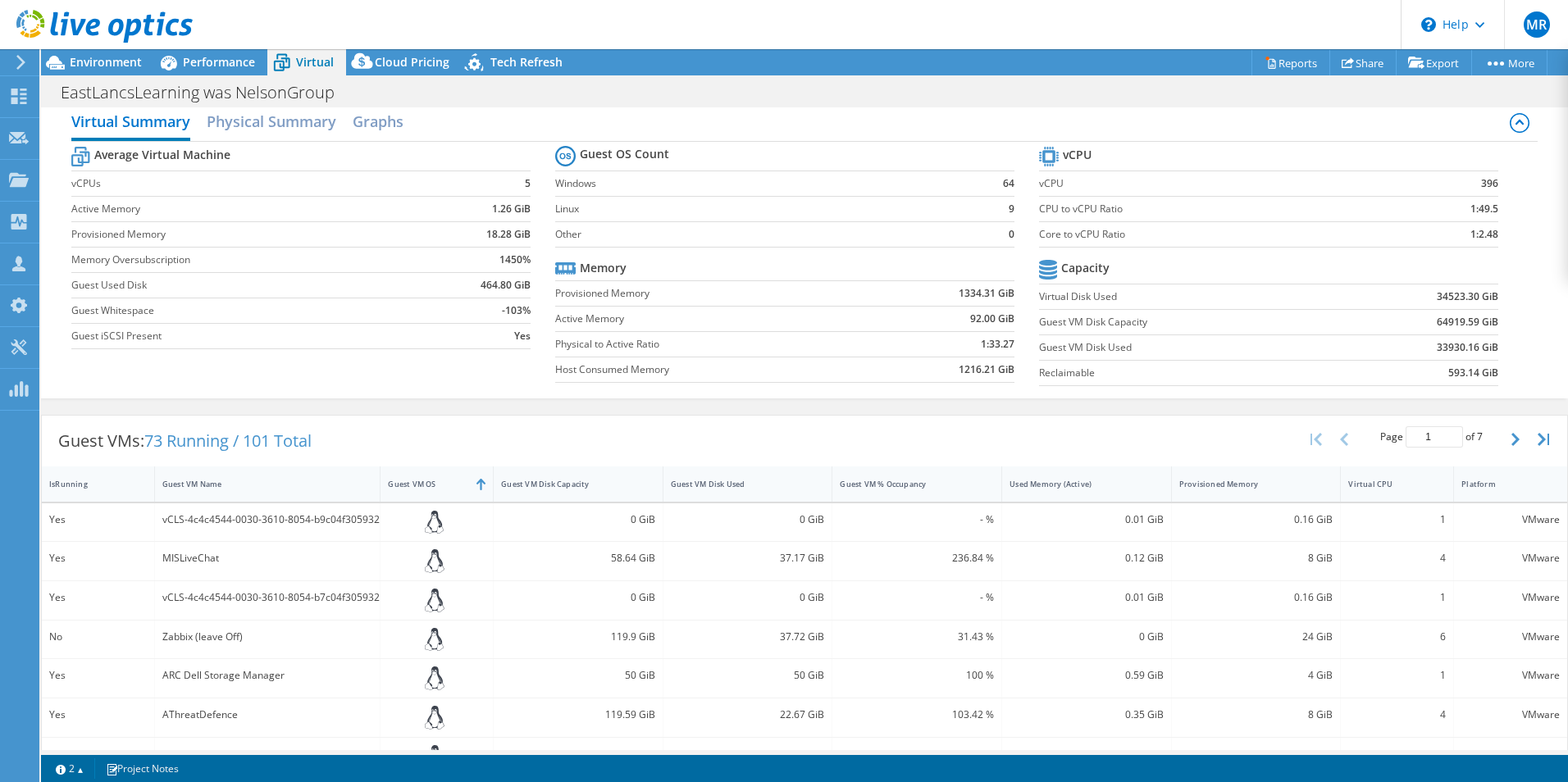
click at [854, 357] on td "Host Consumed Memory" at bounding box center [713, 369] width 315 height 25
click at [839, 336] on label "Physical to Active Ratio" at bounding box center [713, 344] width 315 height 16
click at [113, 58] on span "Environment" at bounding box center [105, 62] width 72 height 15
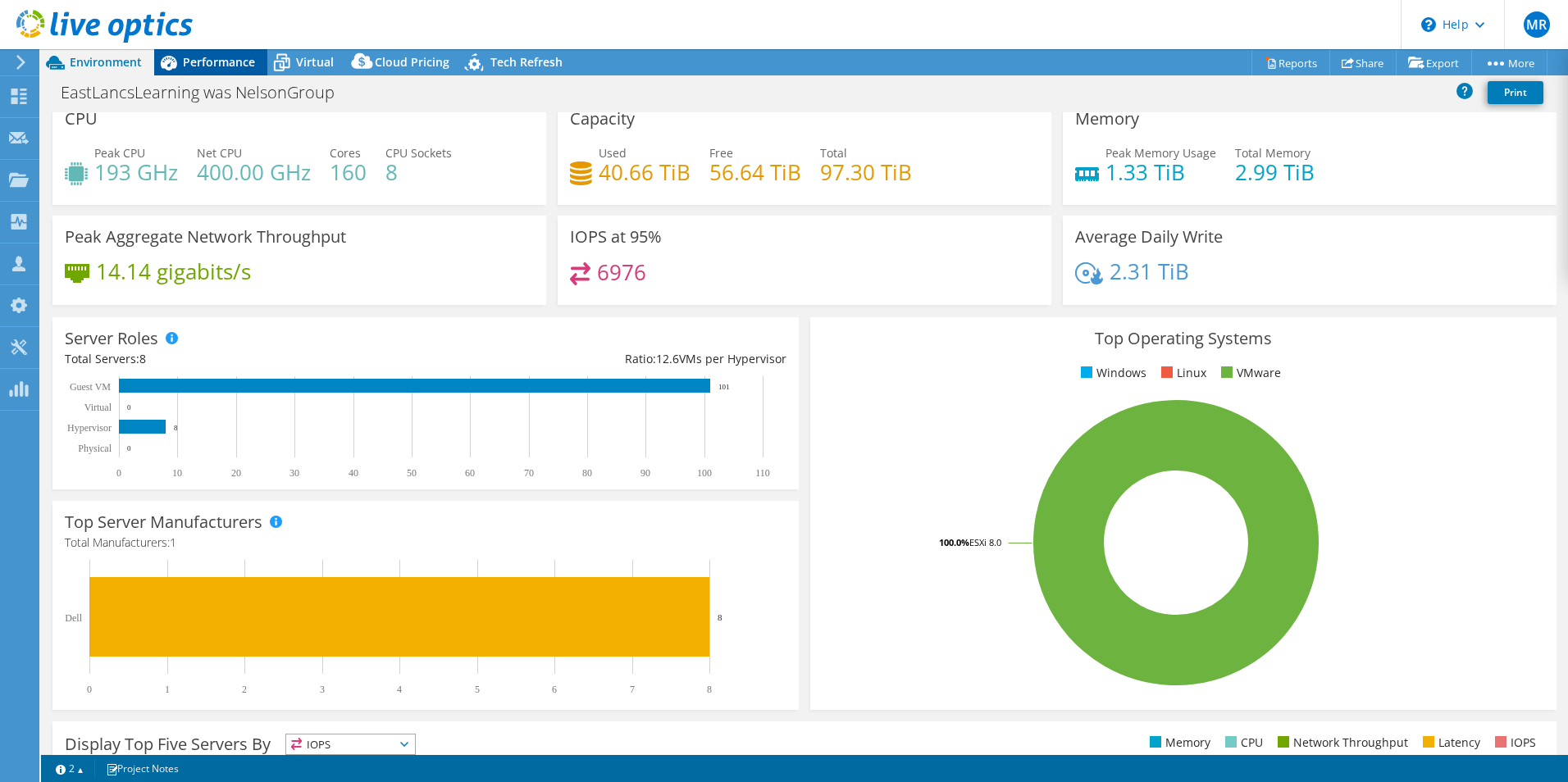
click at [201, 63] on span "Performance" at bounding box center [219, 62] width 72 height 15
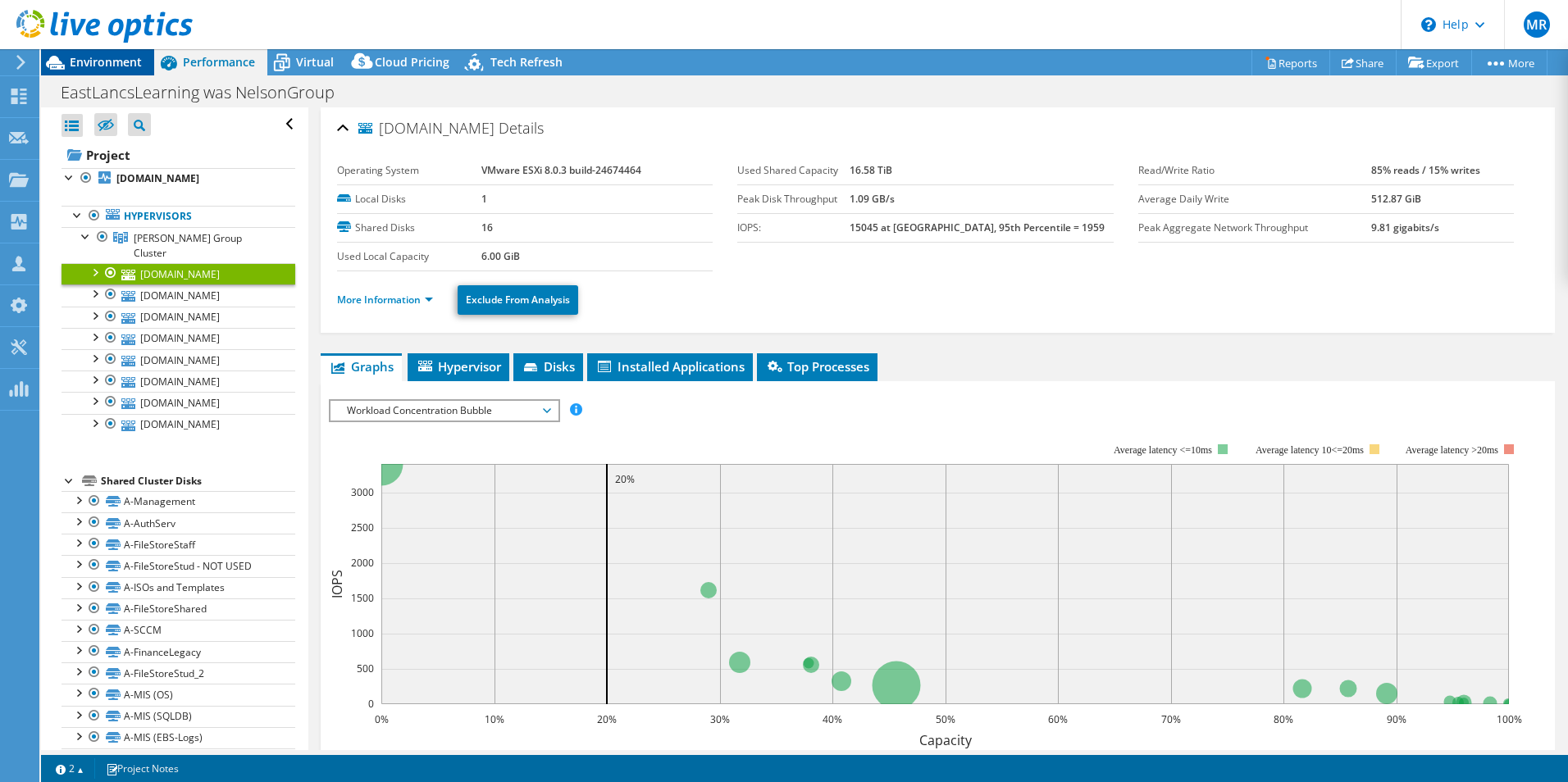
scroll to position [0, 0]
click at [86, 64] on span "Environment" at bounding box center [105, 62] width 72 height 15
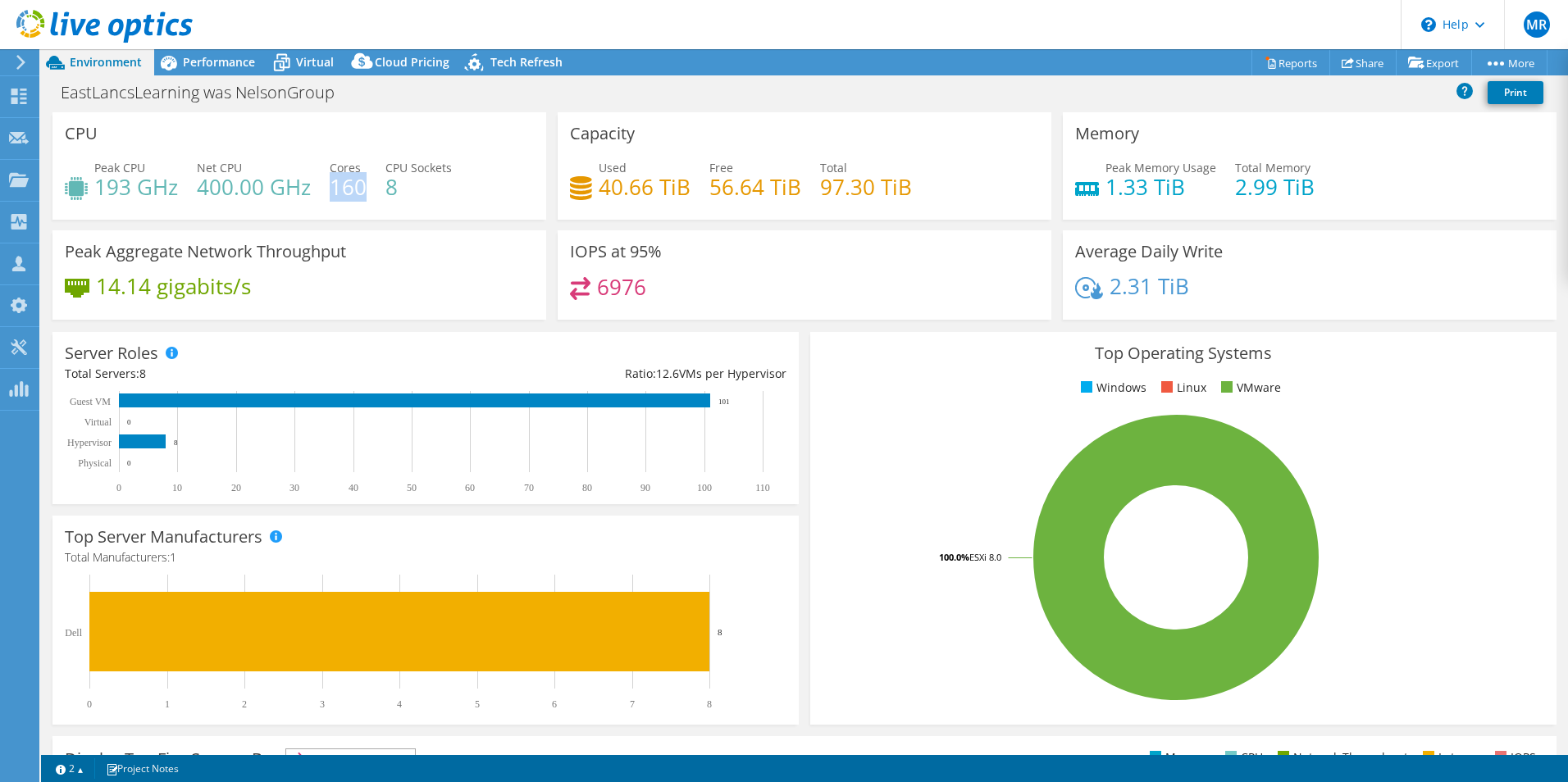
drag, startPoint x: 364, startPoint y: 186, endPoint x: 329, endPoint y: 186, distance: 35.0
click at [330, 186] on h4 "160" at bounding box center [348, 186] width 37 height 18
drag, startPoint x: 329, startPoint y: 186, endPoint x: 443, endPoint y: 191, distance: 114.1
click at [443, 191] on h4 "8" at bounding box center [419, 186] width 66 height 18
click at [987, 261] on div "IOPS at 95% 6976" at bounding box center [804, 275] width 494 height 89
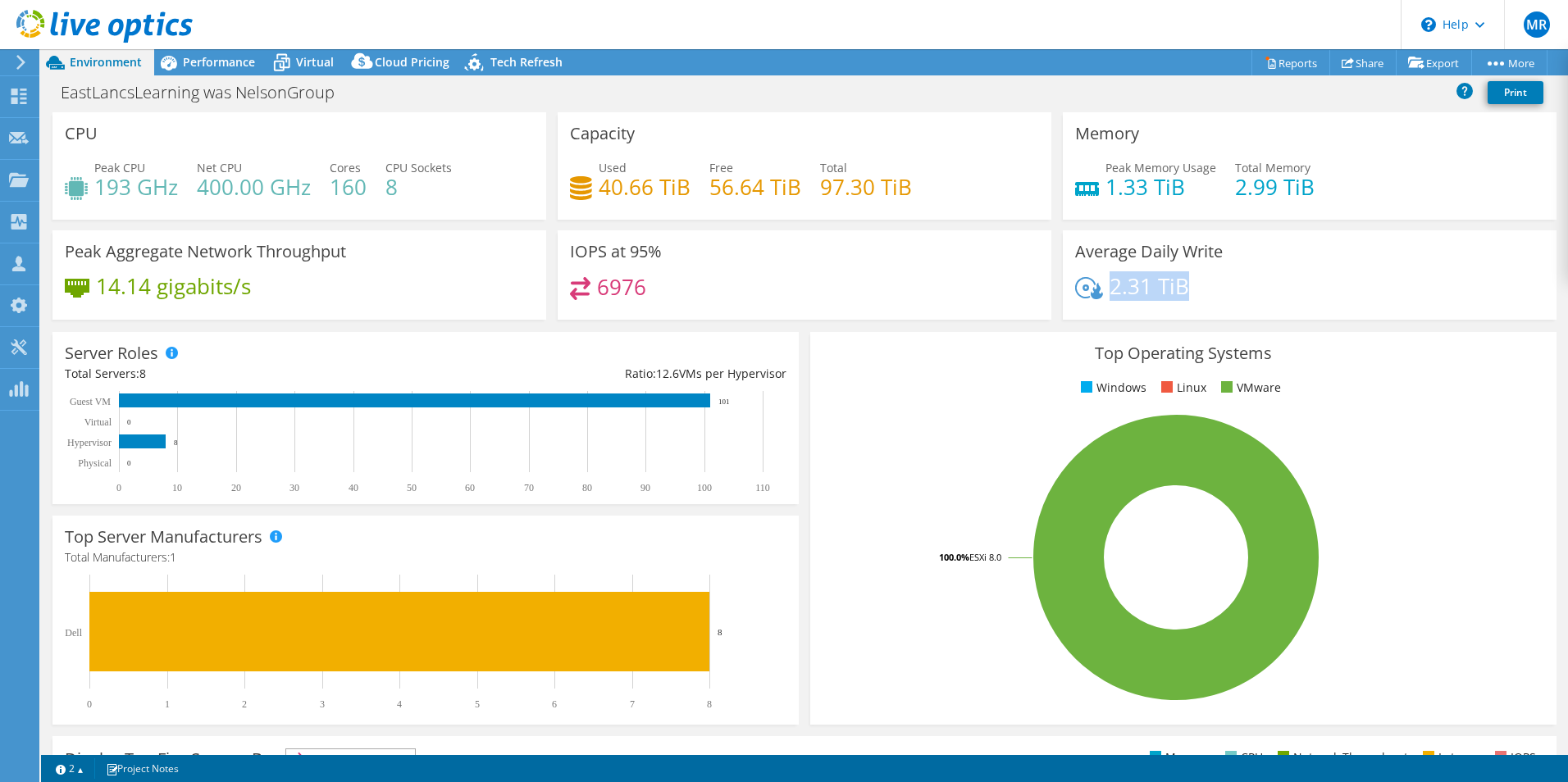
drag, startPoint x: 1183, startPoint y: 288, endPoint x: 1104, endPoint y: 290, distance: 79.0
click at [1104, 290] on div "2.31 TiB" at bounding box center [1310, 294] width 470 height 35
click at [793, 354] on div "Server Roles Physical Servers represent bare metal servers that were targets of…" at bounding box center [425, 418] width 758 height 184
click at [798, 550] on div "Top Server Manufacturers Manufacturers are shown for physical servers and hyper…" at bounding box center [425, 620] width 758 height 220
click at [398, 55] on span "Cloud Pricing" at bounding box center [412, 62] width 75 height 15
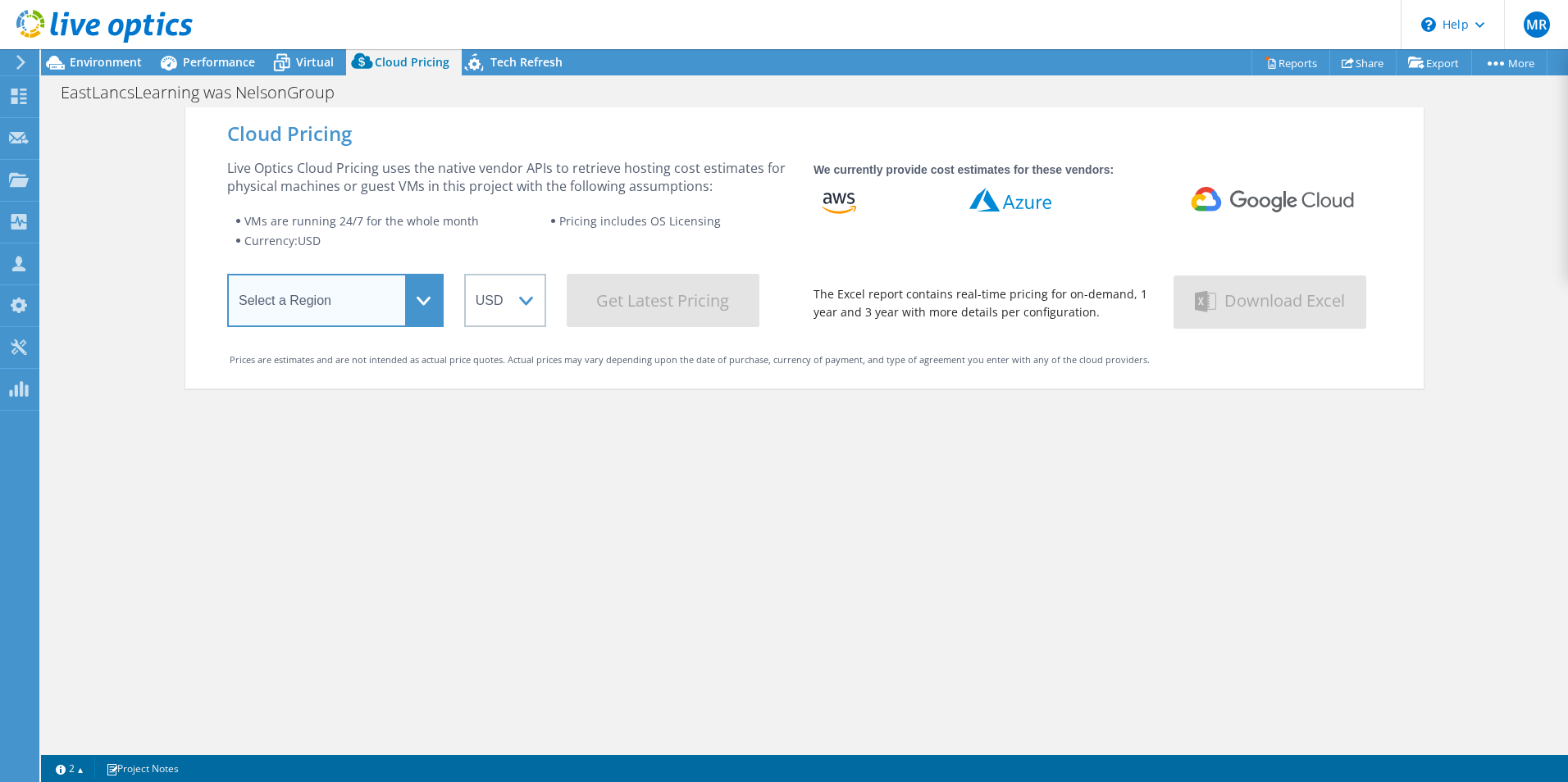
click at [409, 282] on select "Select a Region Asia Pacific (Hong Kong) Asia Pacific (Mumbai) Asia Pacific (Se…" at bounding box center [335, 300] width 216 height 53
select select "EULondon"
click at [227, 277] on select "Select a Region Asia Pacific (Hong Kong) Asia Pacific (Mumbai) Asia Pacific (Se…" at bounding box center [335, 300] width 216 height 53
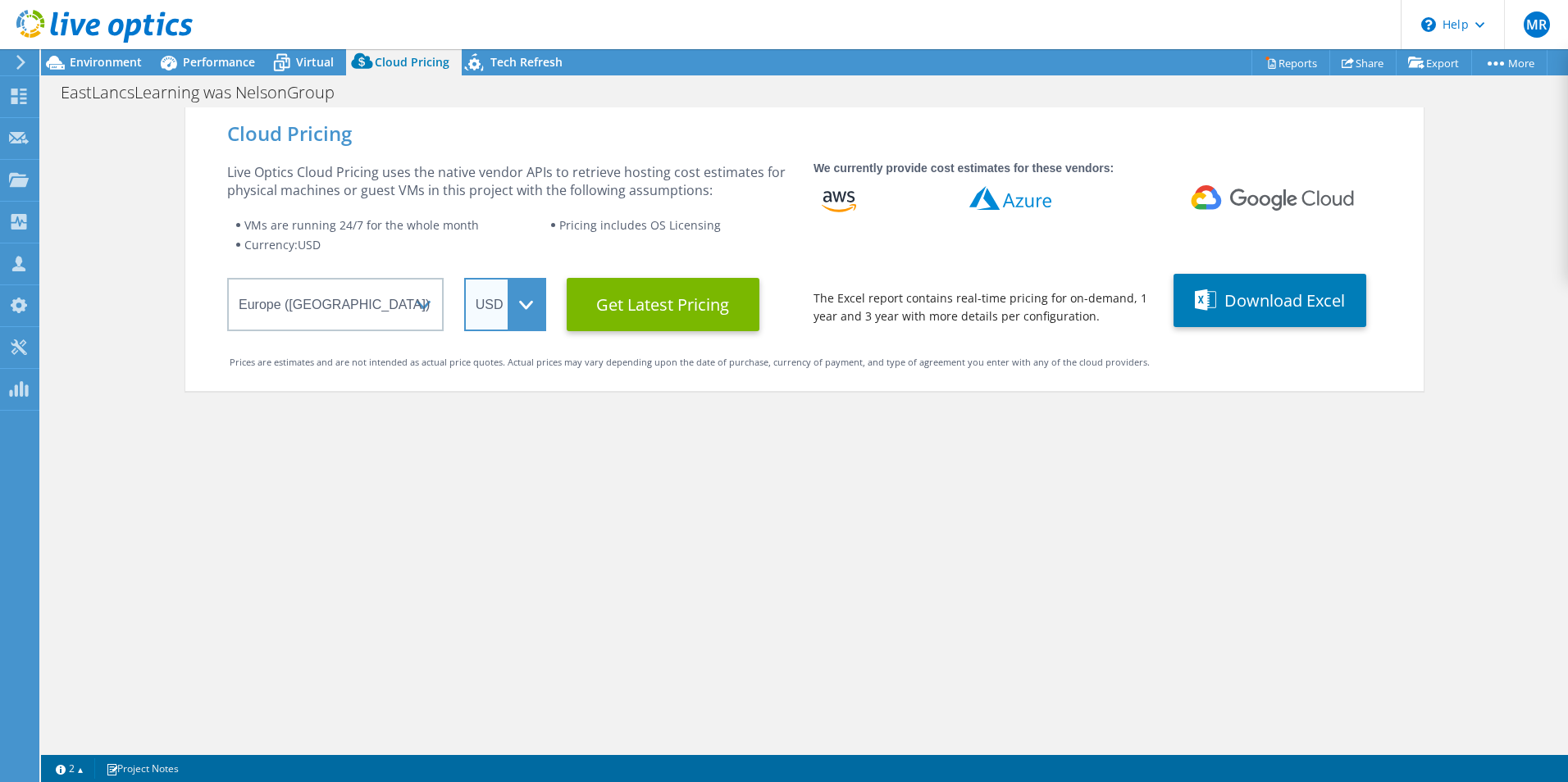
click at [481, 298] on select "ARS AUD BRL CAD CHF CLP CNY DKK EUR GBP HKD HUF INR JPY MXN MYR NOK NZD PEN SEK…" at bounding box center [505, 304] width 82 height 53
click at [464, 278] on select "ARS AUD BRL CAD CHF CLP CNY DKK EUR GBP HKD HUF INR JPY MXN MYR NOK NZD PEN SEK…" at bounding box center [505, 304] width 82 height 53
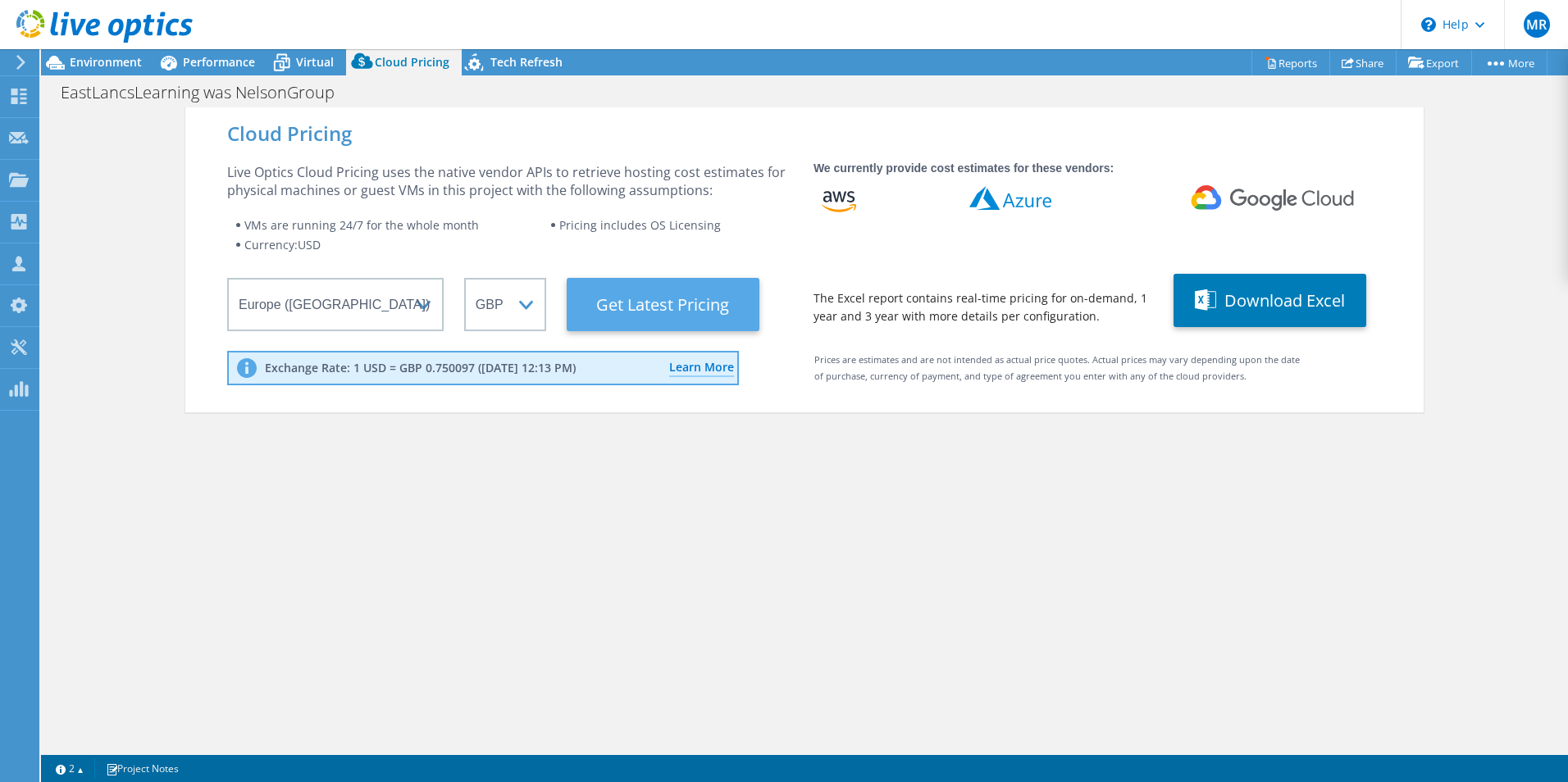
click at [664, 290] on Latest "Get Latest Pricing" at bounding box center [663, 304] width 192 height 53
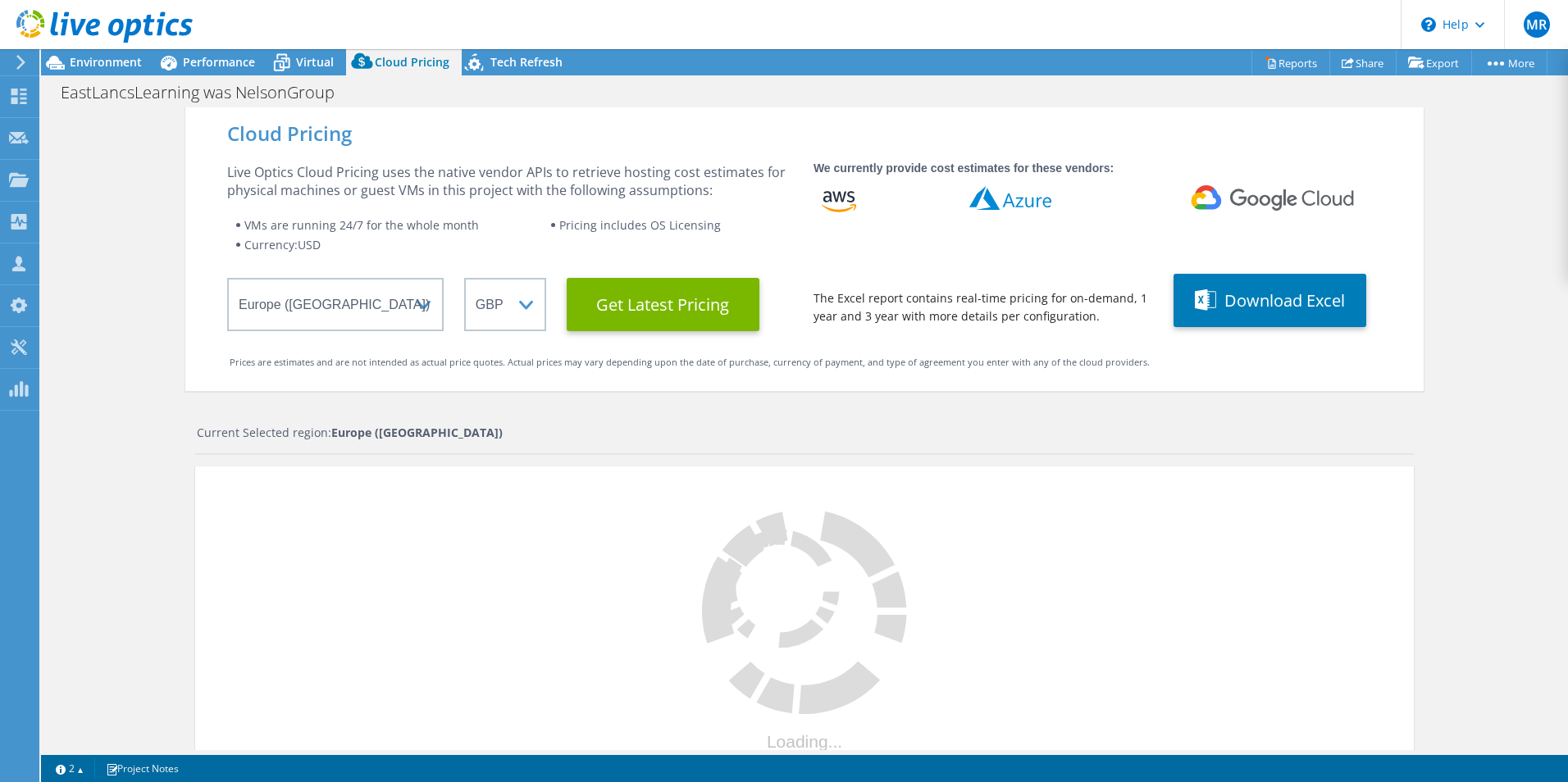
scroll to position [246, 0]
select select "GBP"
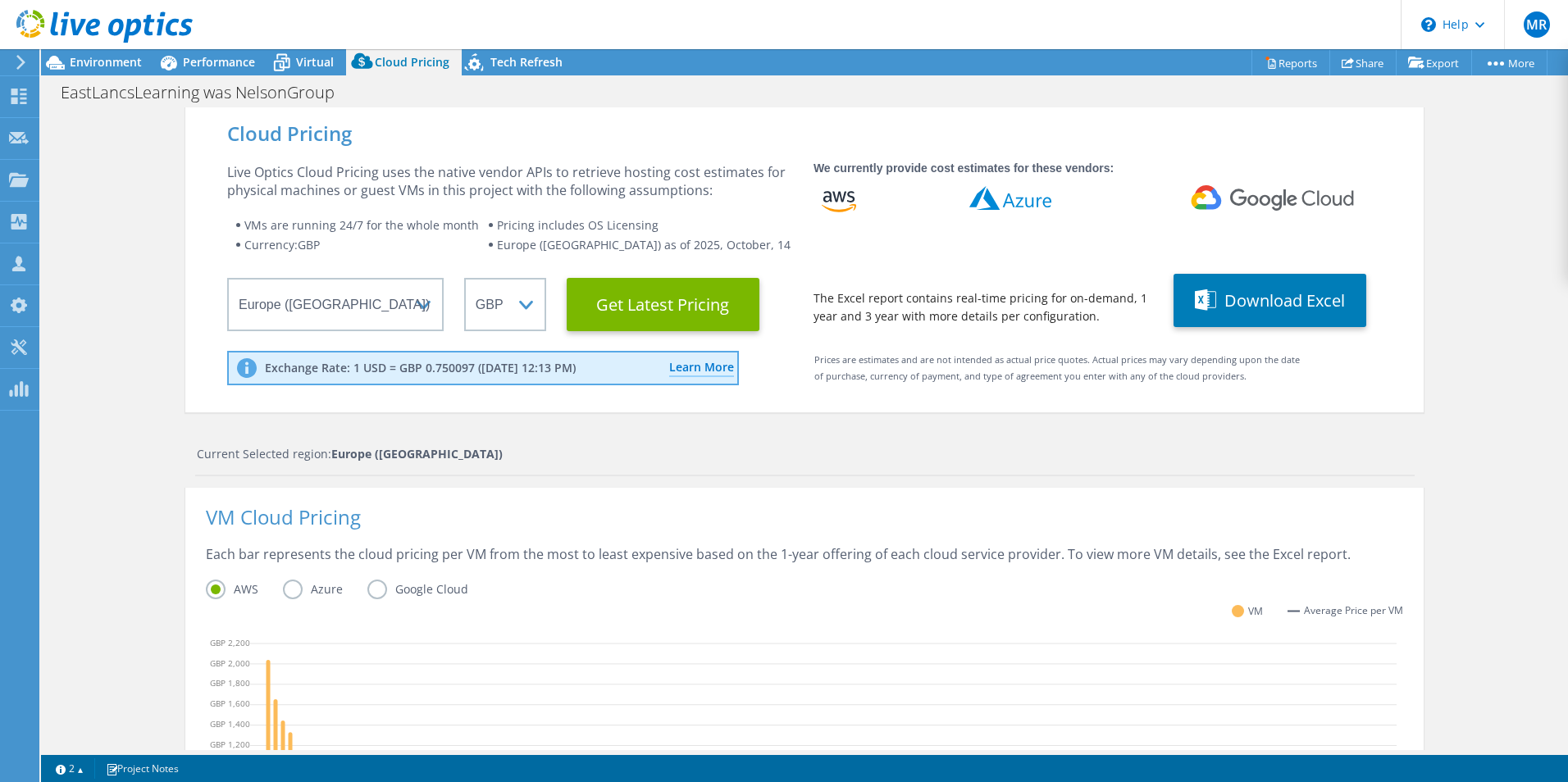
scroll to position [335, 0]
click at [1476, 432] on div "Cloud Pricing Live Optics Cloud Pricing uses the native vendor APIs to retrieve…" at bounding box center [804, 666] width 1527 height 1117
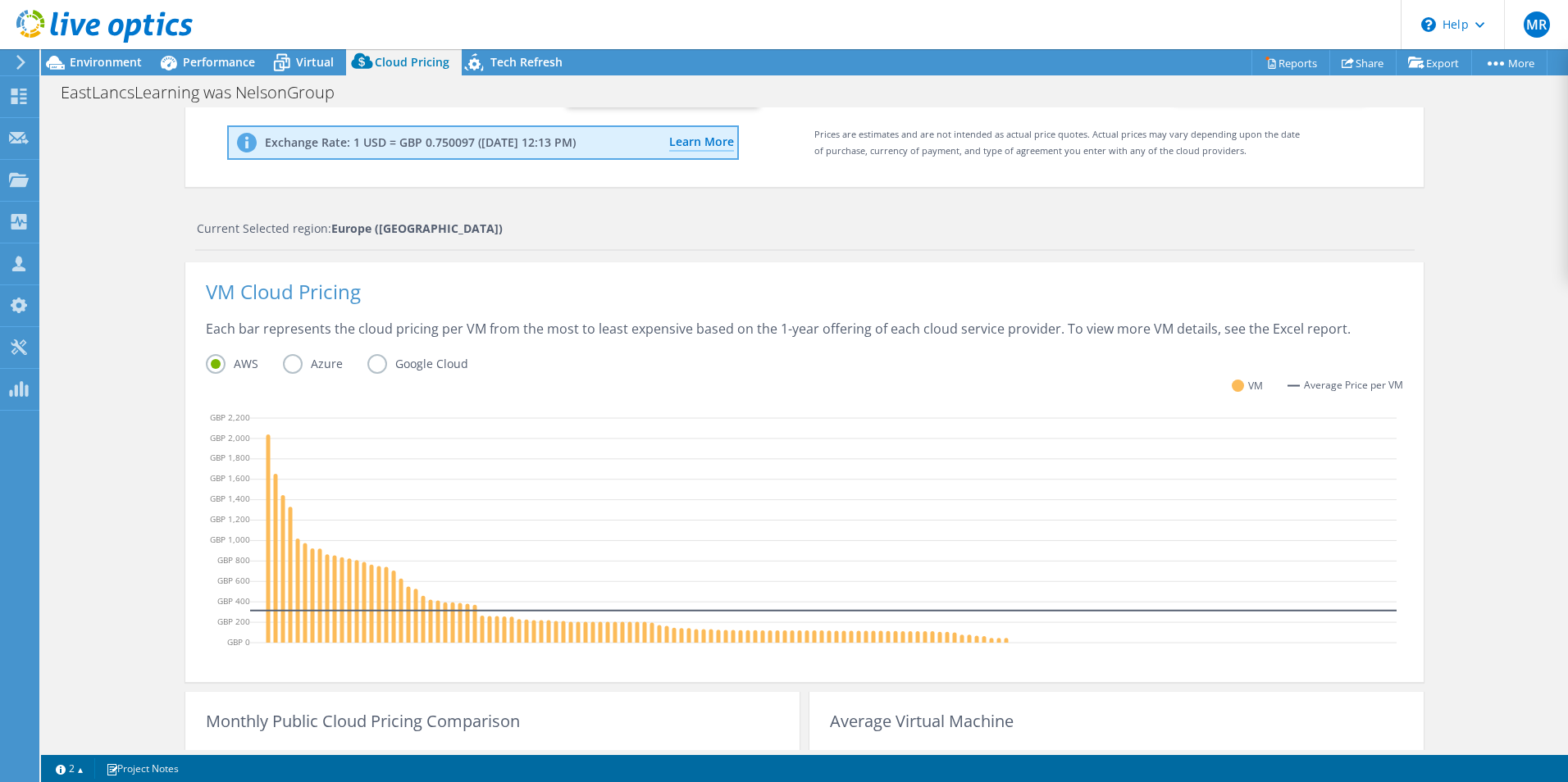
scroll to position [166, 0]
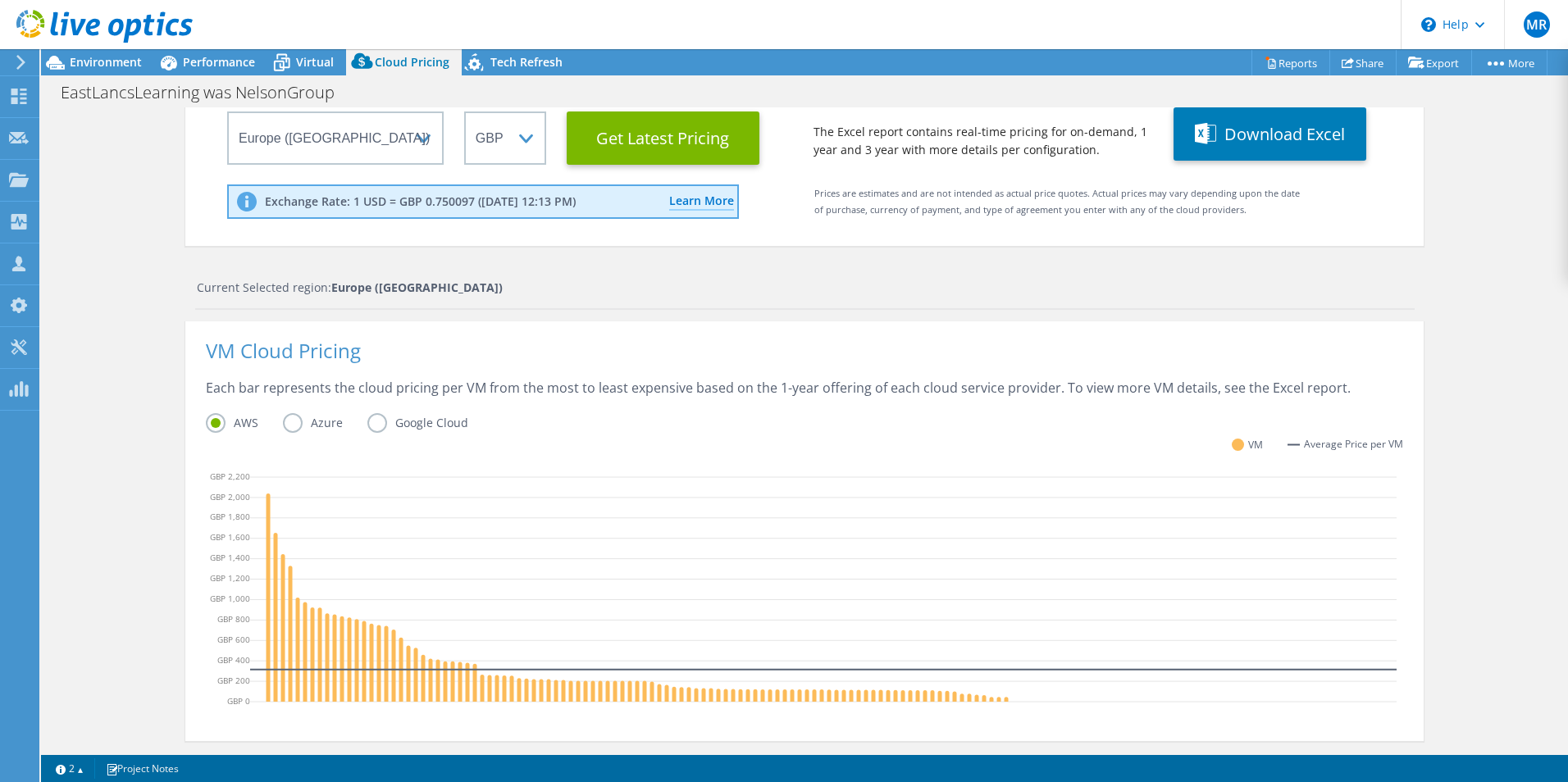
click at [283, 419] on label "Azure" at bounding box center [325, 423] width 85 height 19
click at [0, 0] on input "Azure" at bounding box center [0, 0] width 0 height 0
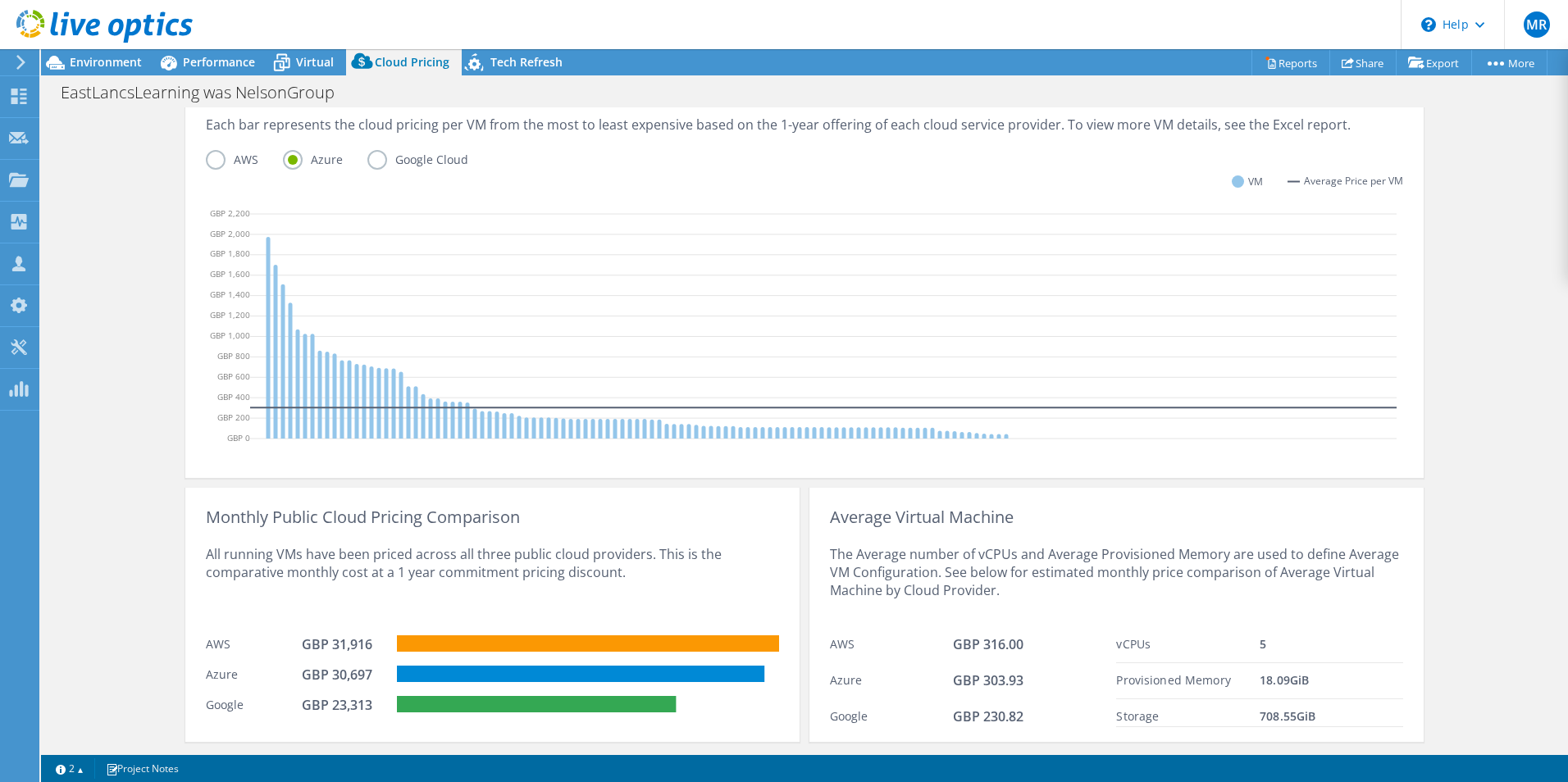
scroll to position [474, 0]
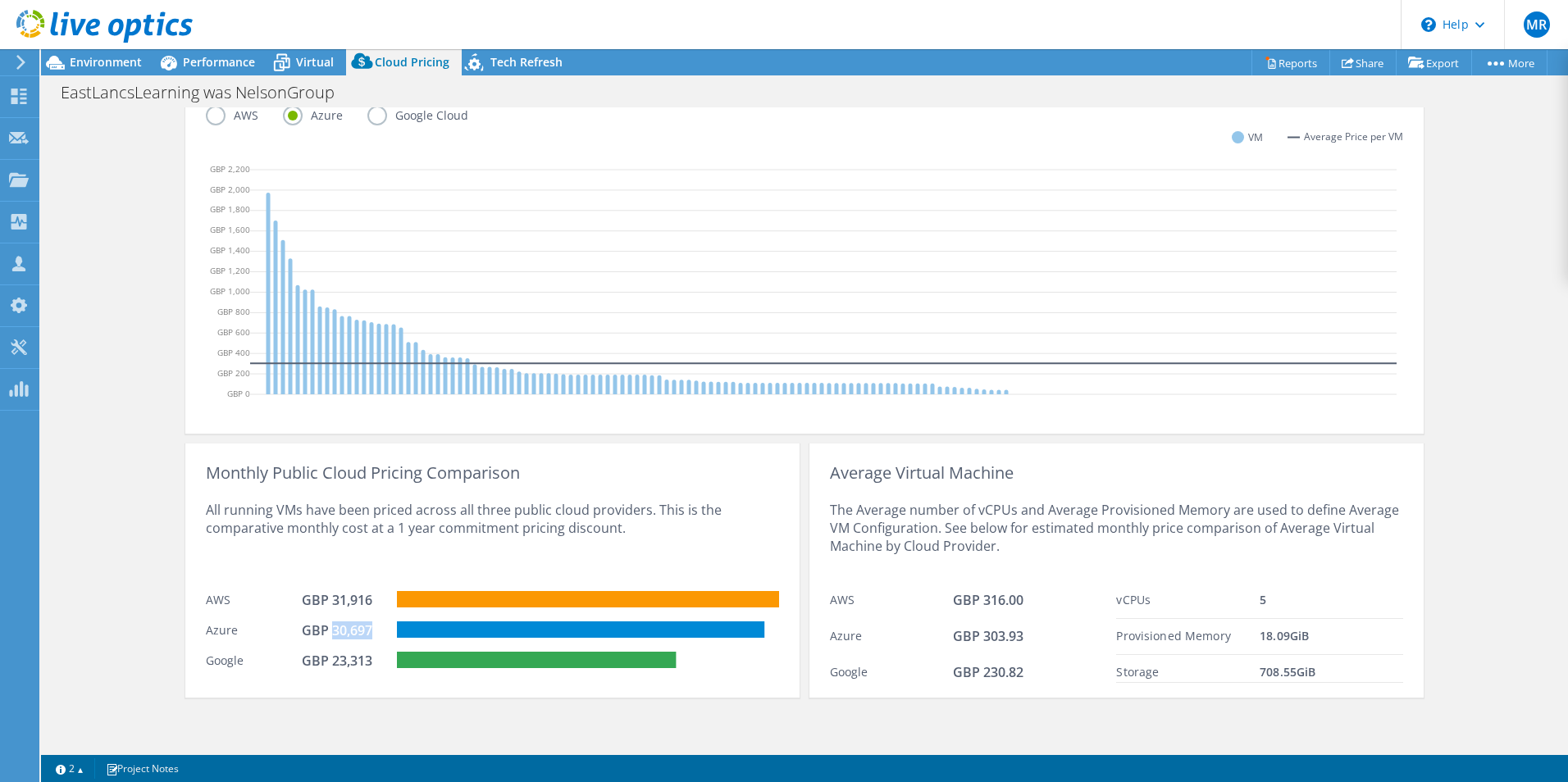
drag, startPoint x: 369, startPoint y: 629, endPoint x: 325, endPoint y: 629, distance: 44.0
click at [325, 629] on div "GBP 30,697" at bounding box center [342, 630] width 82 height 18
click at [1474, 554] on div "Cloud Pricing Live Optics Cloud Pricing uses the native vendor APIs to retrieve…" at bounding box center [804, 191] width 1527 height 1117
drag, startPoint x: 767, startPoint y: 626, endPoint x: 197, endPoint y: 626, distance: 570.0
click at [197, 626] on div "Monthly Public Cloud Pricing Comparison All running VMs have been priced across…" at bounding box center [492, 571] width 614 height 254
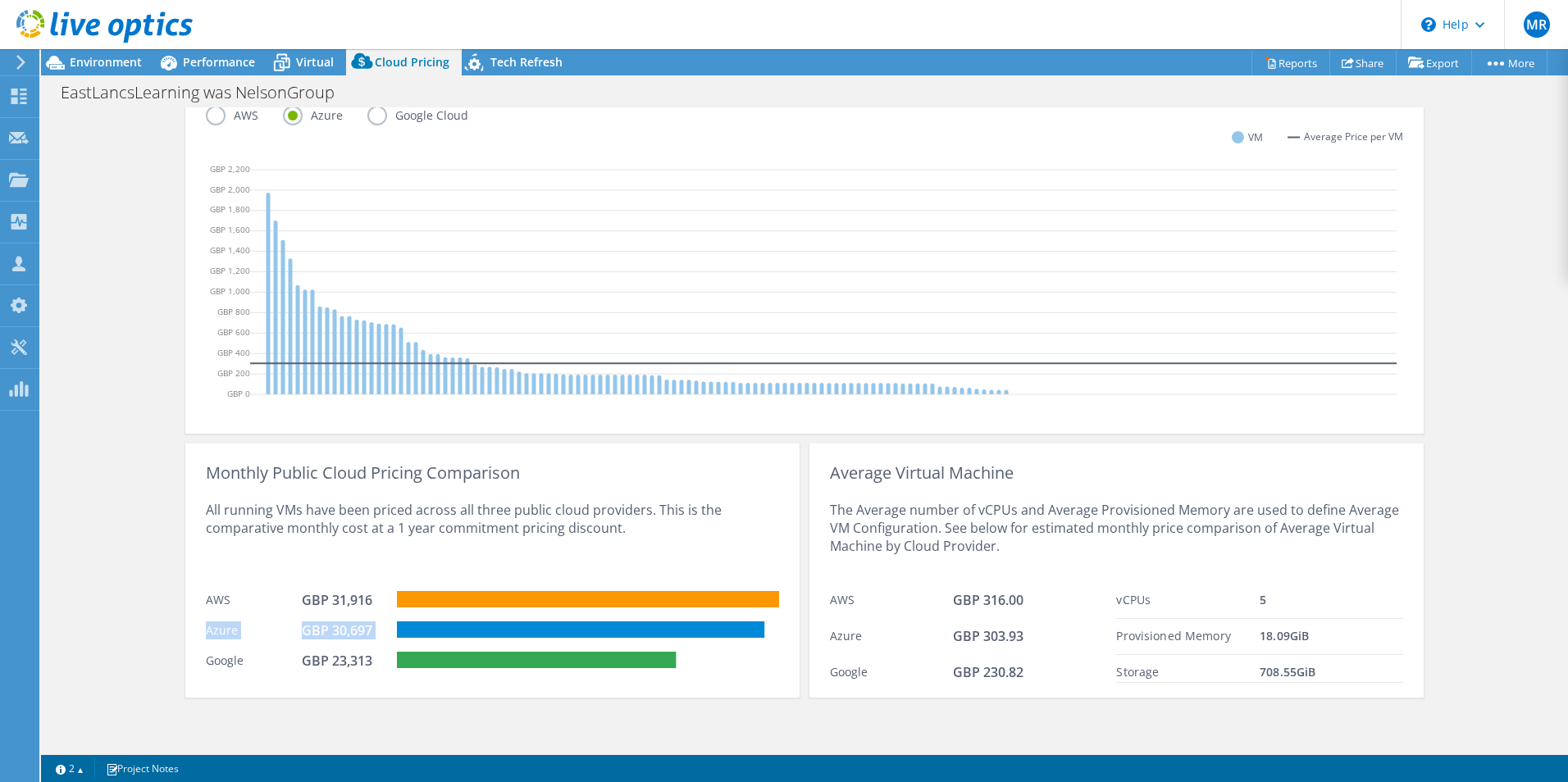
click at [191, 629] on div "Monthly Public Cloud Pricing Comparison All running VMs have been priced across…" at bounding box center [492, 571] width 614 height 254
drag, startPoint x: 190, startPoint y: 632, endPoint x: 370, endPoint y: 632, distance: 180.0
click at [370, 632] on div "Monthly Public Cloud Pricing Comparison All running VMs have been priced across…" at bounding box center [492, 571] width 614 height 254
click at [370, 632] on div "GBP 30,697" at bounding box center [342, 630] width 82 height 18
click at [1496, 643] on div "Cloud Pricing Live Optics Cloud Pricing uses the native vendor APIs to retrieve…" at bounding box center [804, 191] width 1527 height 1117
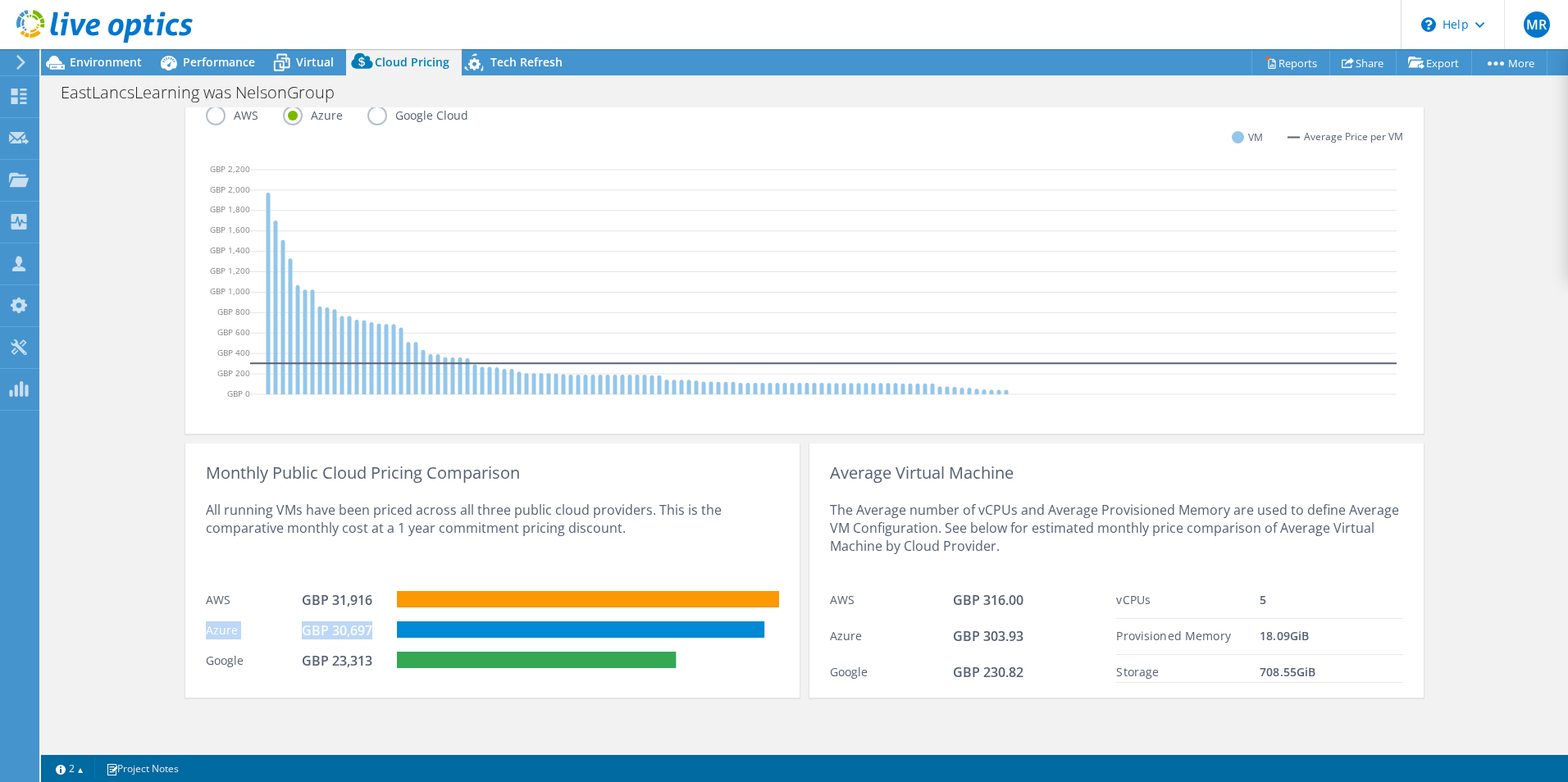
drag, startPoint x: 370, startPoint y: 629, endPoint x: 187, endPoint y: 626, distance: 183.0
click at [187, 626] on div "Monthly Public Cloud Pricing Comparison All running VMs have been priced across…" at bounding box center [492, 571] width 614 height 254
drag, startPoint x: 196, startPoint y: 634, endPoint x: 484, endPoint y: 624, distance: 288.2
click at [484, 624] on div "Monthly Public Cloud Pricing Comparison All running VMs have been priced across…" at bounding box center [492, 571] width 614 height 254
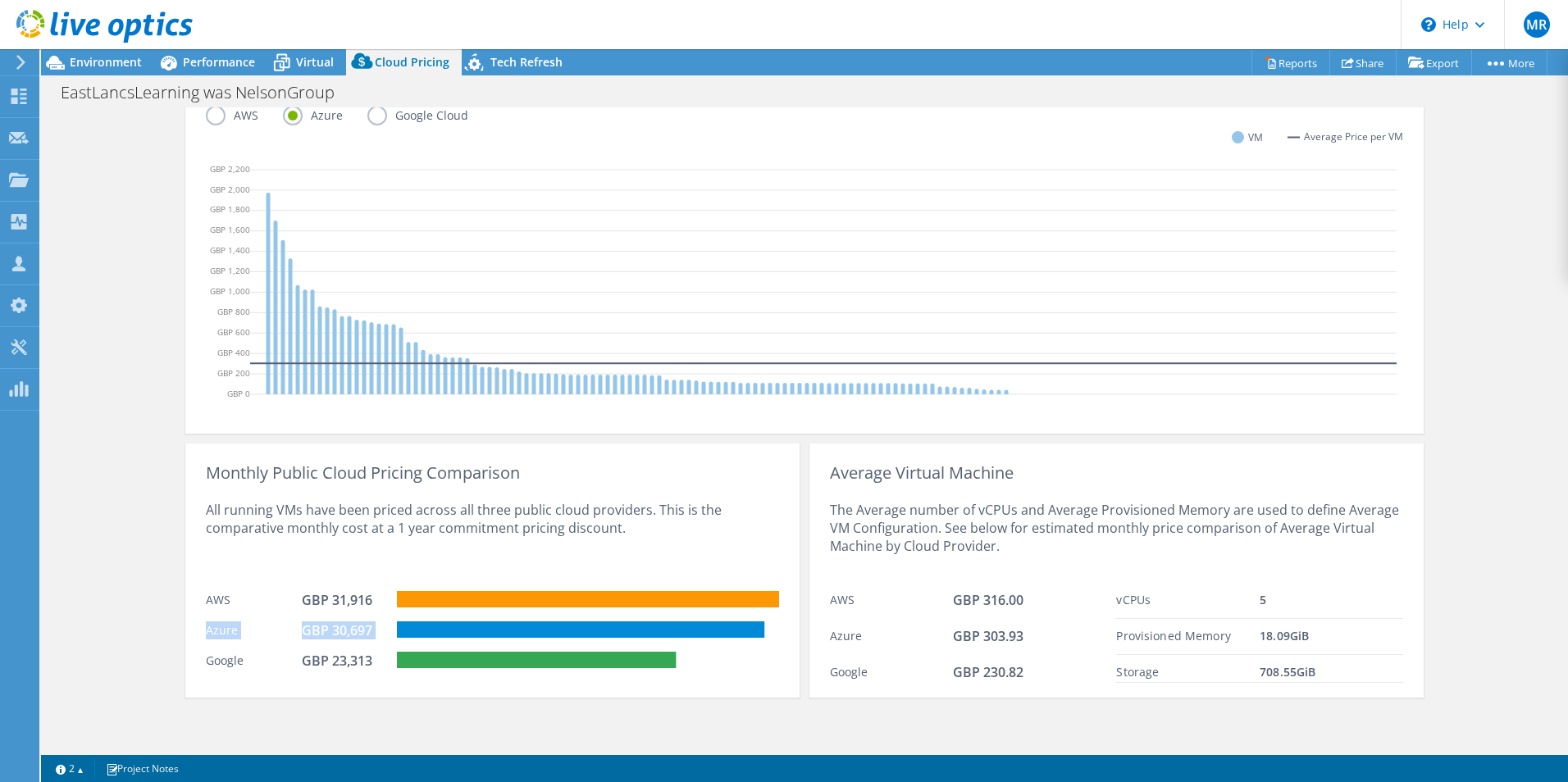
drag, startPoint x: 484, startPoint y: 624, endPoint x: 370, endPoint y: 633, distance: 114.4
click at [370, 633] on div "GBP 30,697" at bounding box center [342, 630] width 82 height 18
drag, startPoint x: 374, startPoint y: 663, endPoint x: 186, endPoint y: 674, distance: 188.3
click at [186, 674] on div "Monthly Public Cloud Pricing Comparison All running VMs have been priced across…" at bounding box center [492, 571] width 614 height 254
click at [186, 674] on div "Monthly Public Cloud Pricing Comparison All running VMs have been priced across…" at bounding box center [492, 571] width 614 height 254
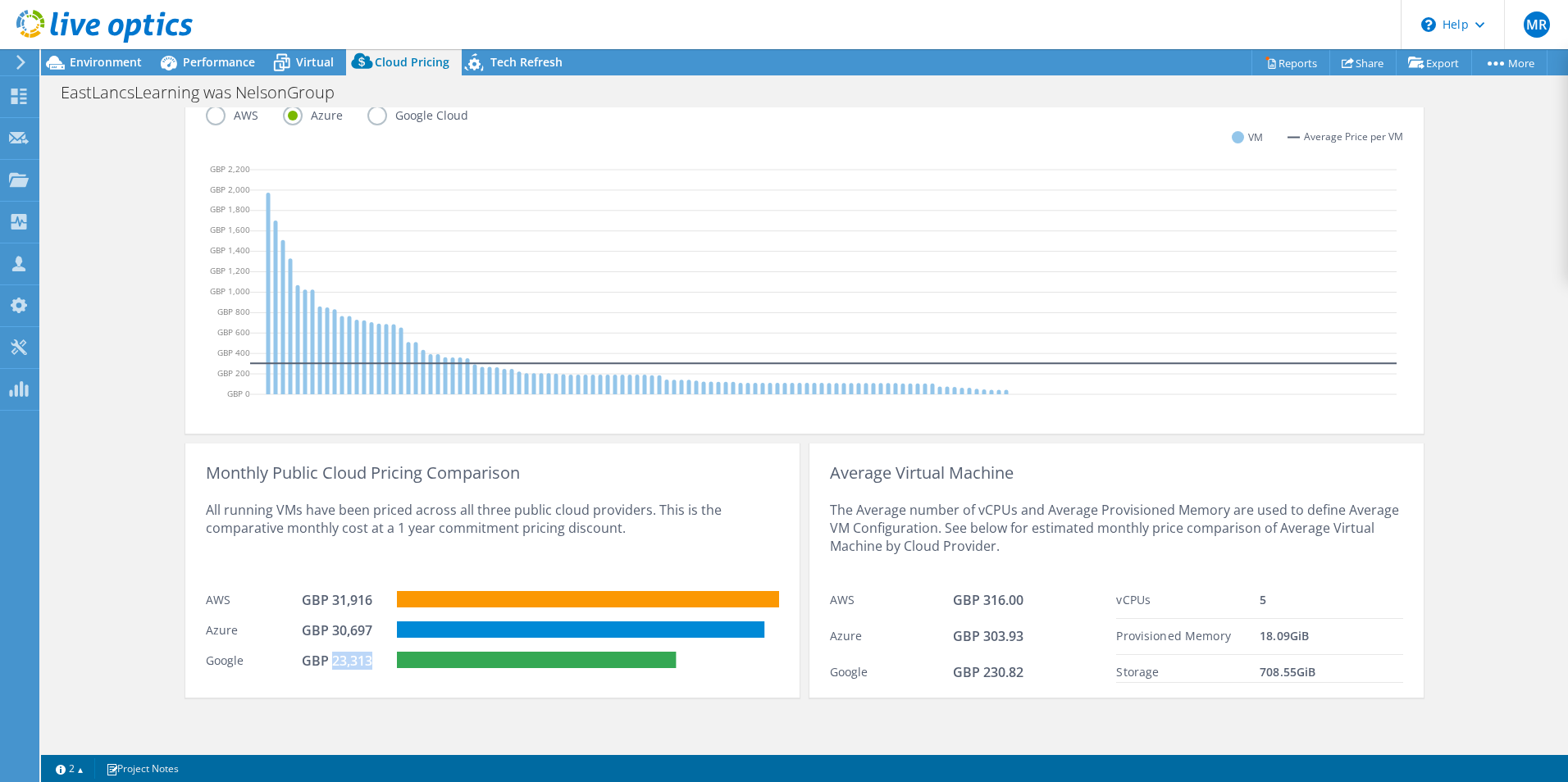
drag, startPoint x: 366, startPoint y: 666, endPoint x: 325, endPoint y: 670, distance: 41.2
click at [325, 670] on div "GBP 23,313" at bounding box center [349, 663] width 96 height 22
drag, startPoint x: 325, startPoint y: 670, endPoint x: 387, endPoint y: 685, distance: 63.8
click at [387, 684] on div "Monthly Public Cloud Pricing Comparison All running VMs have been priced across…" at bounding box center [492, 571] width 614 height 254
click at [1404, 668] on div "Average Virtual Machine The Average number of vCPUs and Average Provisioned Mem…" at bounding box center [1116, 571] width 614 height 254
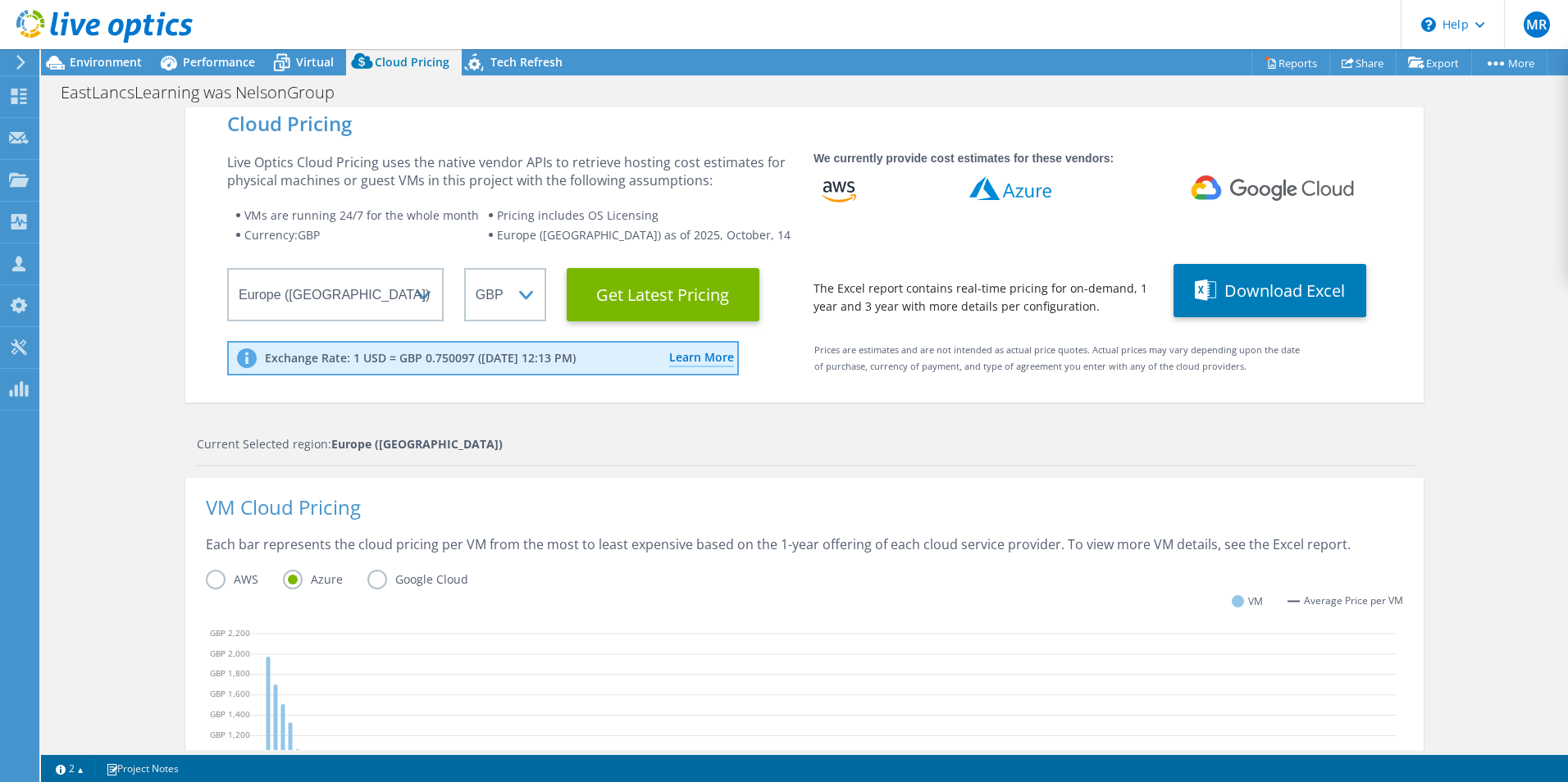
scroll to position [0, 0]
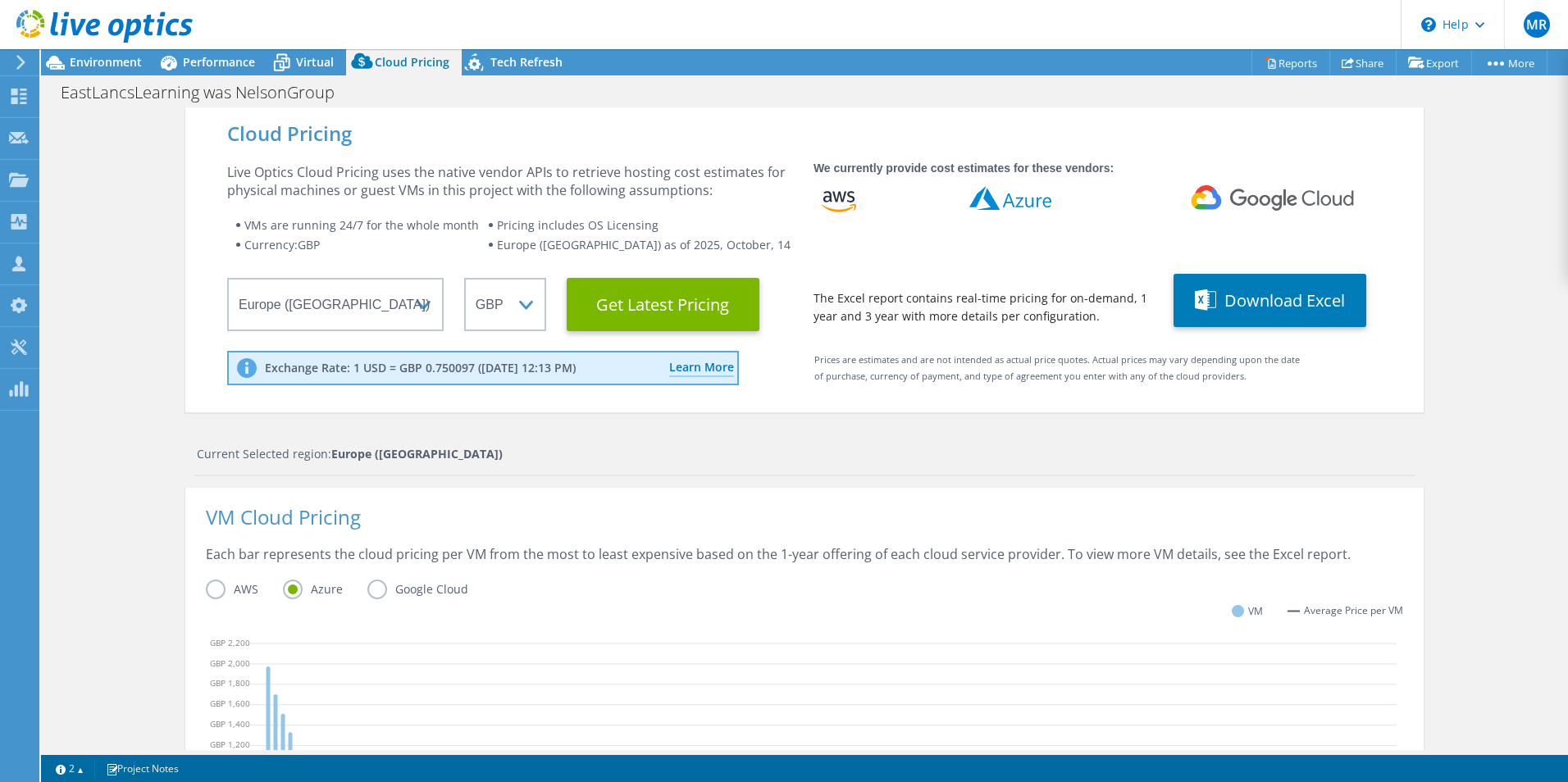
click at [916, 380] on div "Prices are estimates and are not intended as actual price quotes. Actual prices…" at bounding box center [1047, 374] width 520 height 44
click at [1290, 298] on button "Download Excel" at bounding box center [1270, 300] width 192 height 53
click at [23, 93] on use at bounding box center [19, 97] width 15 height 15
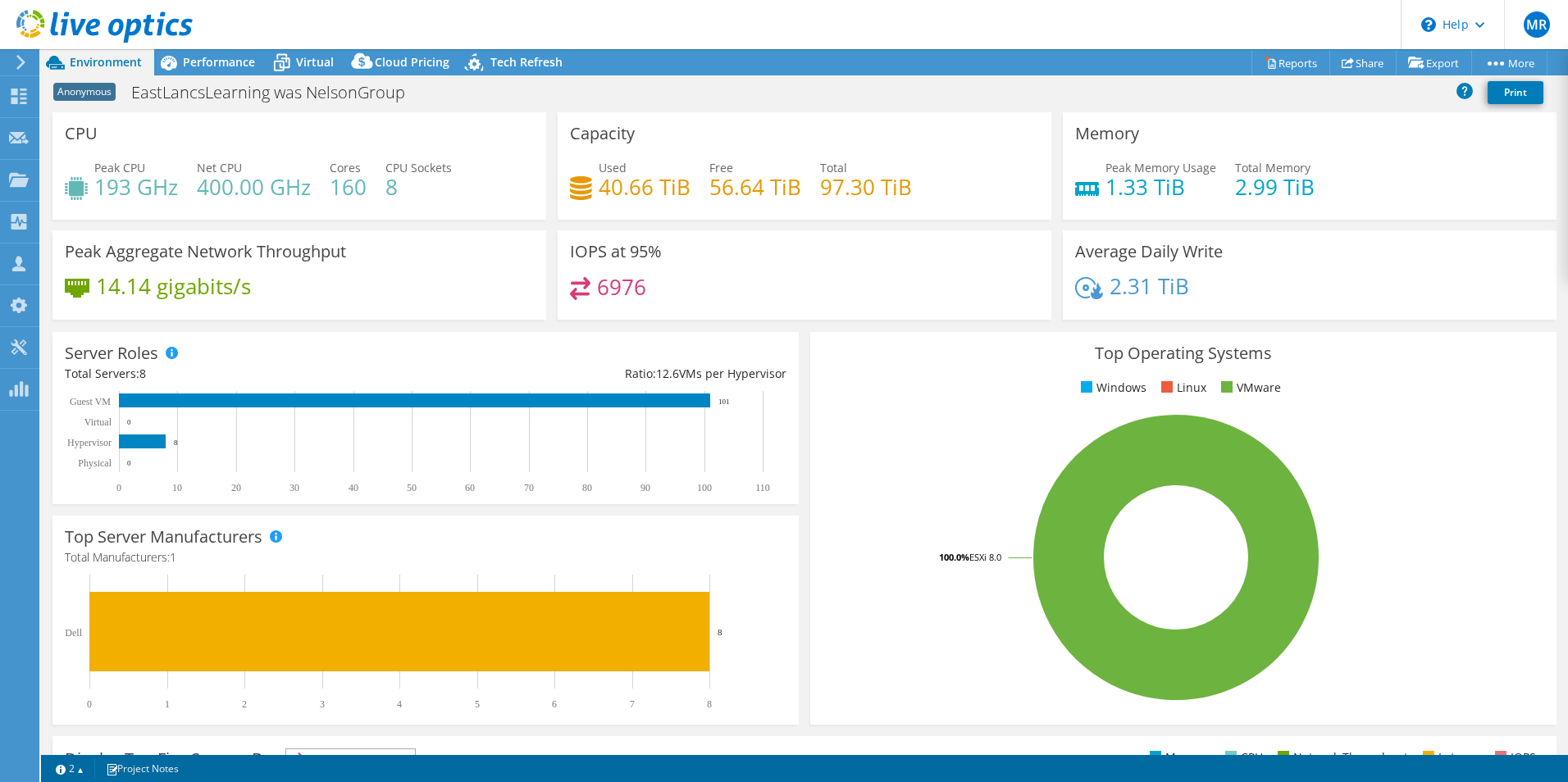
select select "USD"
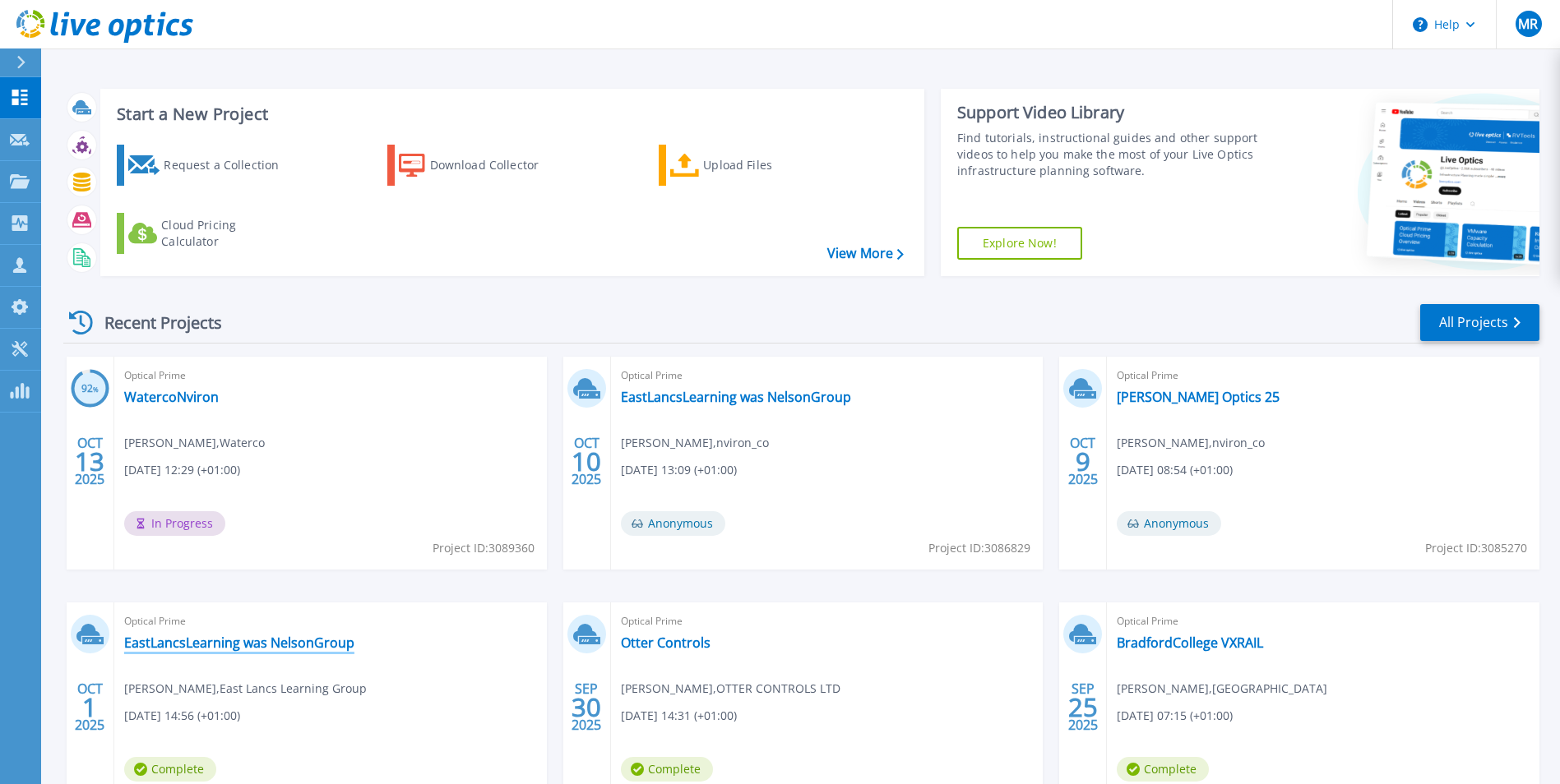
click at [265, 644] on link "EastLancsLearning was NelsonGroup" at bounding box center [239, 642] width 230 height 16
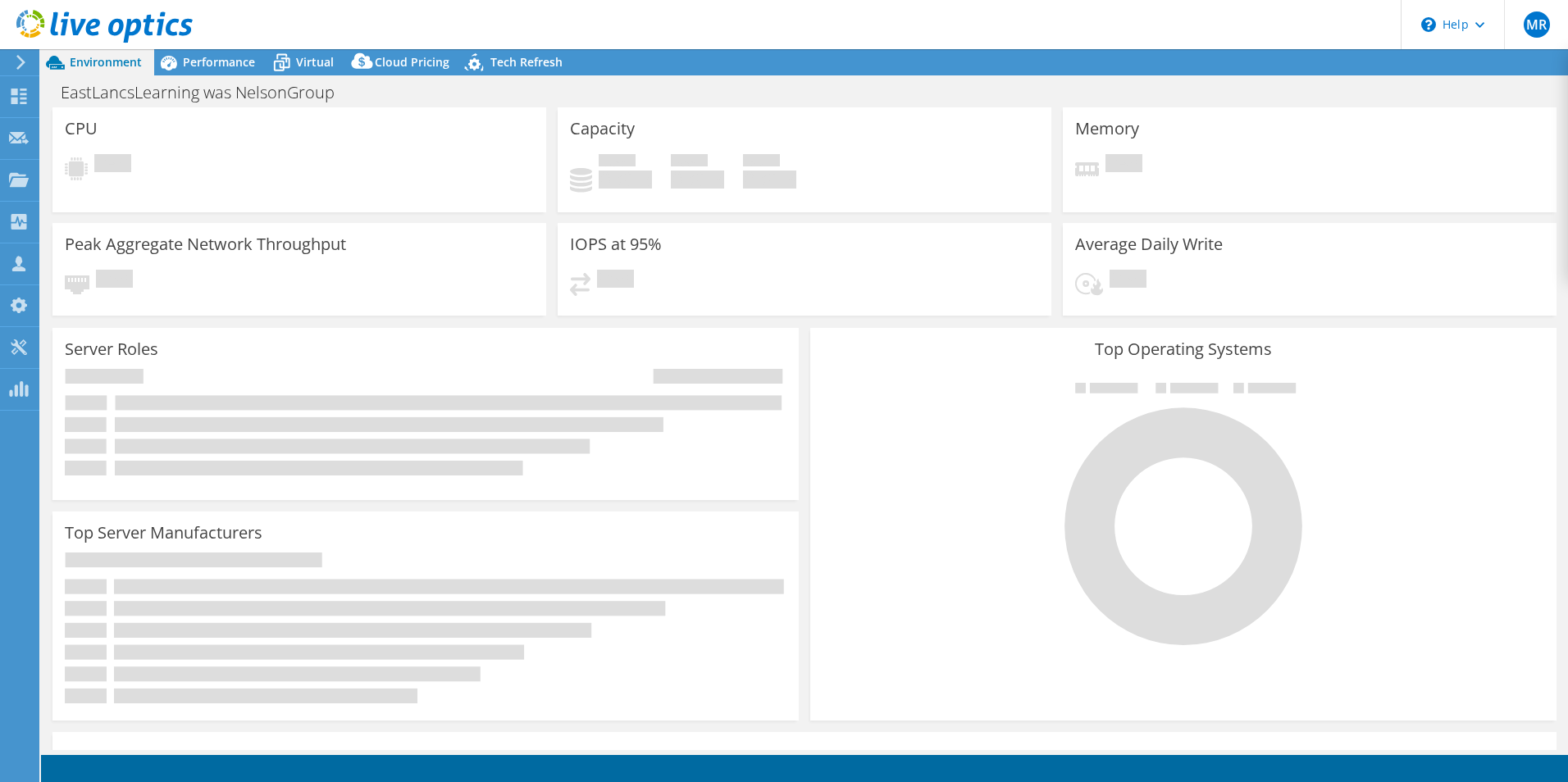
select select "EULondon"
select select "GBP"
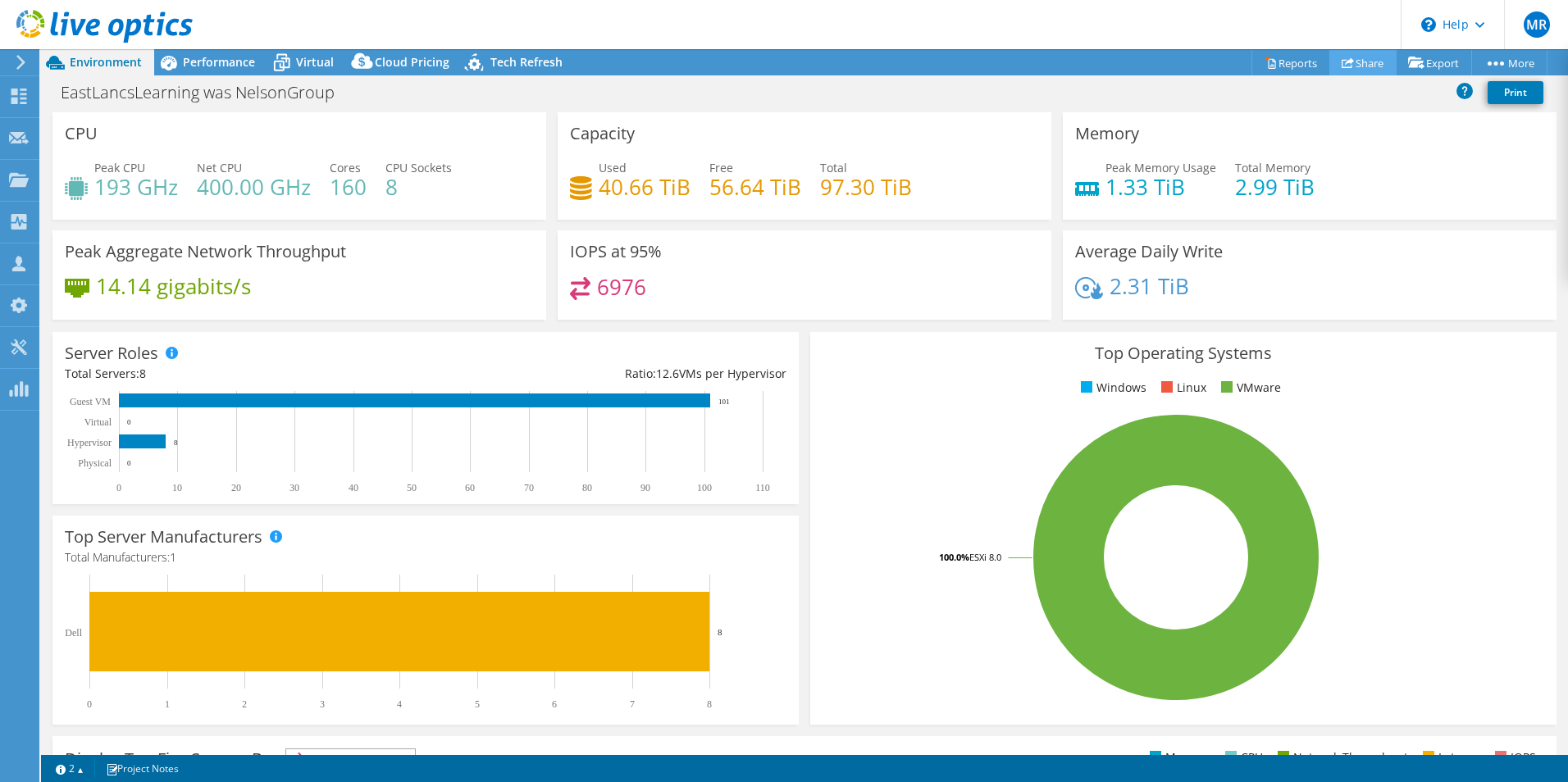
click at [1348, 71] on link "Share" at bounding box center [1363, 63] width 67 height 25
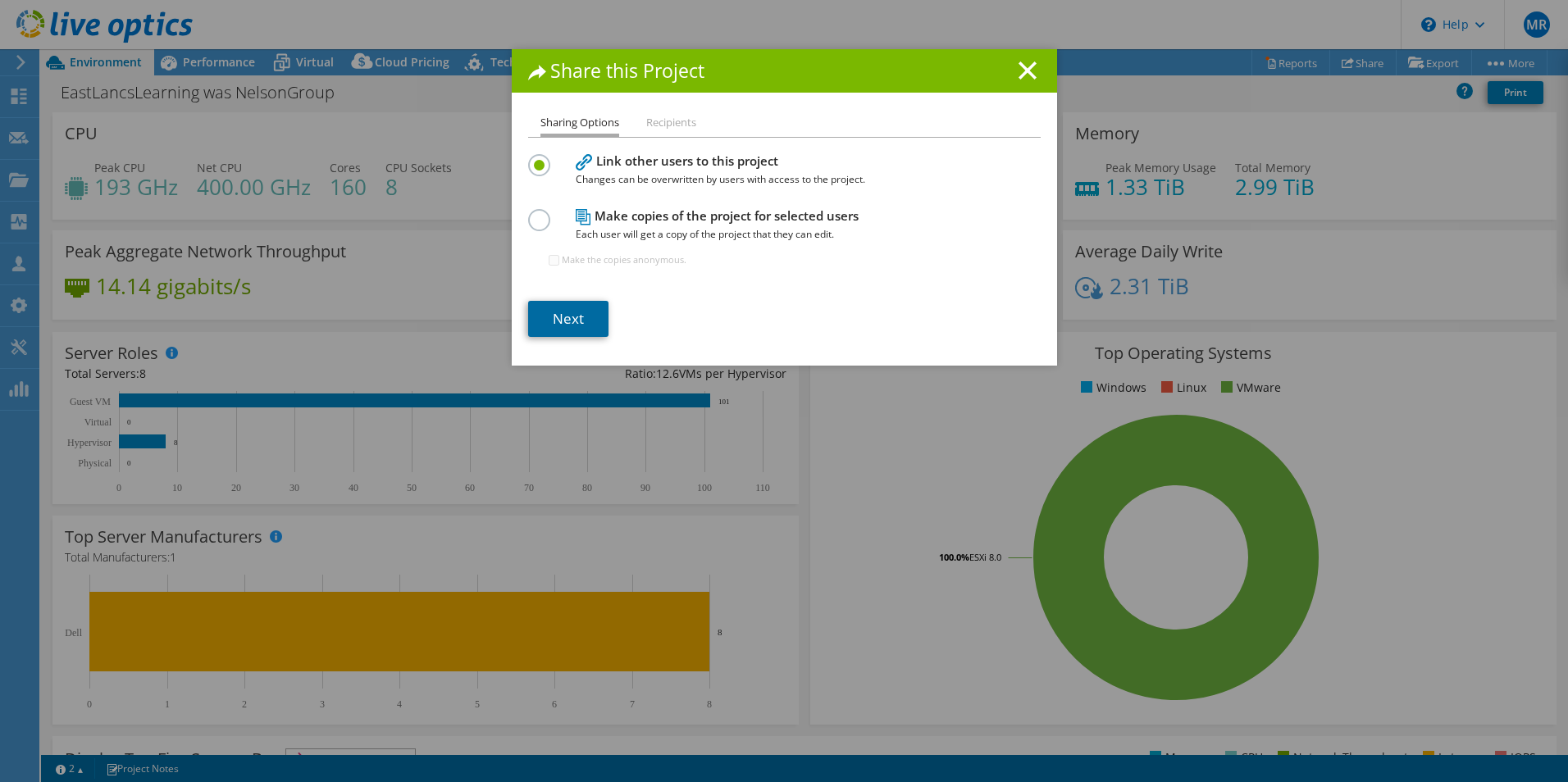
click at [553, 328] on link "Next" at bounding box center [568, 319] width 81 height 36
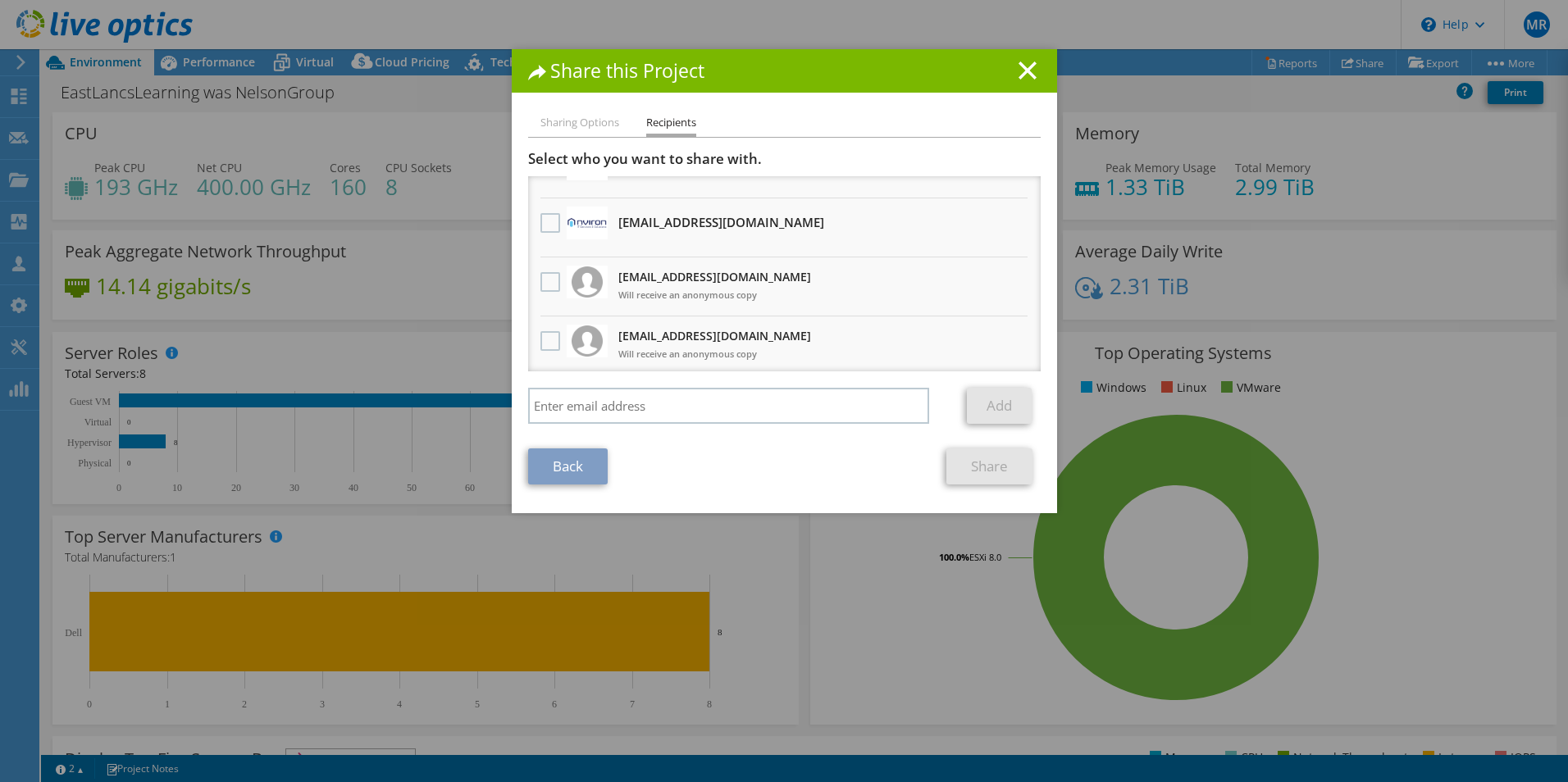
scroll to position [159, 0]
click at [1024, 66] on line at bounding box center [1027, 70] width 16 height 16
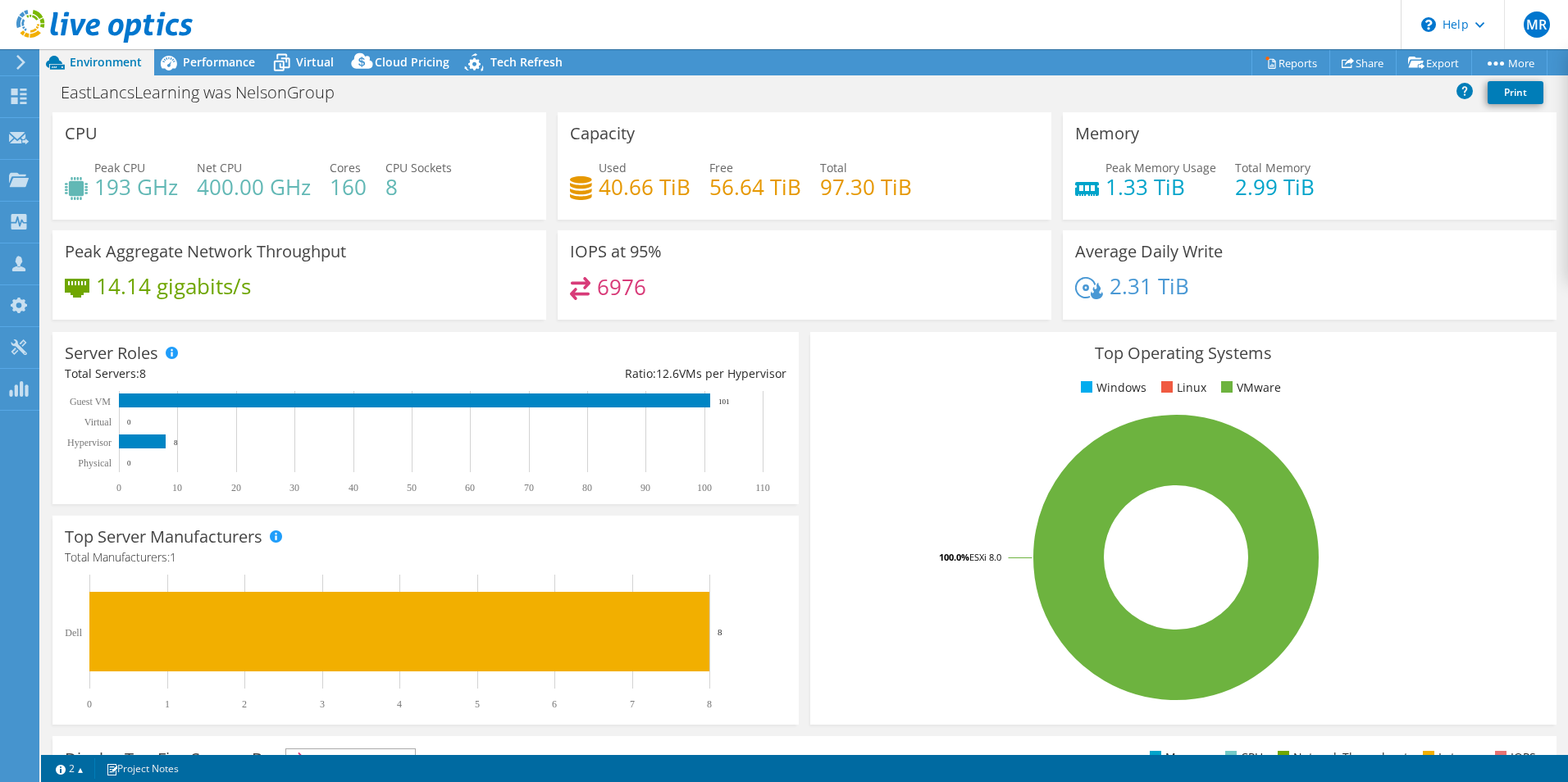
click at [26, 64] on icon at bounding box center [20, 62] width 13 height 14
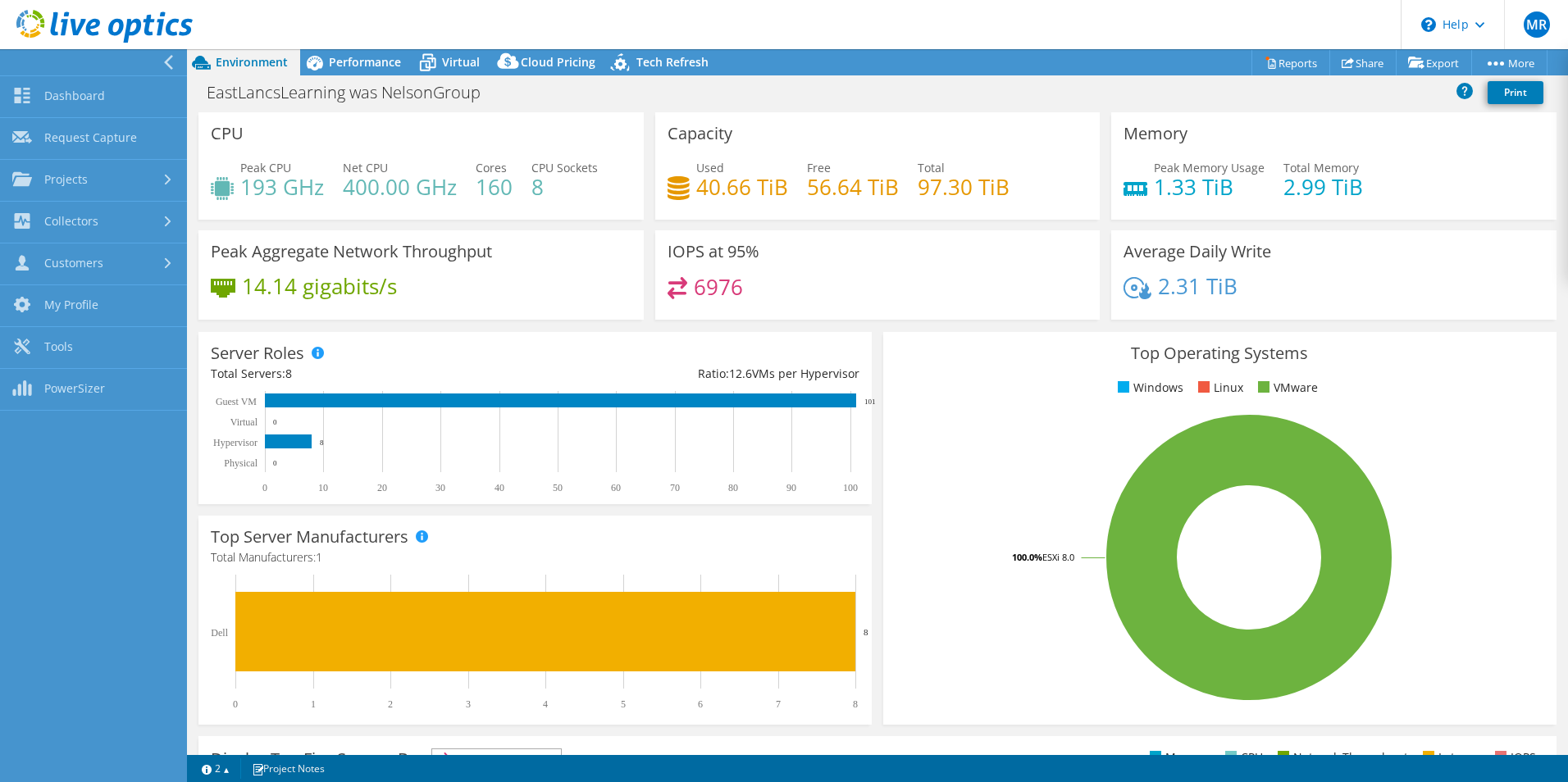
click at [174, 61] on icon at bounding box center [169, 62] width 13 height 14
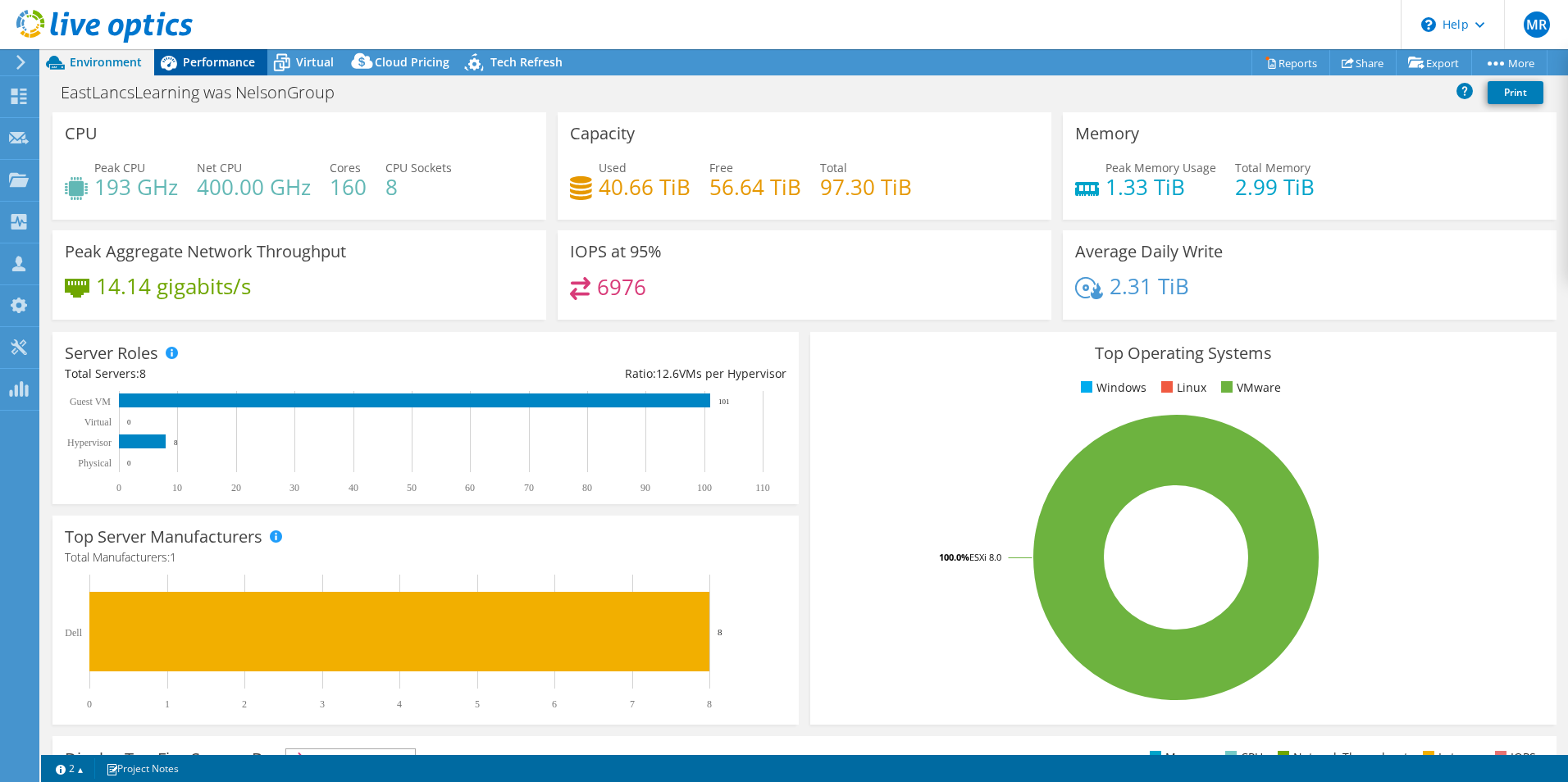
click at [220, 59] on span "Performance" at bounding box center [219, 62] width 72 height 15
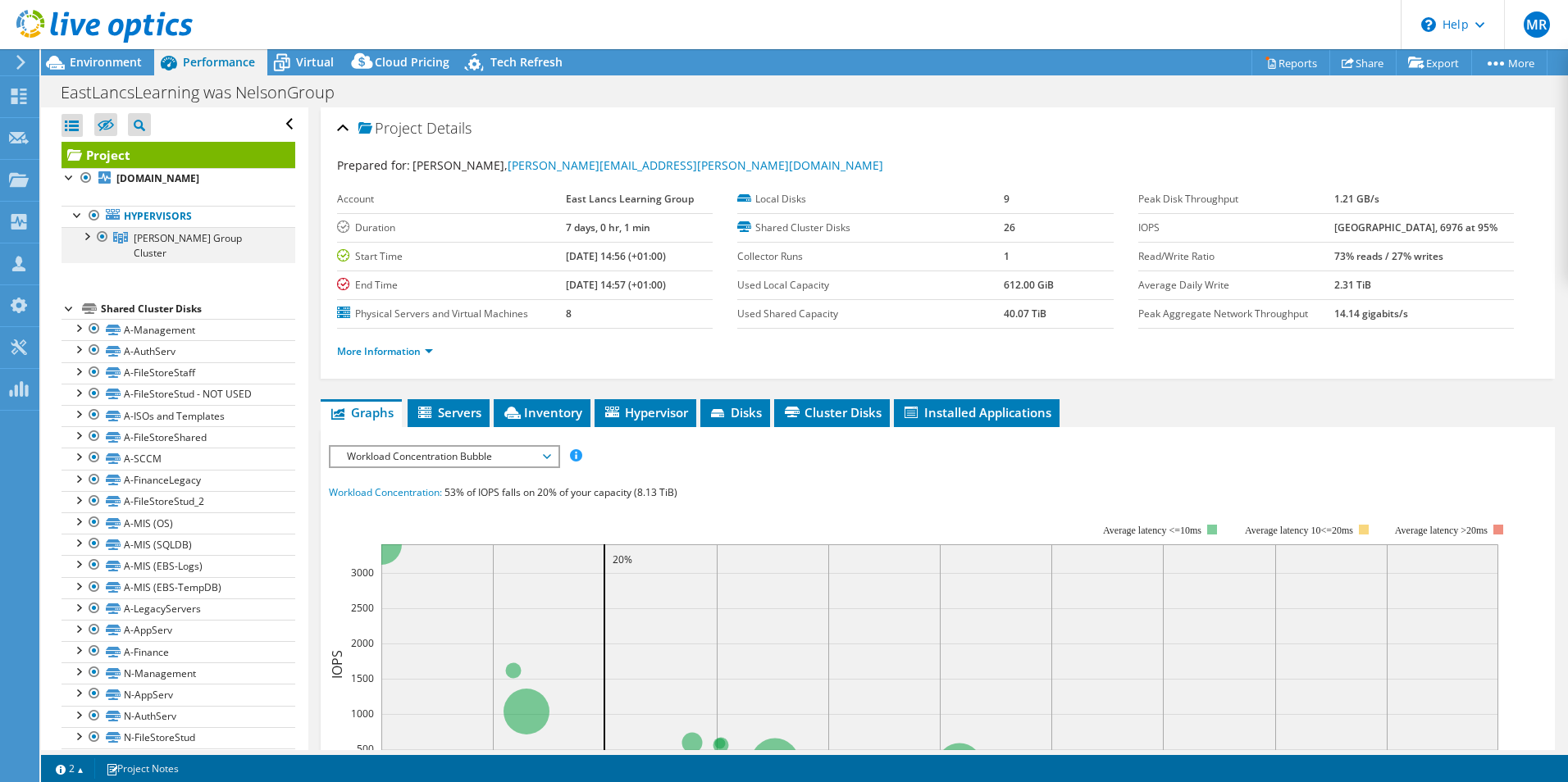
click at [89, 236] on div at bounding box center [86, 235] width 16 height 16
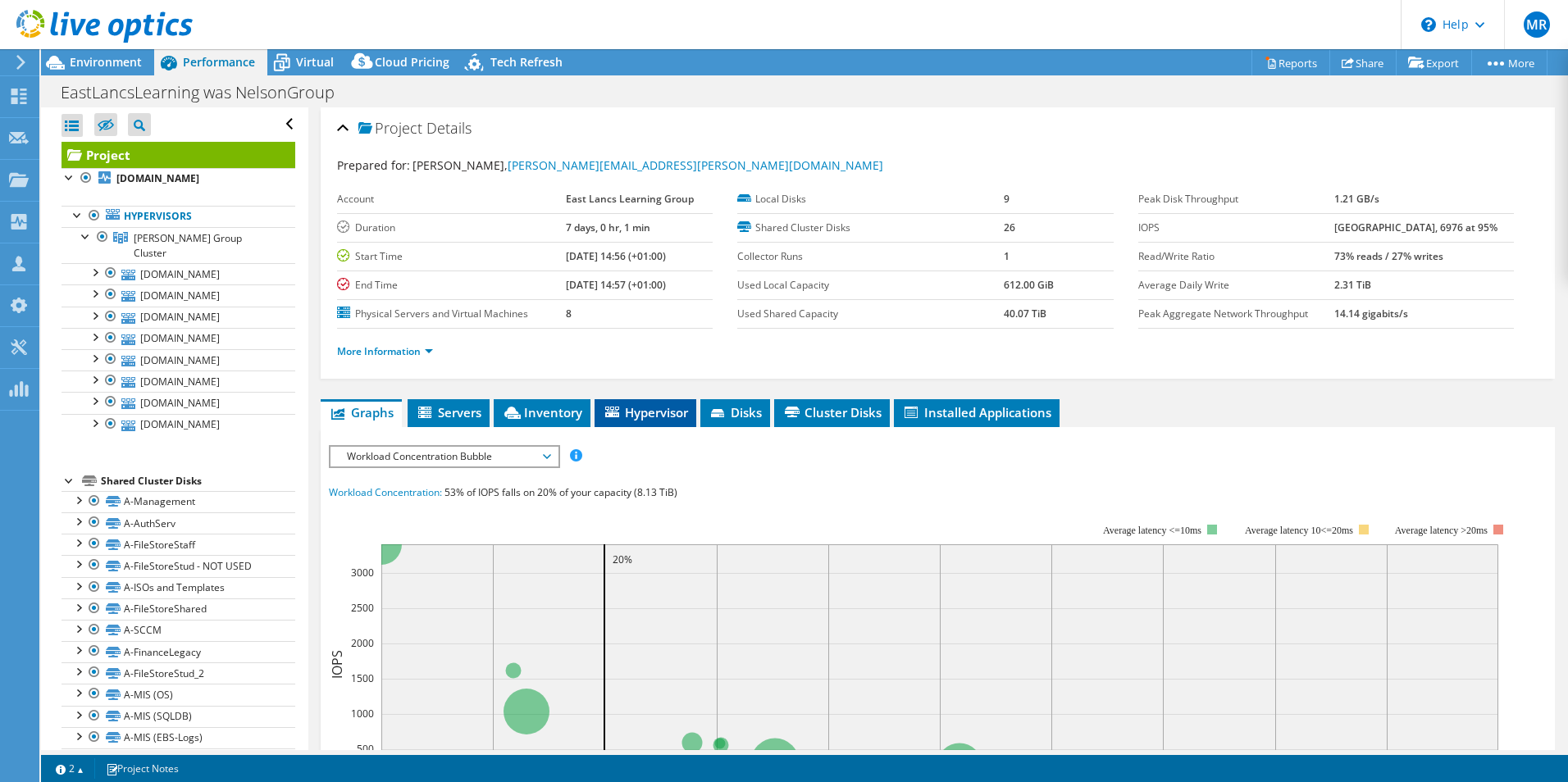
click at [676, 411] on span "Hypervisor" at bounding box center [645, 412] width 86 height 16
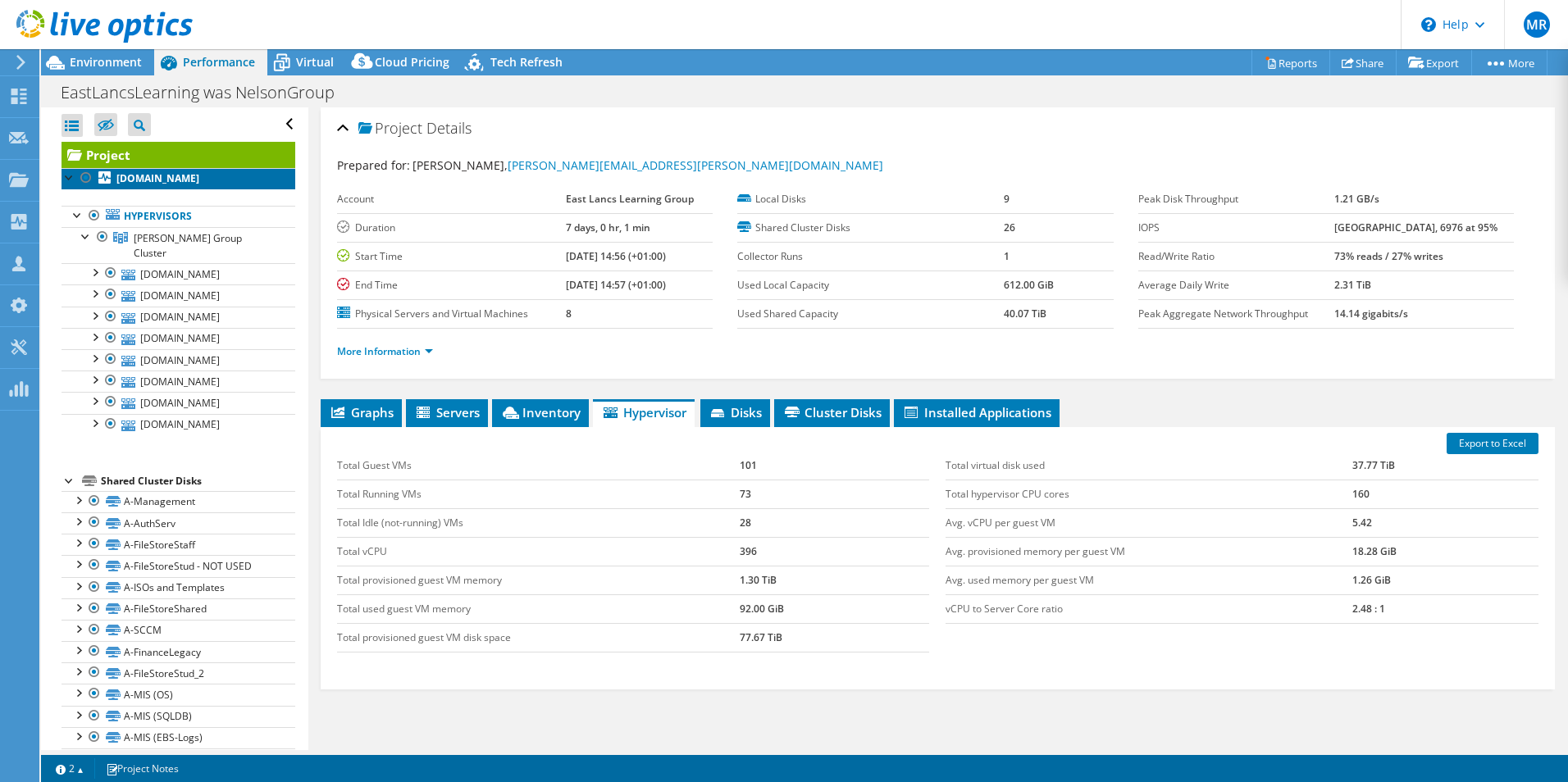
click at [179, 171] on b "[DOMAIN_NAME]" at bounding box center [158, 178] width 83 height 14
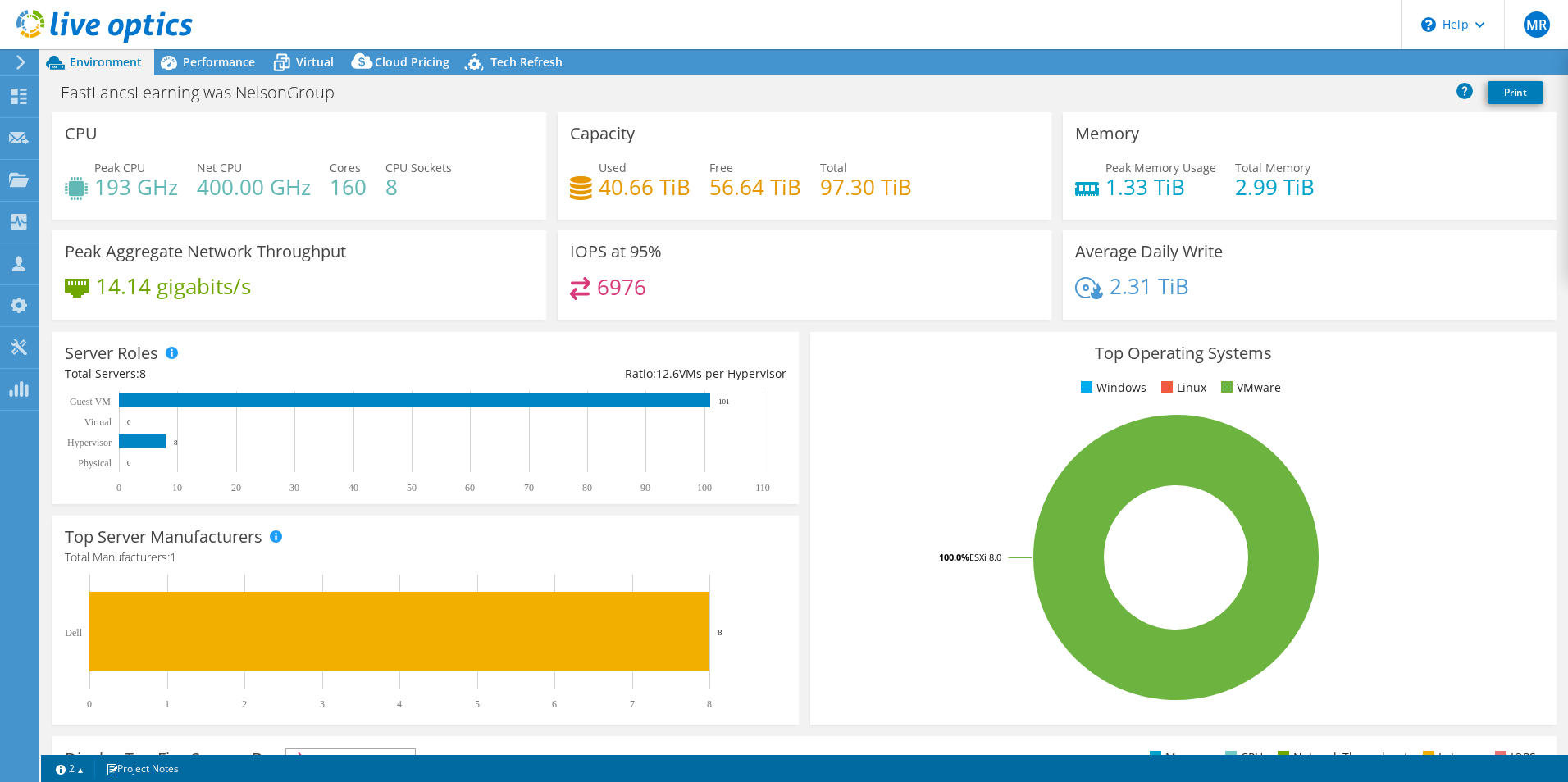
select select "EULondon"
select select "GBP"
